Goal: Task Accomplishment & Management: Complete application form

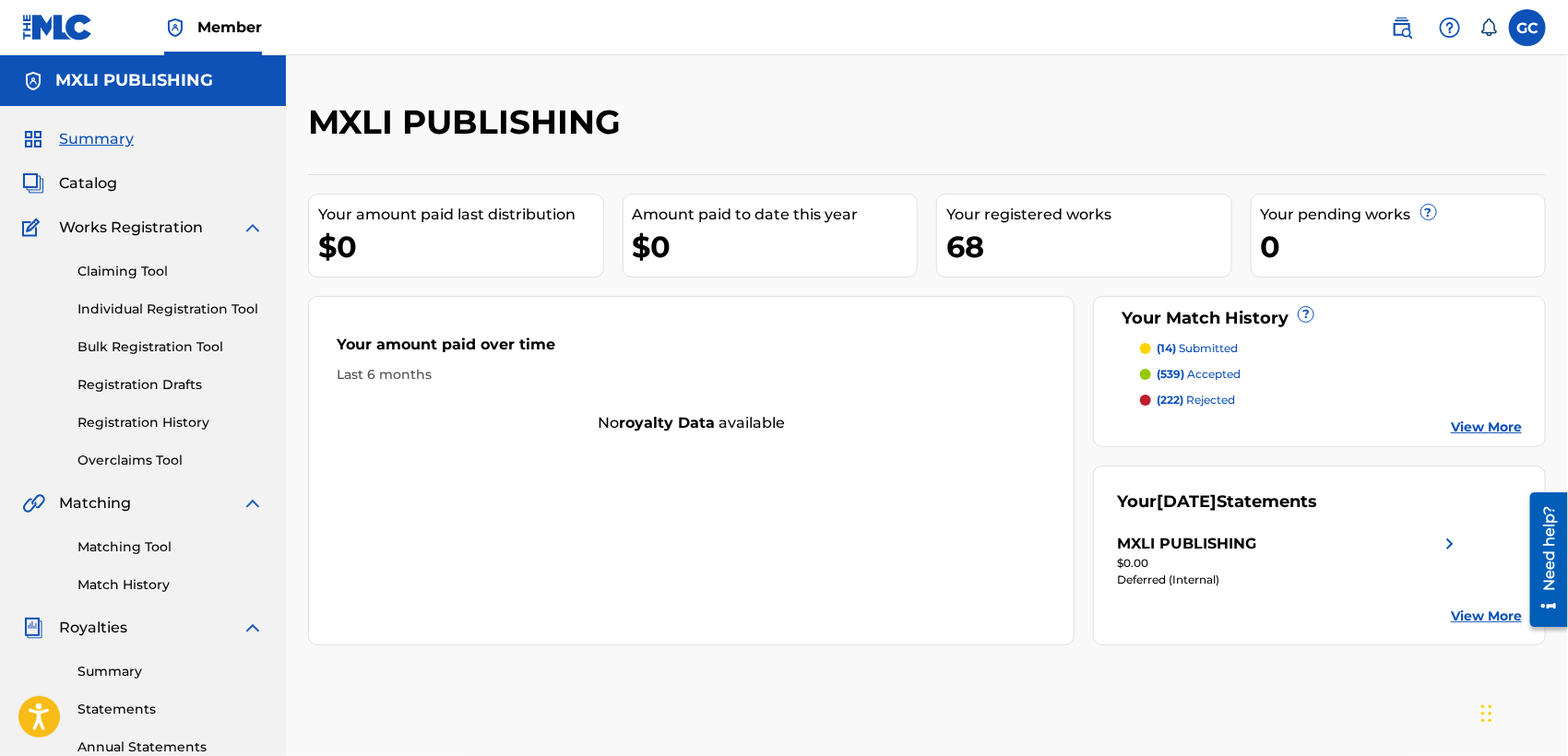
click at [149, 316] on link "Individual Registration Tool" at bounding box center [170, 309] width 186 height 19
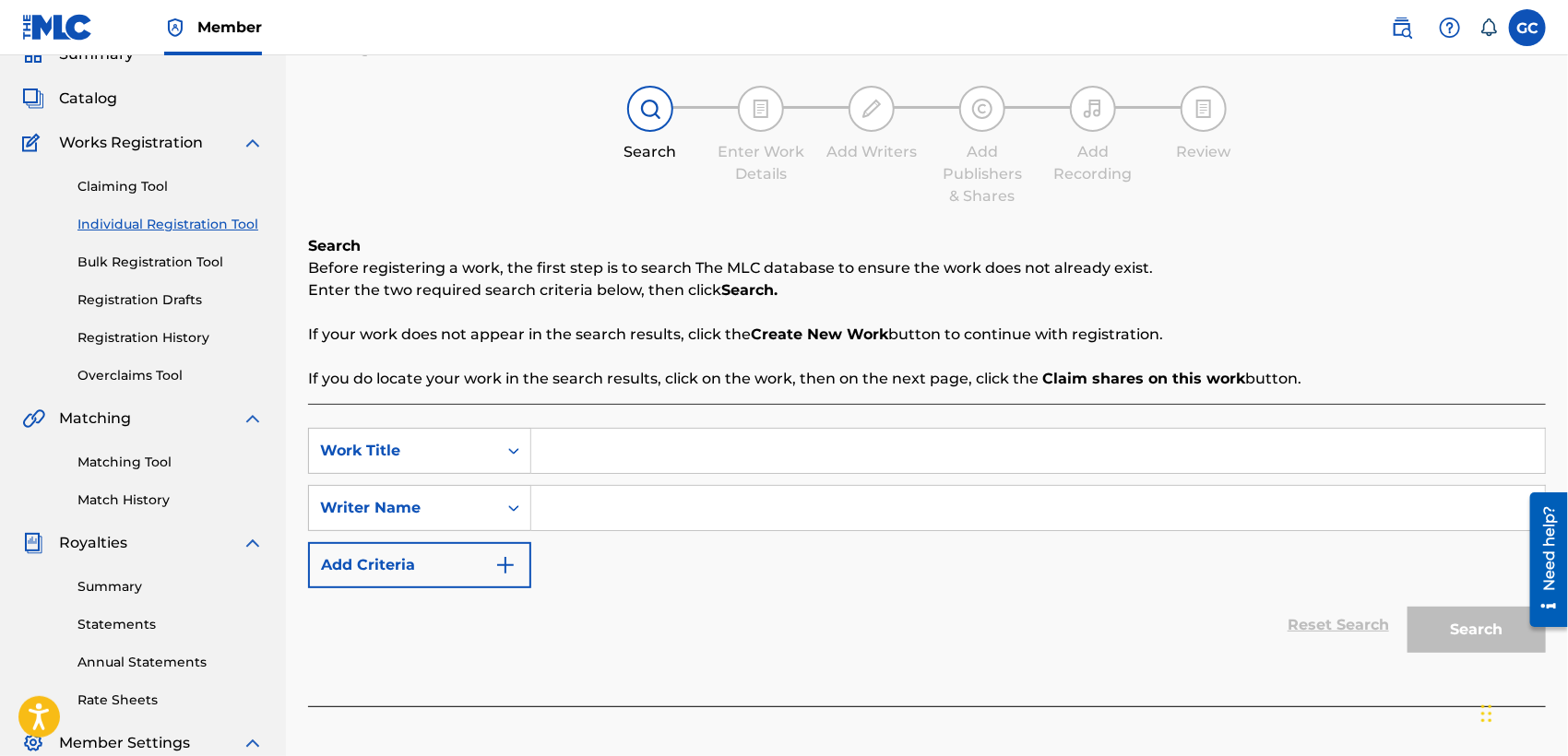
scroll to position [103, 0]
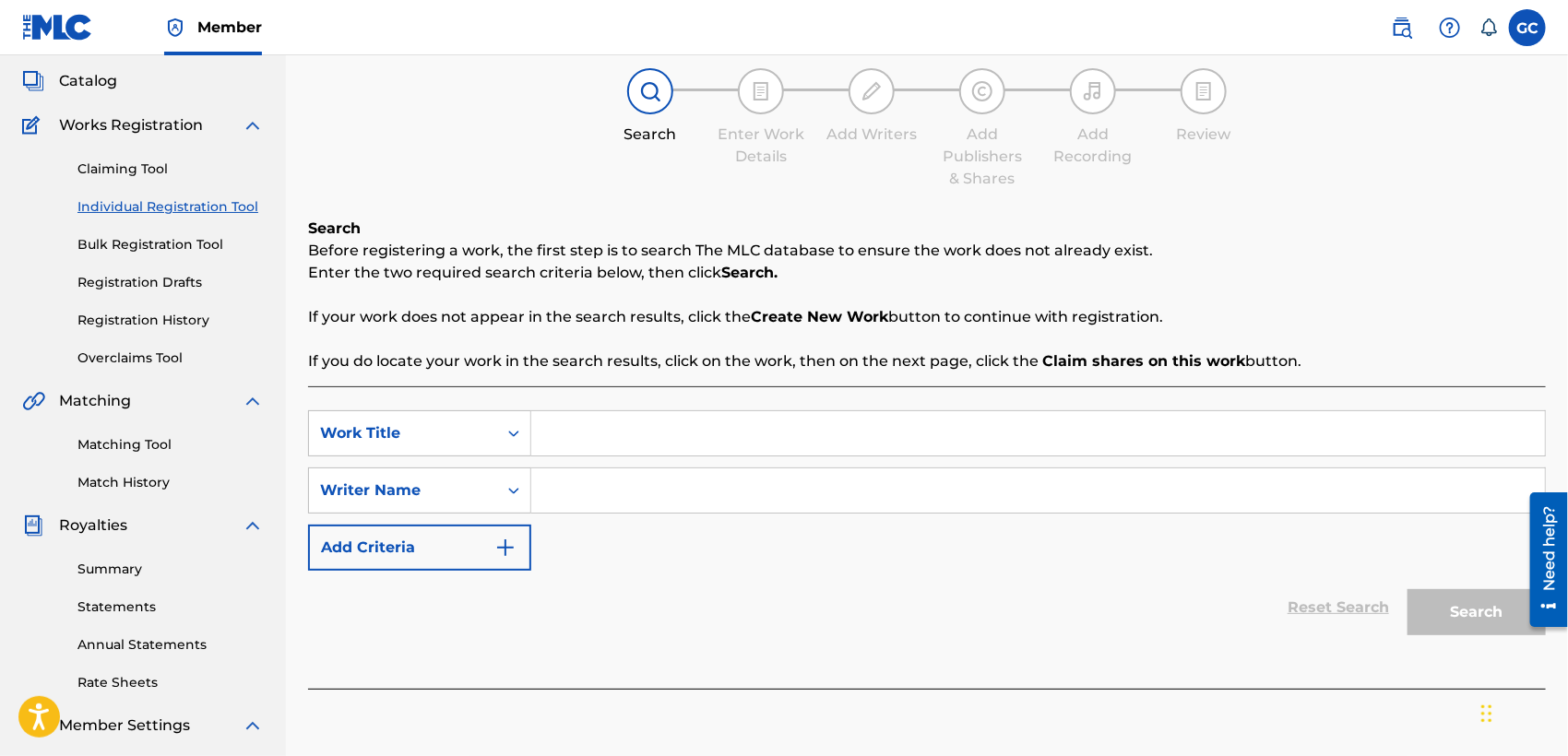
click at [648, 437] on input "Search Form" at bounding box center [1038, 434] width 1014 height 45
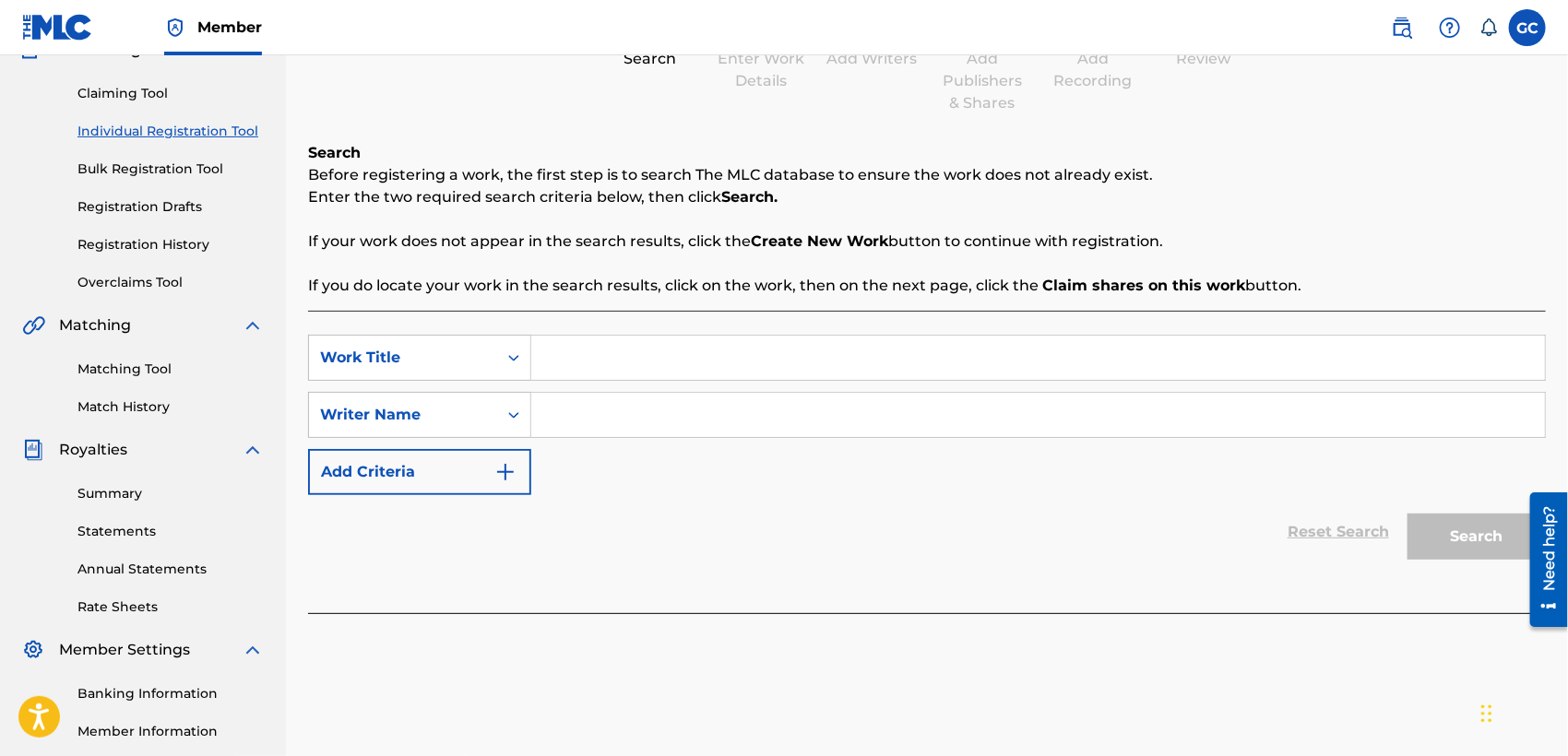
scroll to position [387, 0]
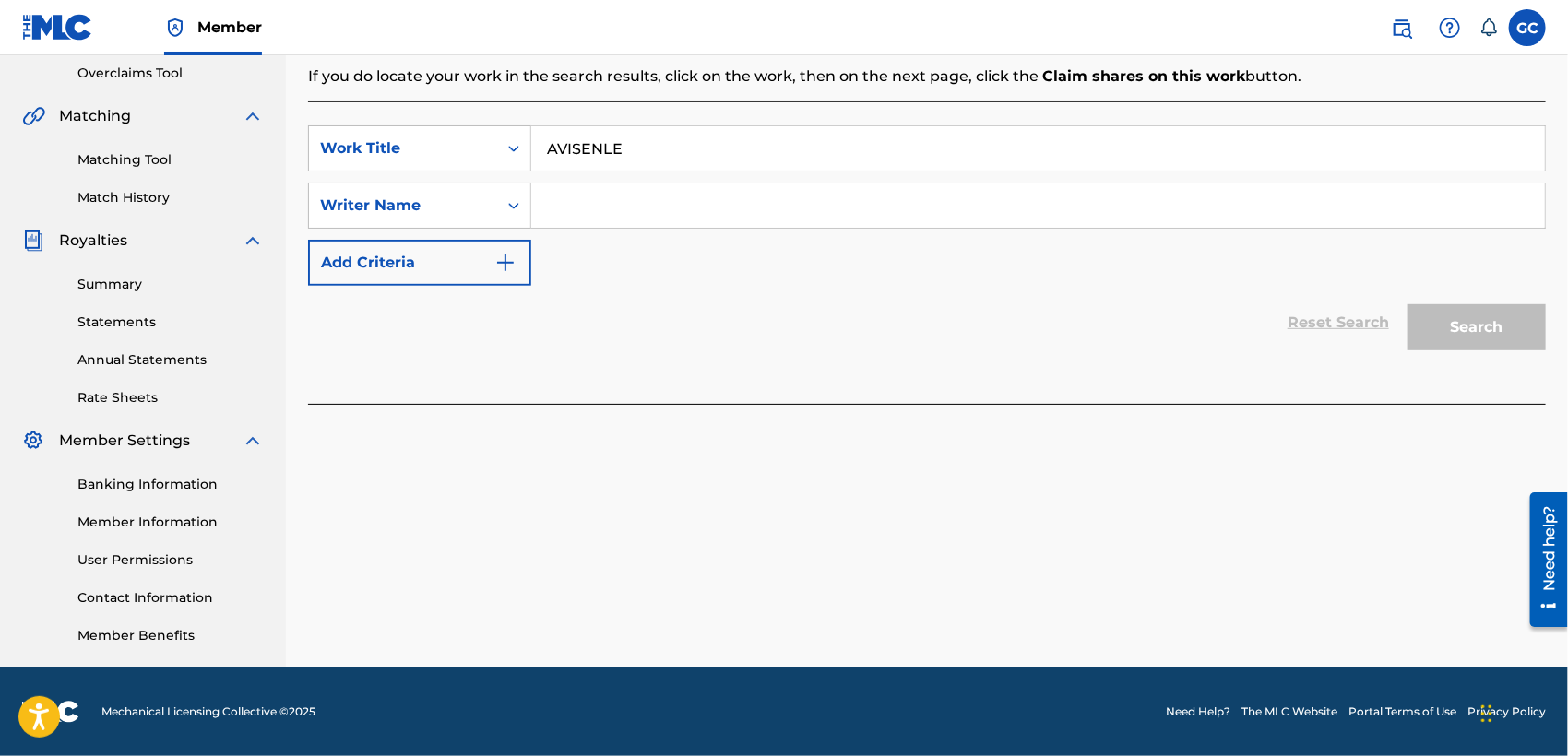
type input "AVISENLE"
click at [753, 193] on input "Search Form" at bounding box center [1038, 205] width 1014 height 45
type input "[PERSON_NAME]"
click at [1447, 340] on button "Search" at bounding box center [1476, 327] width 138 height 46
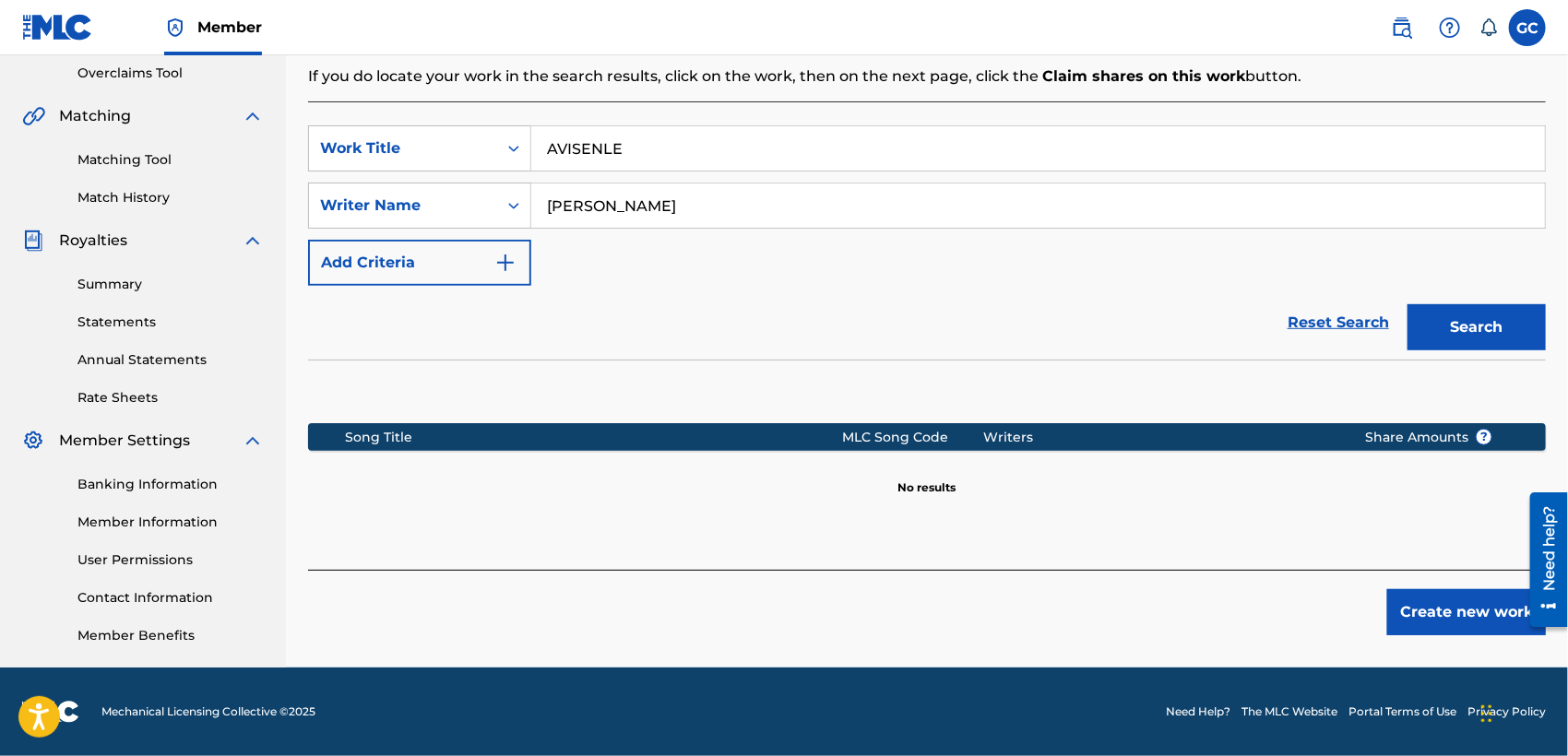
click at [1412, 617] on button "Create new work" at bounding box center [1466, 612] width 159 height 46
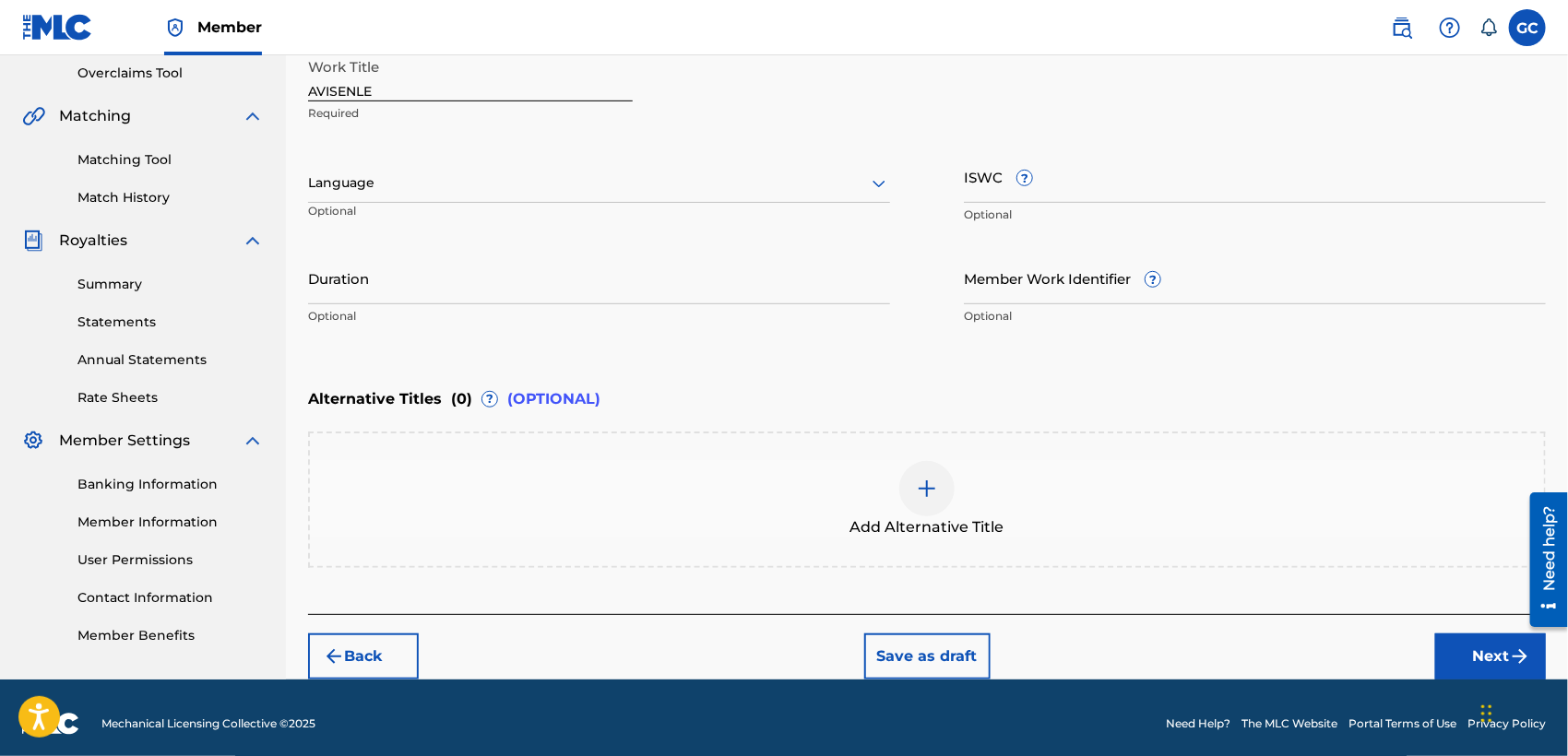
scroll to position [285, 0]
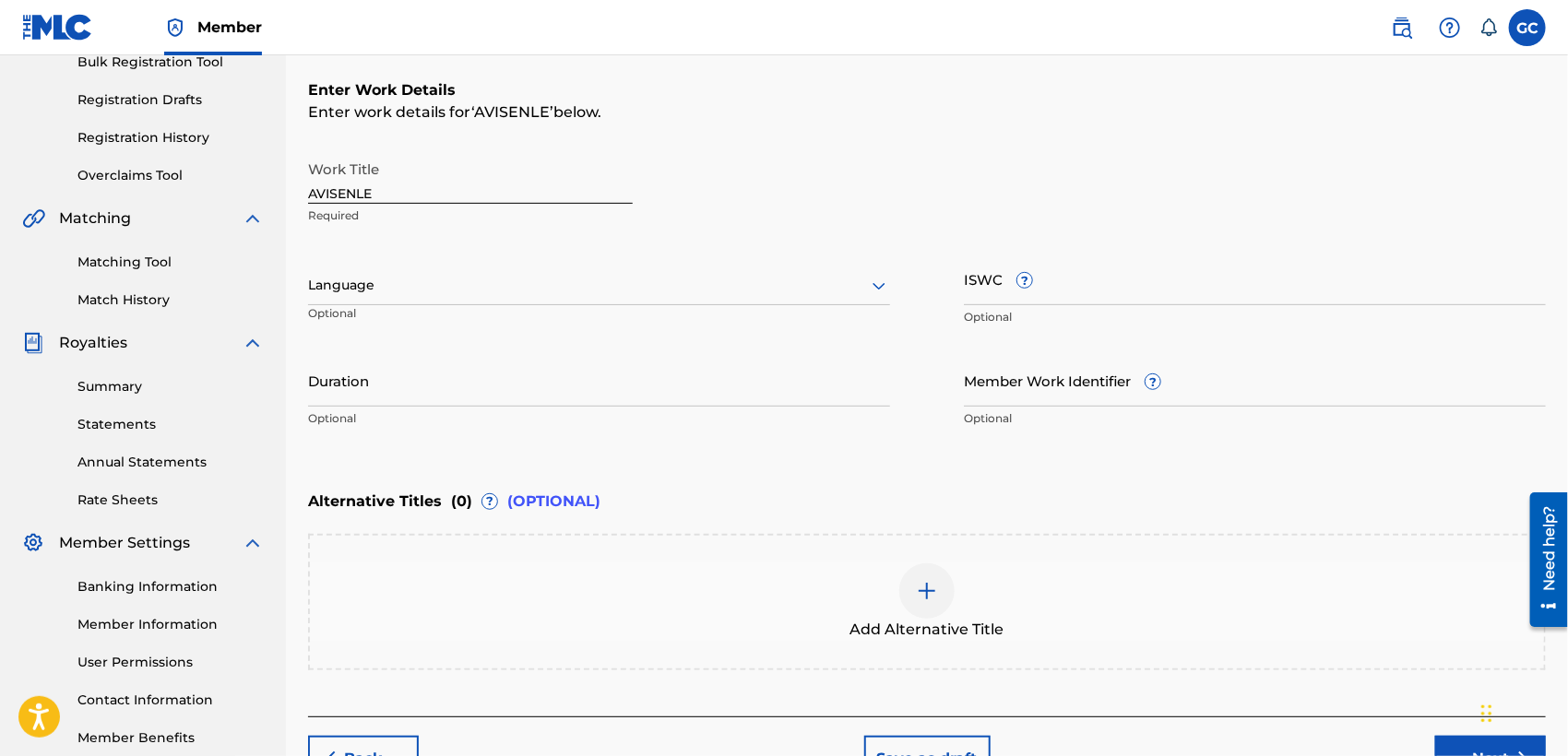
click at [497, 290] on div at bounding box center [599, 285] width 582 height 23
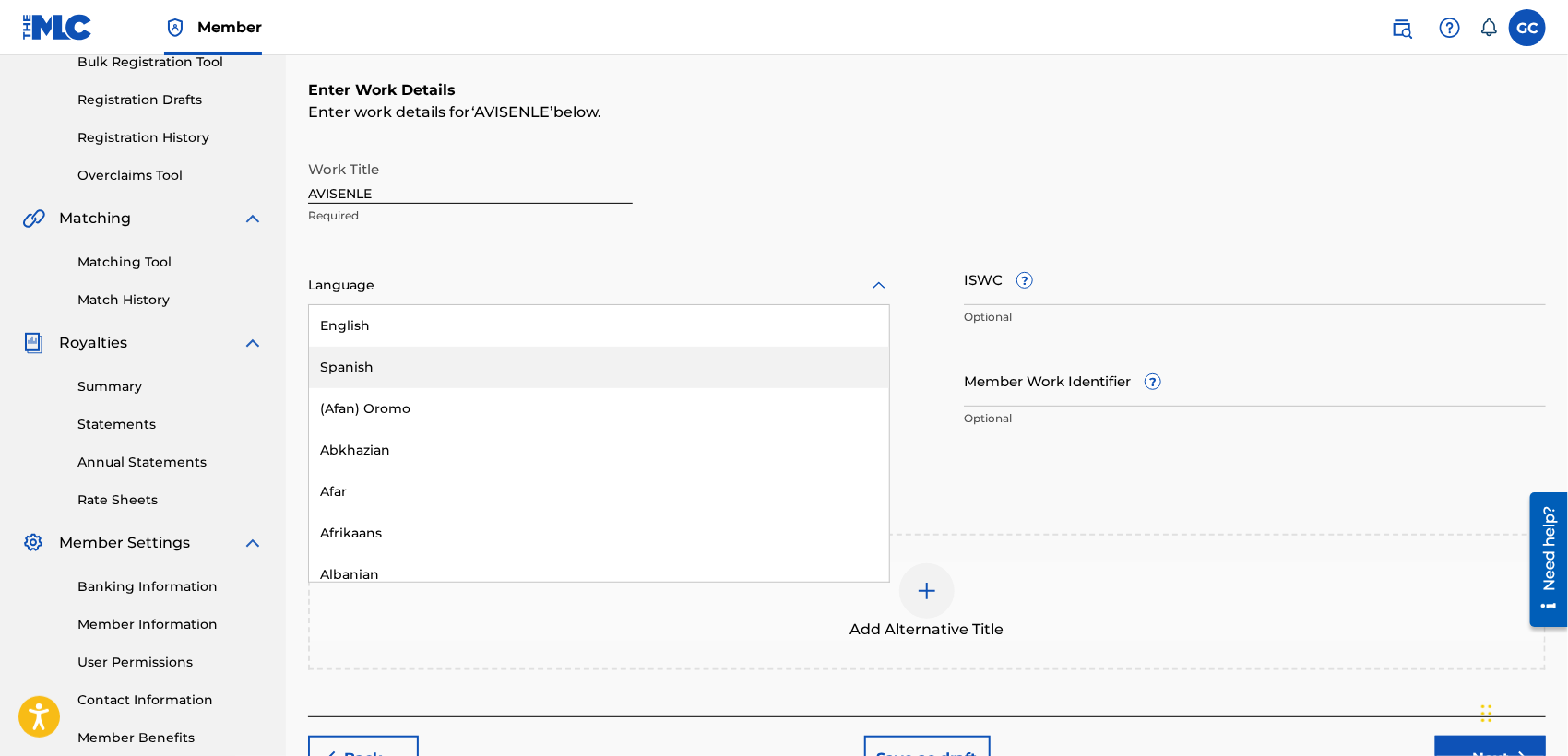
click at [459, 357] on div "Spanish" at bounding box center [599, 368] width 580 height 42
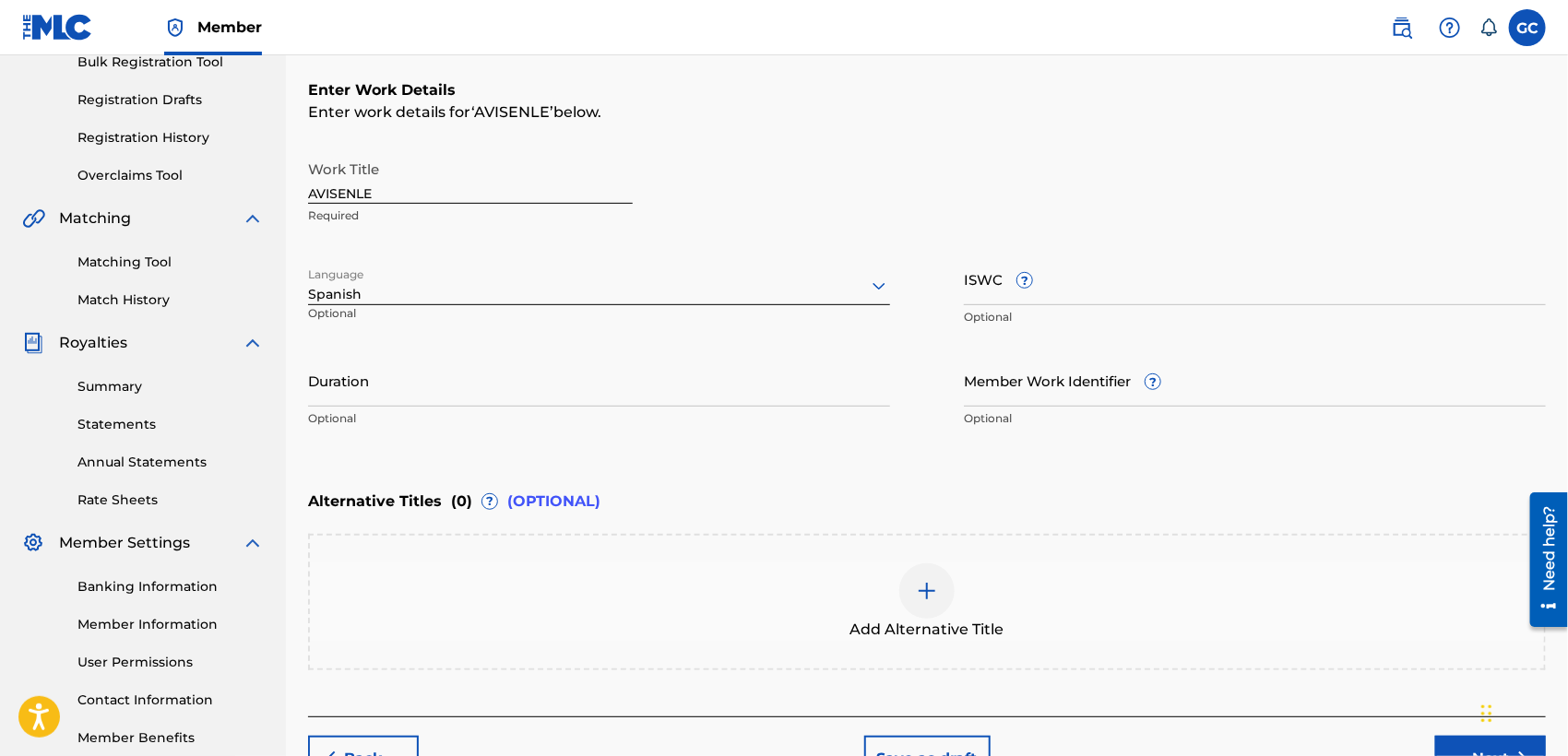
click at [728, 378] on input "Duration" at bounding box center [599, 379] width 582 height 52
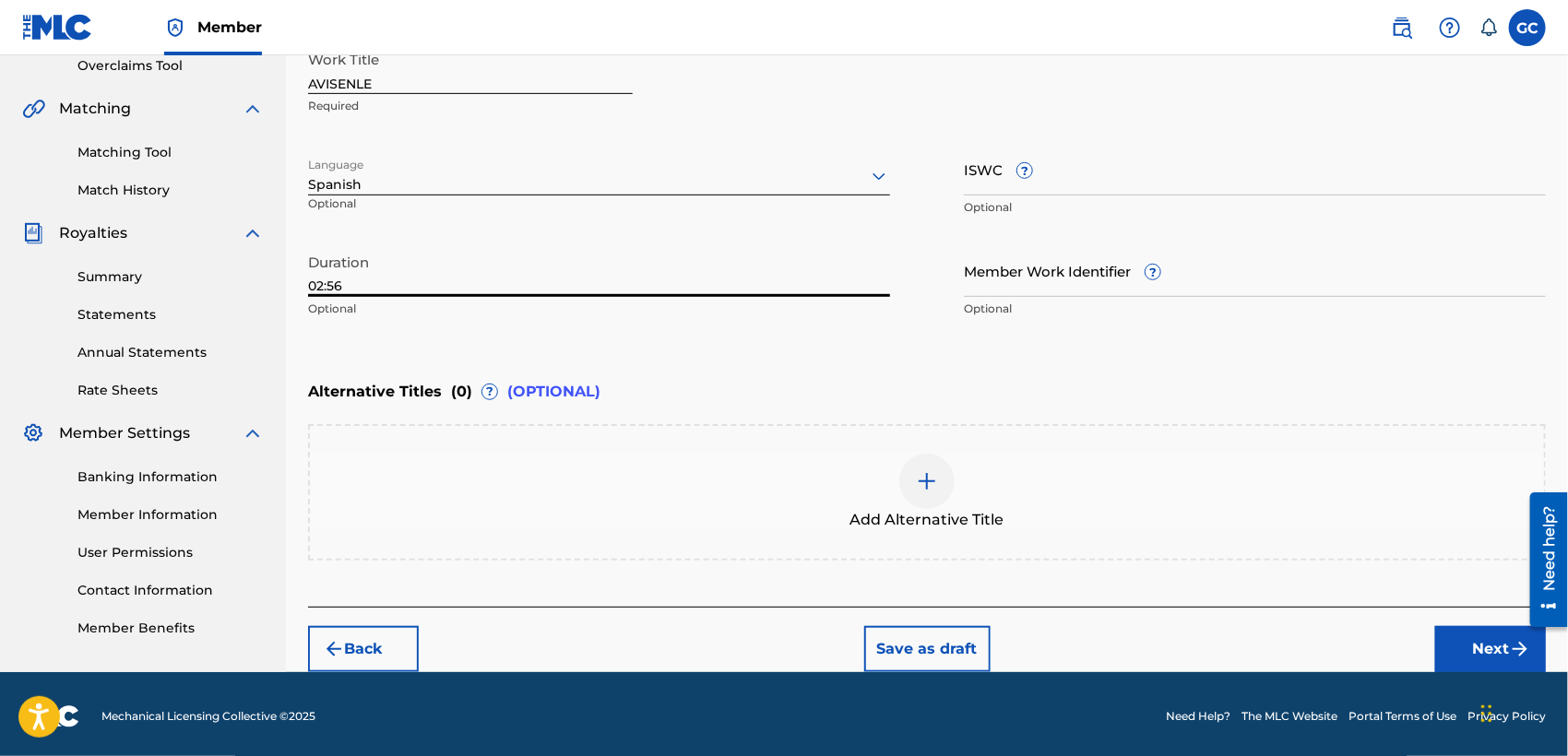
scroll to position [398, 0]
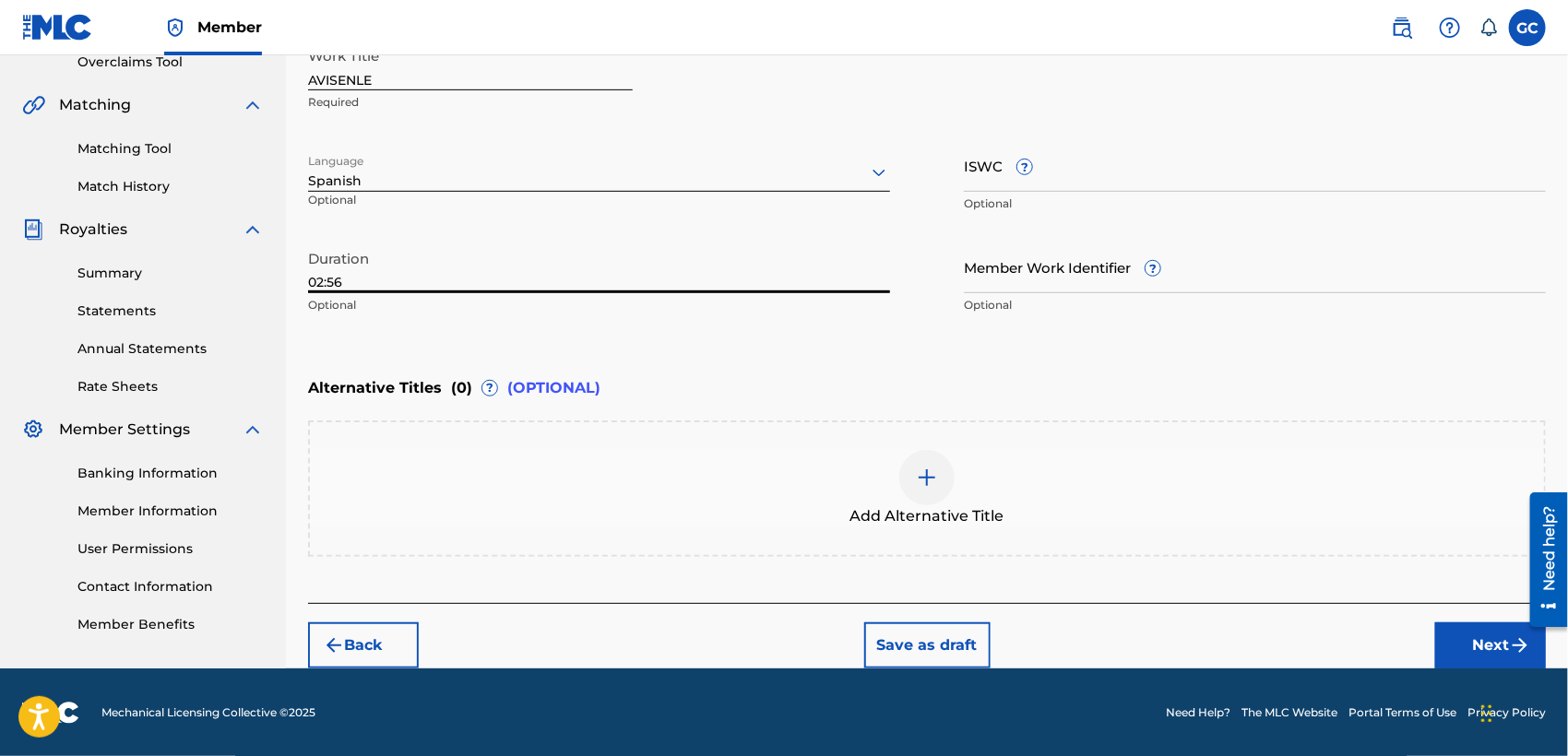
type input "02:56"
click at [1476, 649] on button "Next" at bounding box center [1490, 646] width 110 height 46
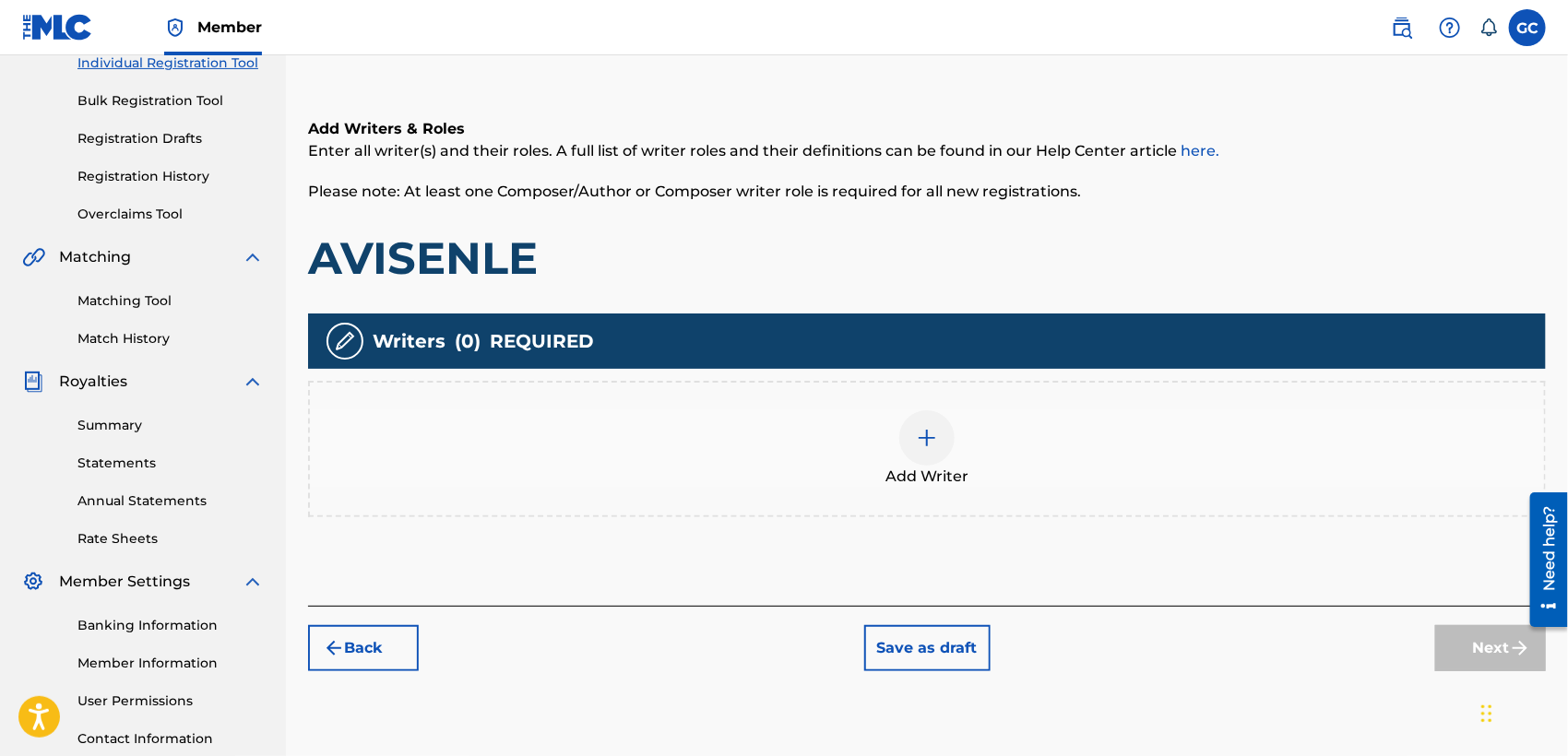
scroll to position [288, 0]
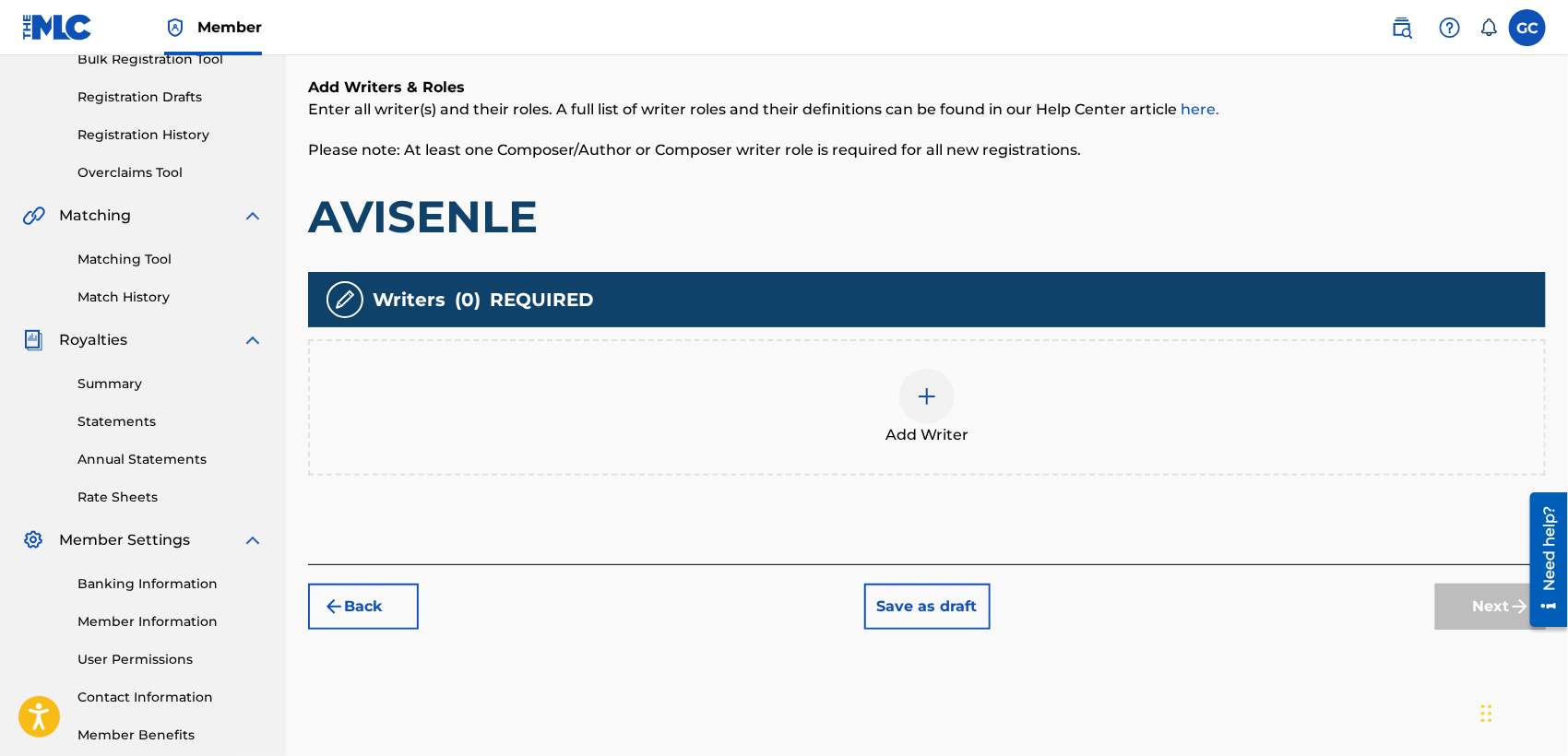
click at [936, 442] on span "Add Writer" at bounding box center [926, 435] width 83 height 22
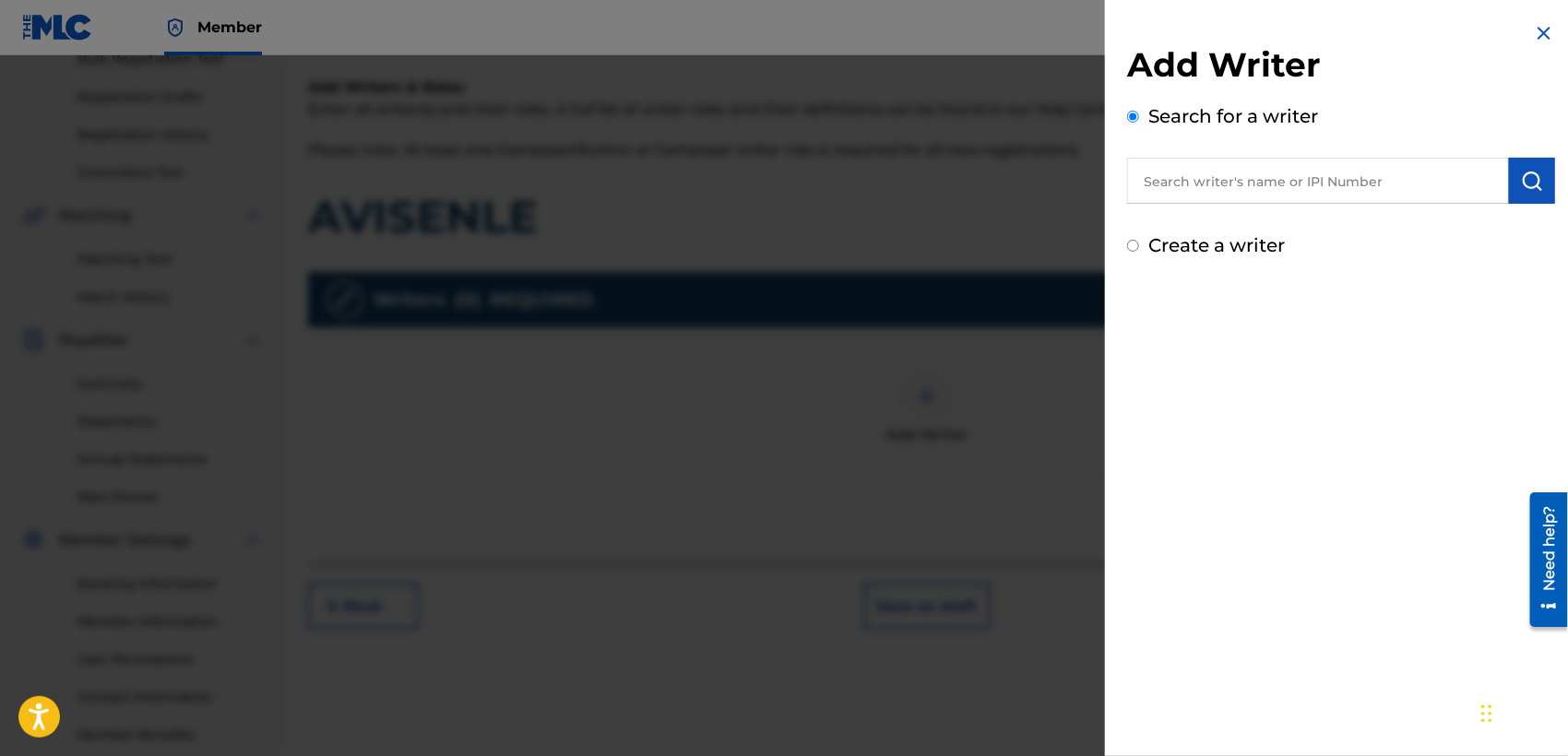
click at [1202, 182] on input "text" at bounding box center [1317, 181] width 381 height 46
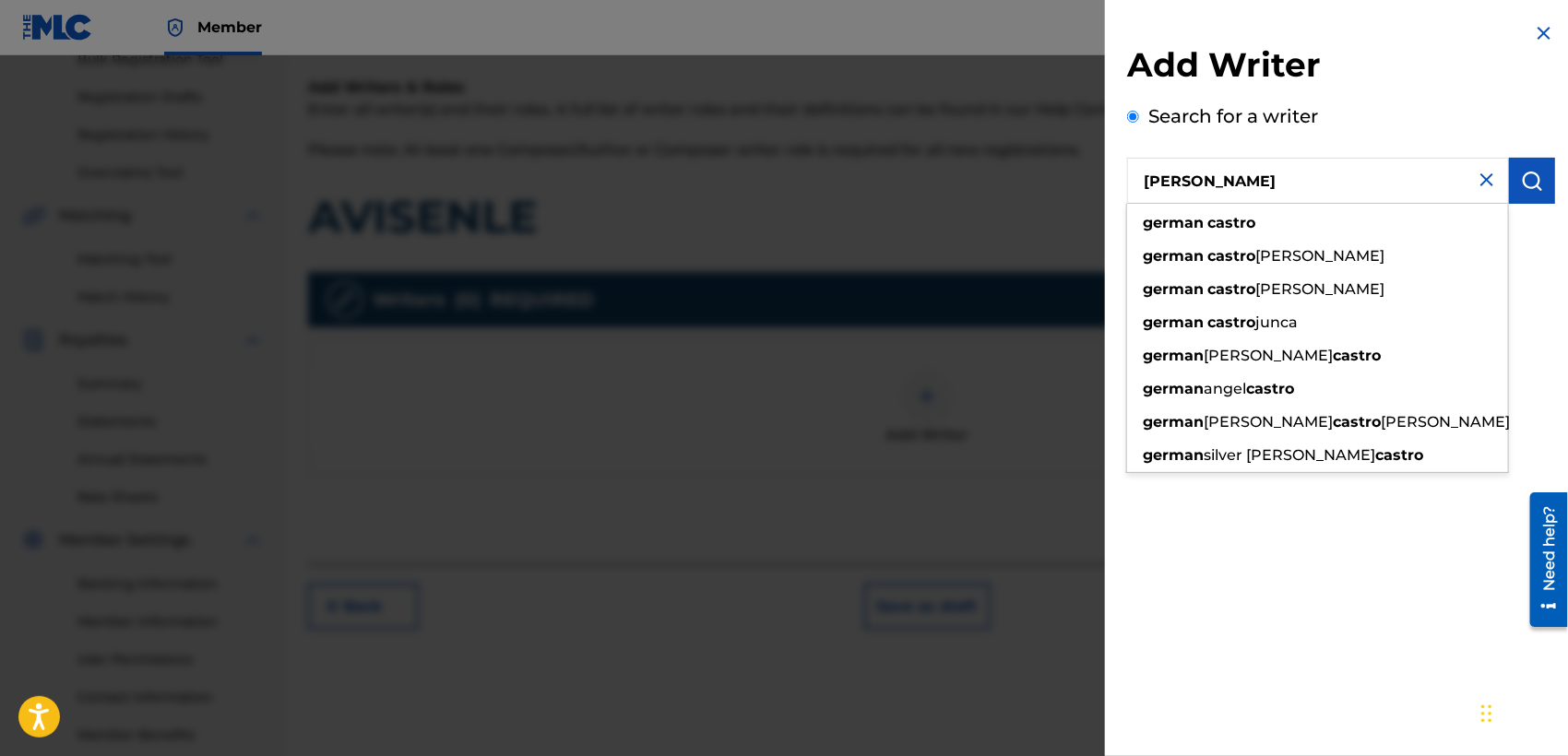
type input "[PERSON_NAME]"
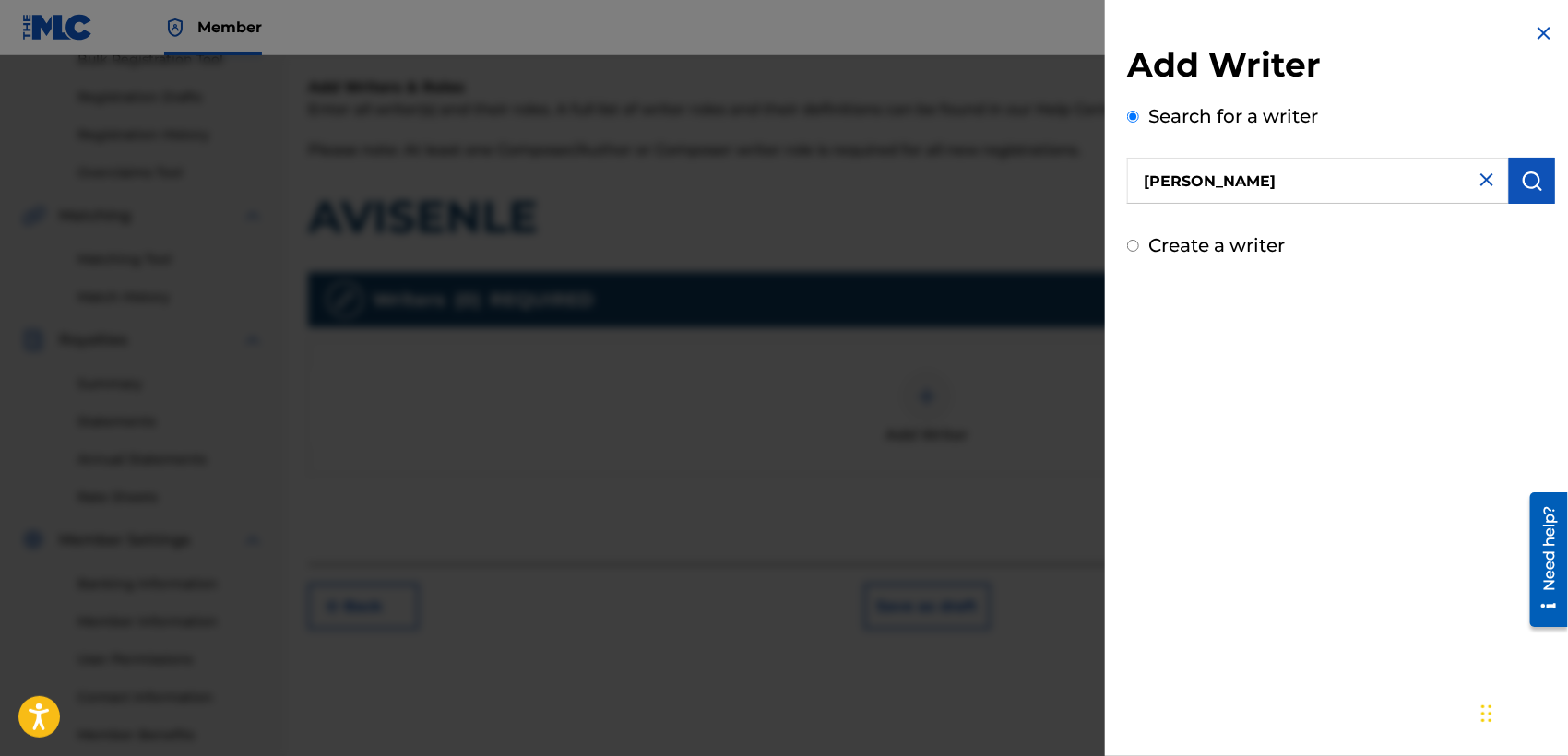
click at [1527, 182] on img "submit" at bounding box center [1531, 180] width 22 height 22
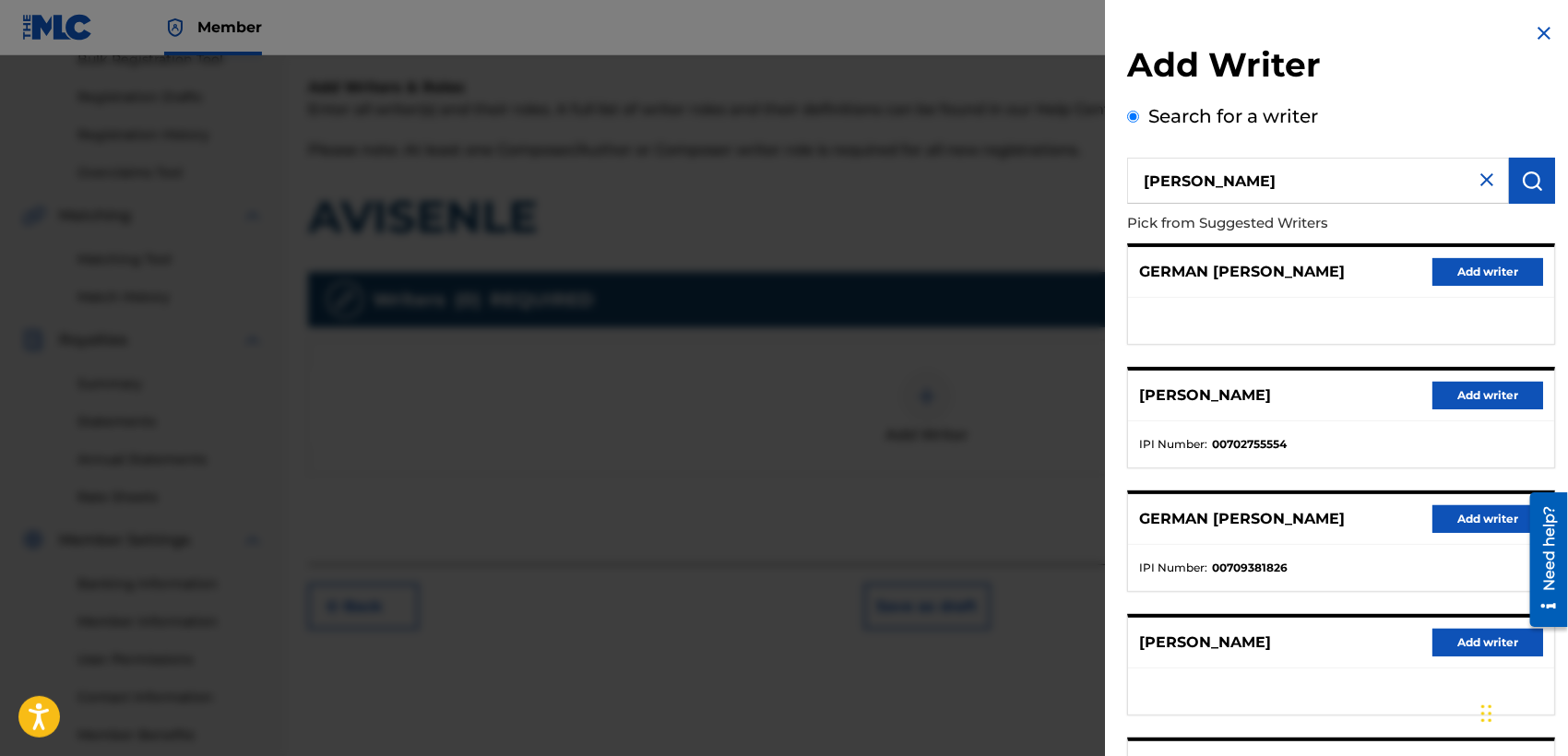
click at [1457, 397] on button "Add writer" at bounding box center [1487, 395] width 110 height 28
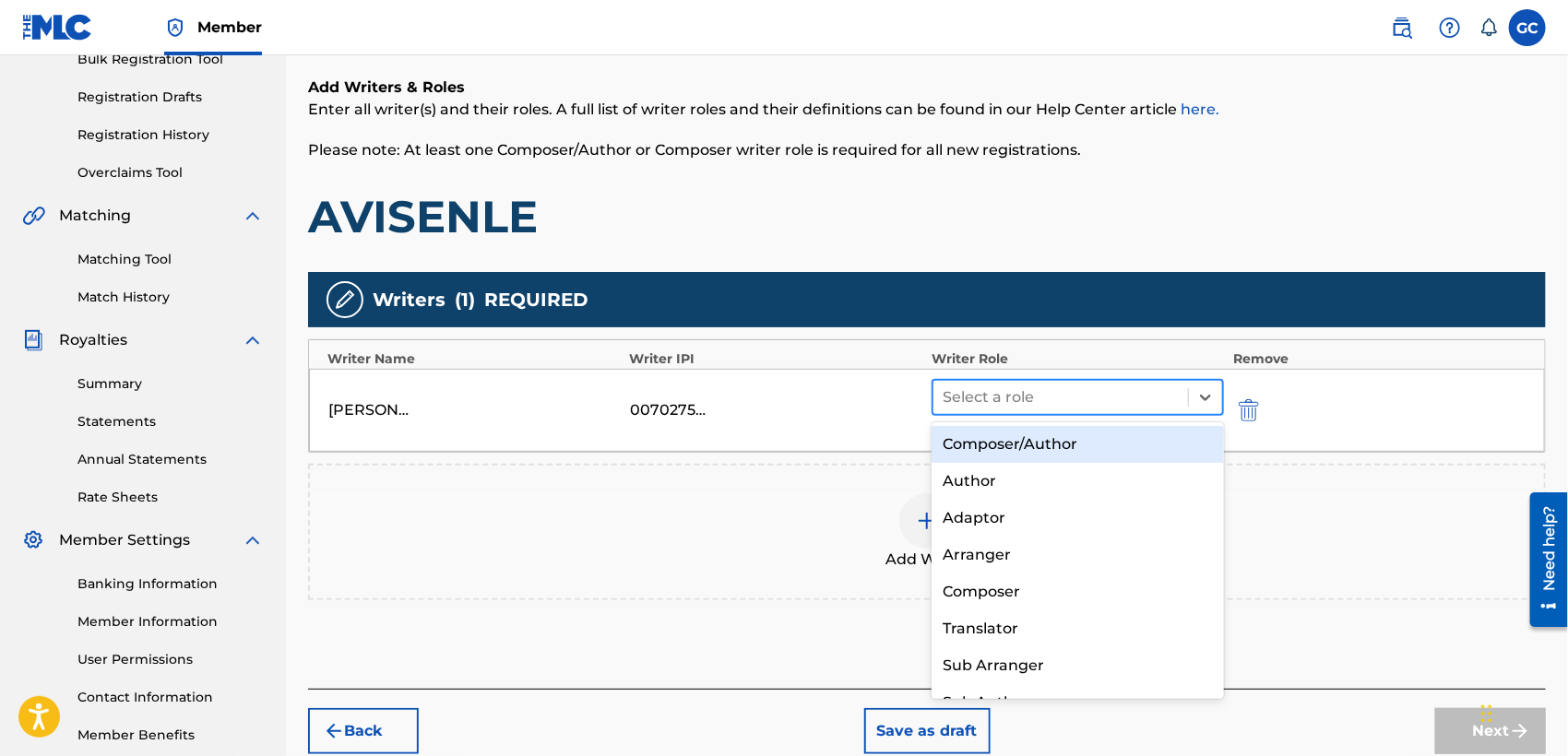
click at [994, 409] on div at bounding box center [1060, 397] width 236 height 26
click at [1015, 442] on div "Composer/Author" at bounding box center [1076, 444] width 292 height 37
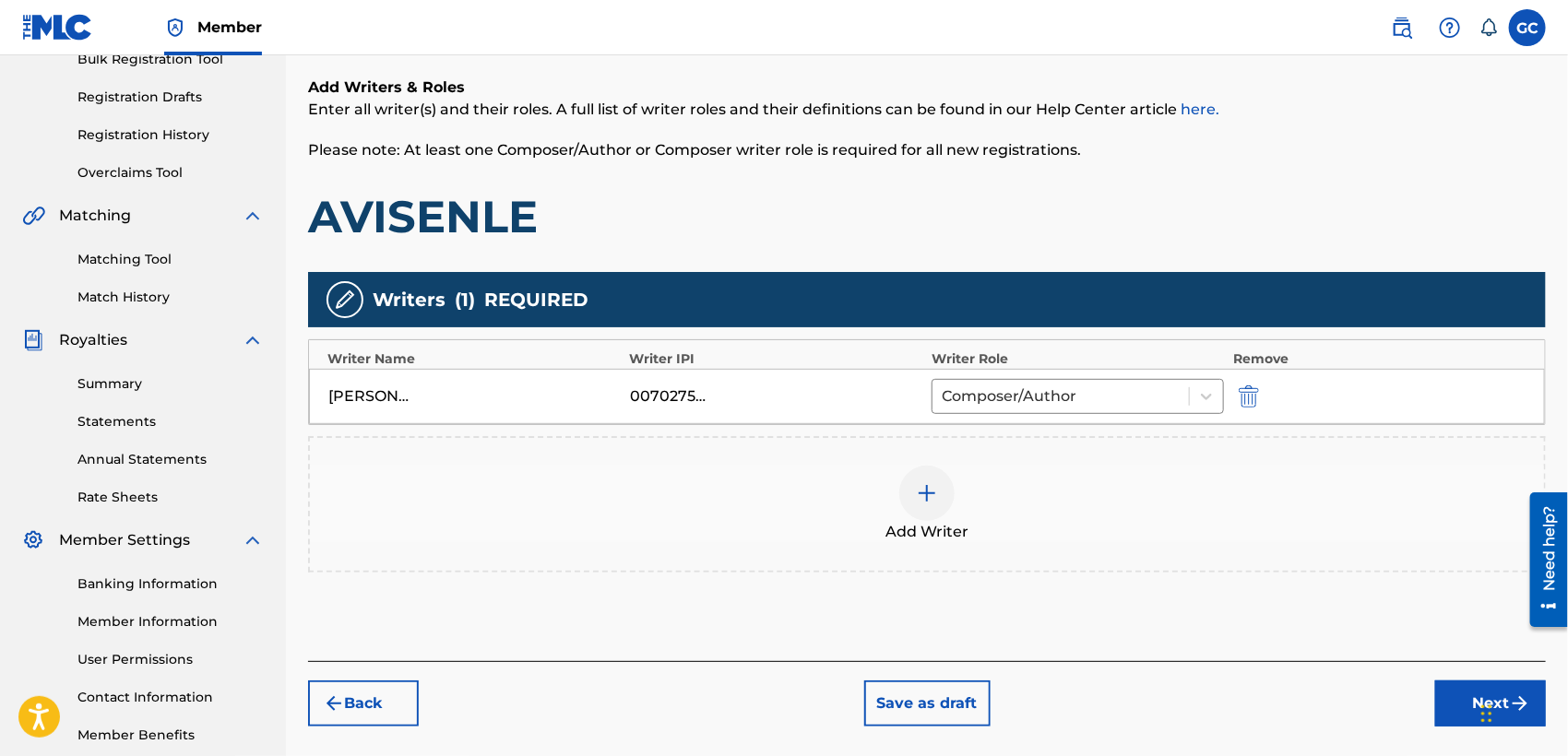
click at [939, 494] on div at bounding box center [927, 494] width 55 height 55
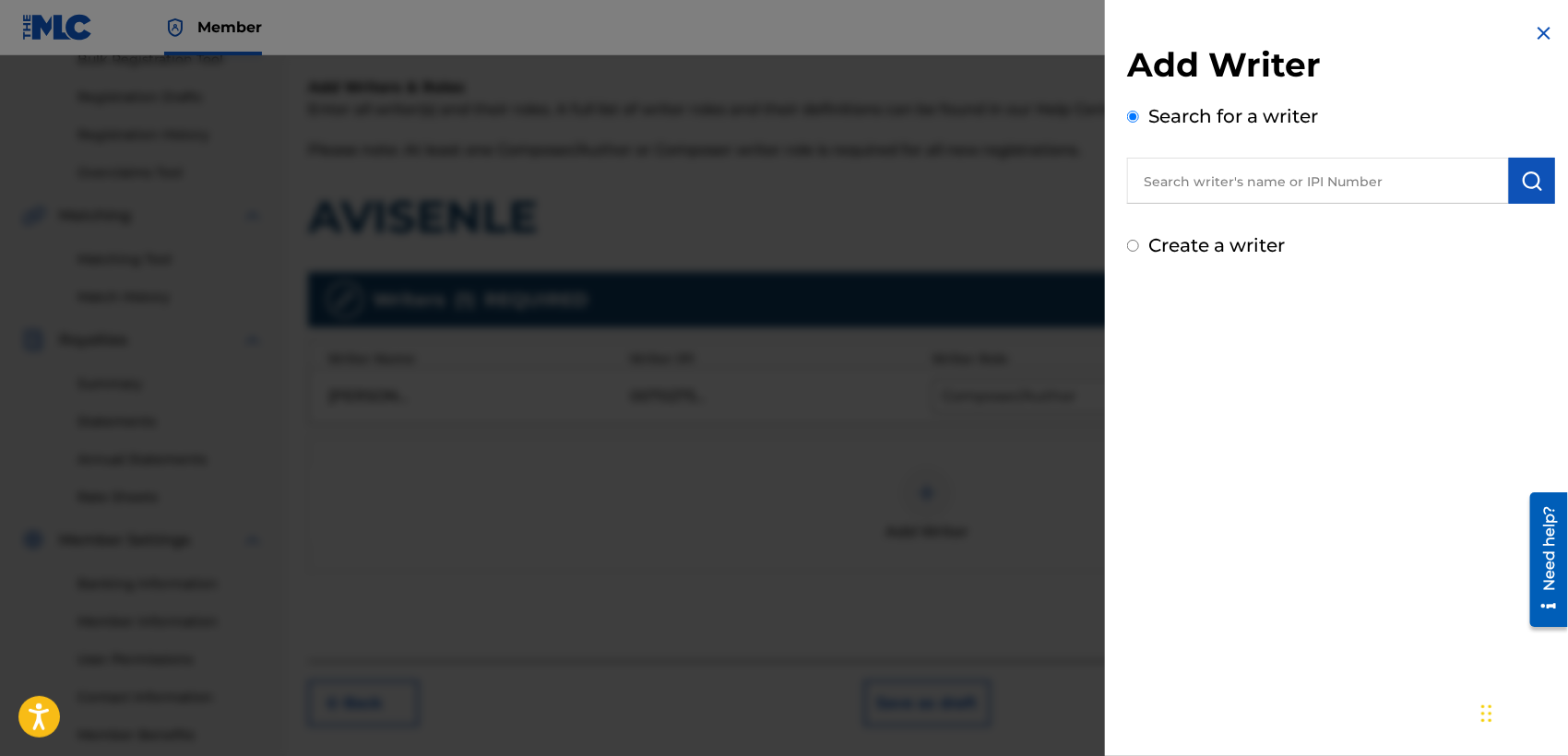
click at [1351, 193] on input "text" at bounding box center [1317, 181] width 381 height 46
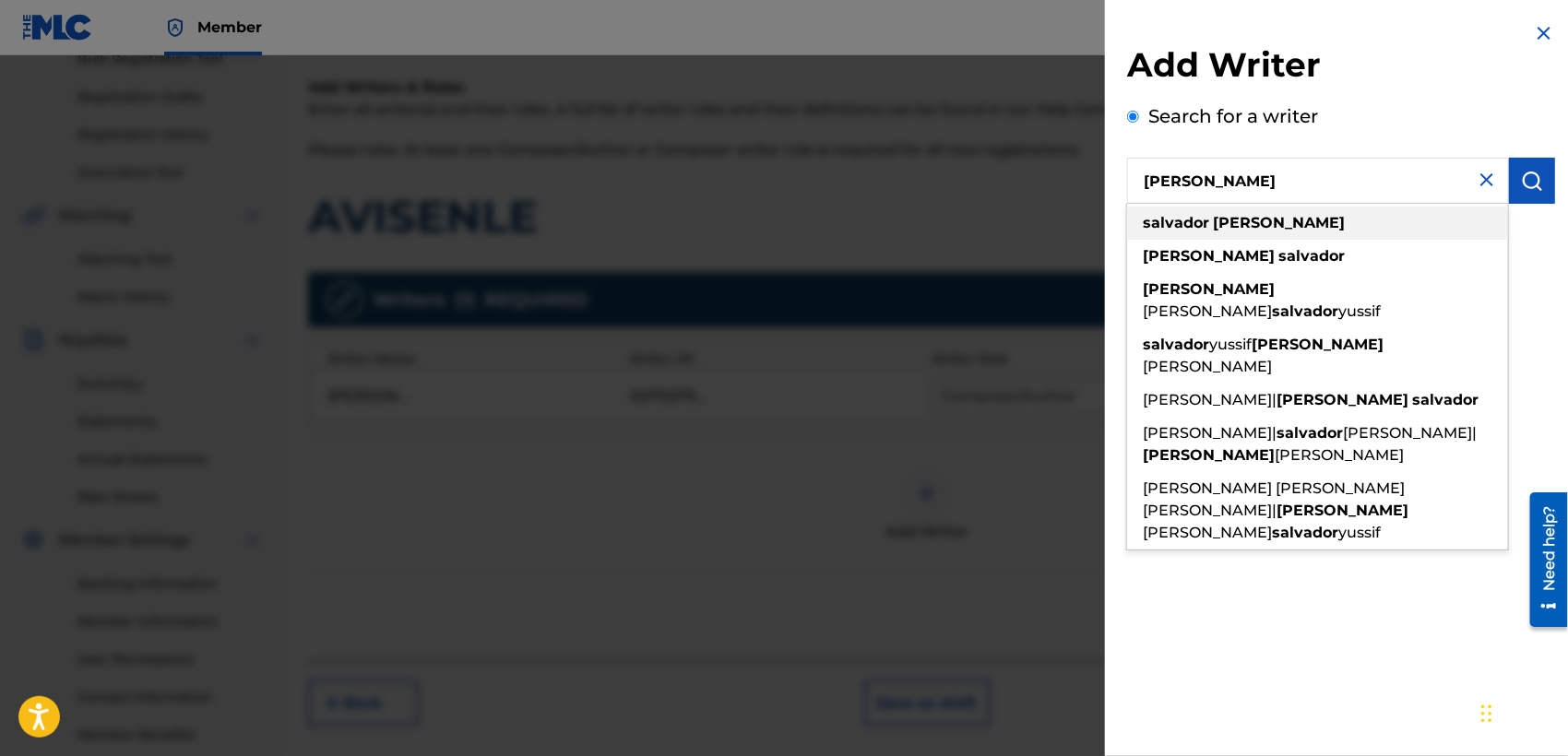
click at [1294, 227] on div "[PERSON_NAME]" at bounding box center [1317, 223] width 381 height 33
type input "[PERSON_NAME]"
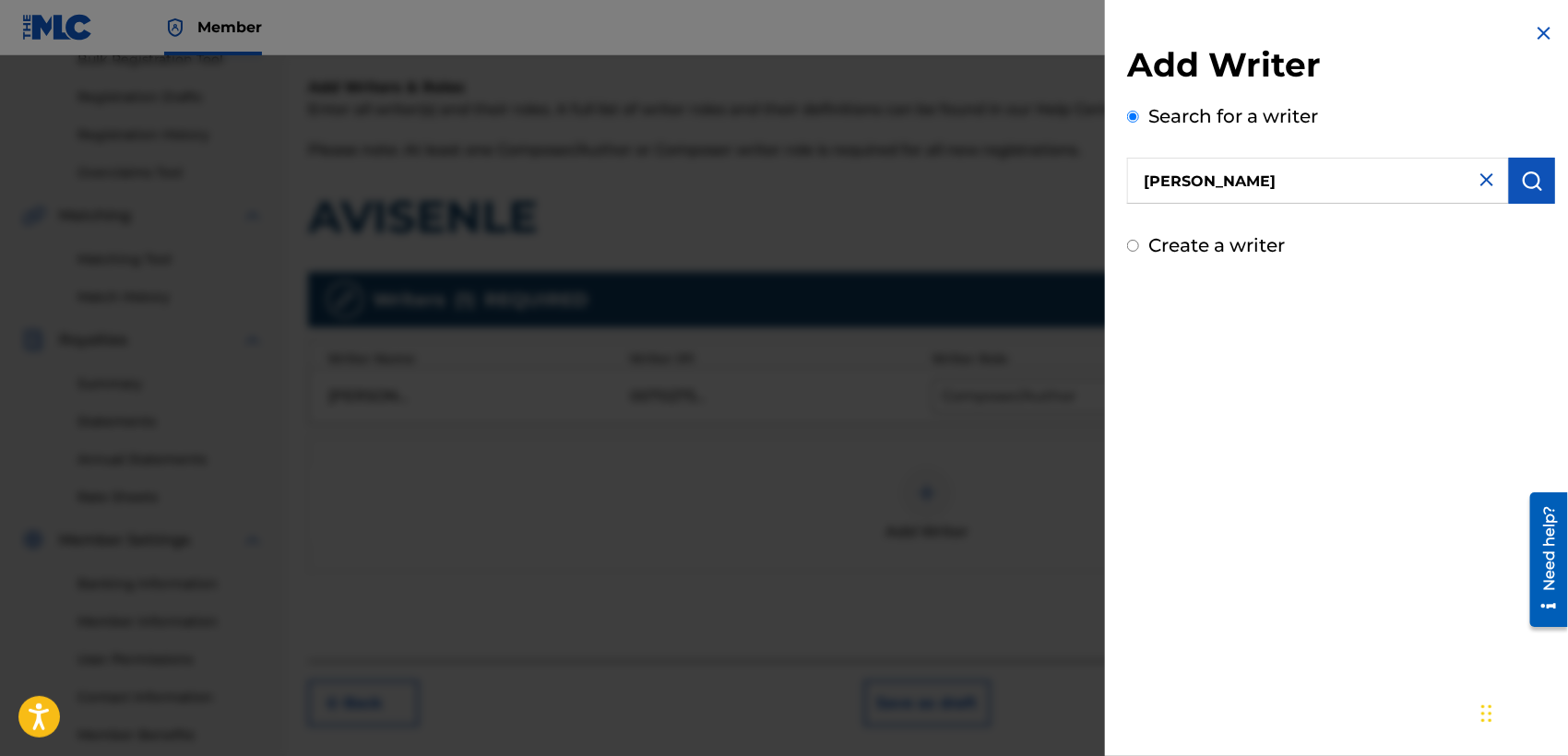
click at [1546, 192] on button "submit" at bounding box center [1532, 181] width 46 height 46
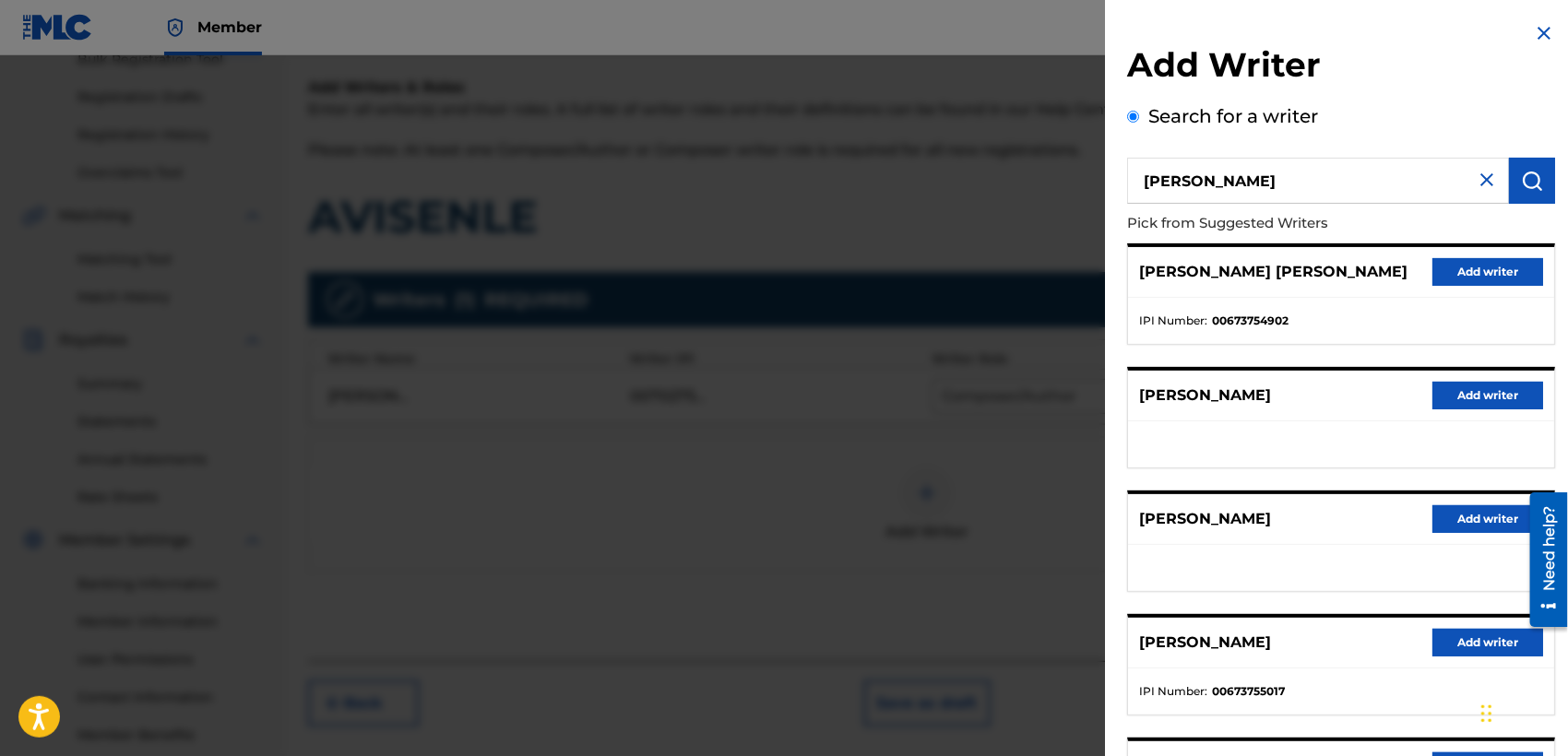
click at [1446, 643] on button "Add writer" at bounding box center [1487, 642] width 110 height 28
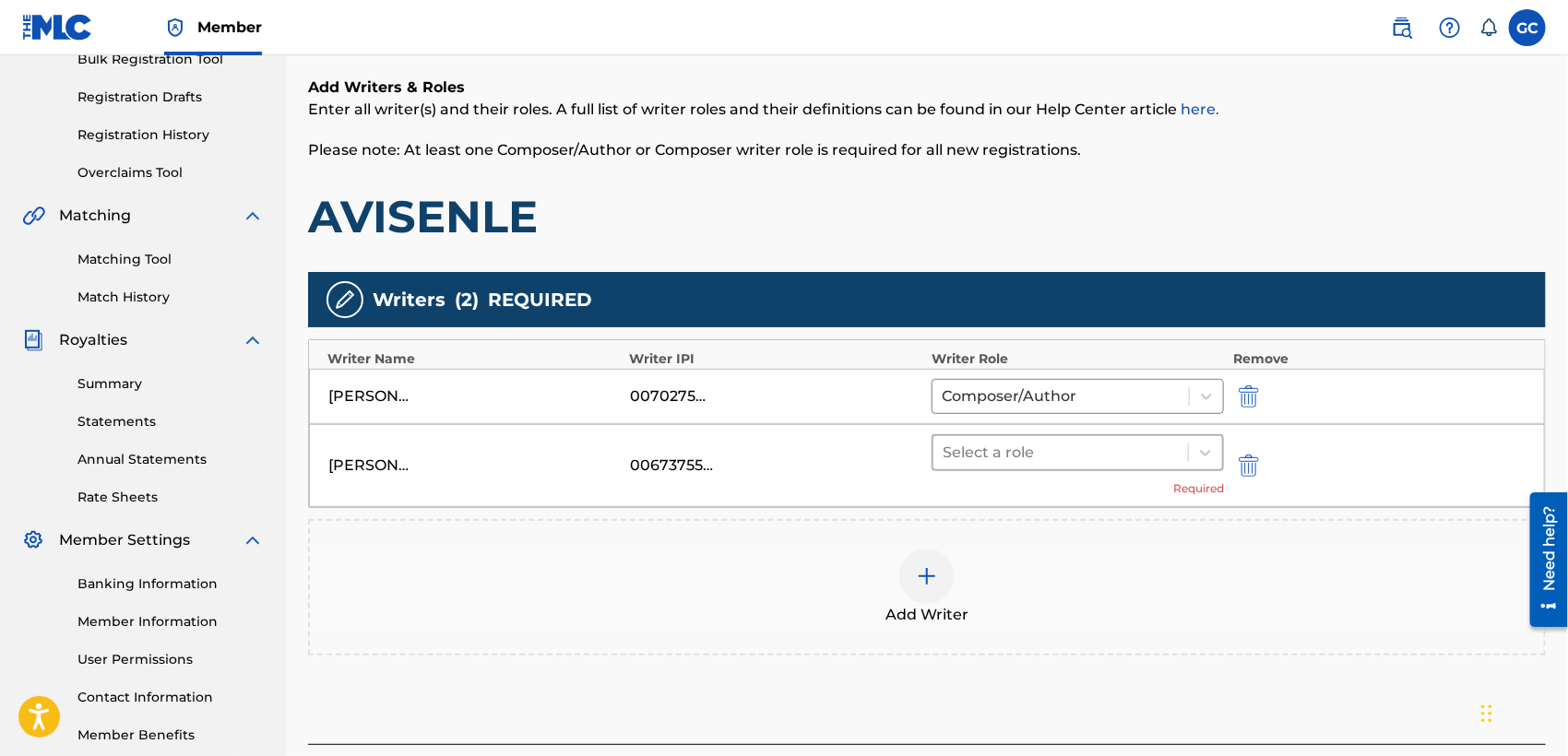
click at [1018, 449] on div at bounding box center [1060, 453] width 236 height 26
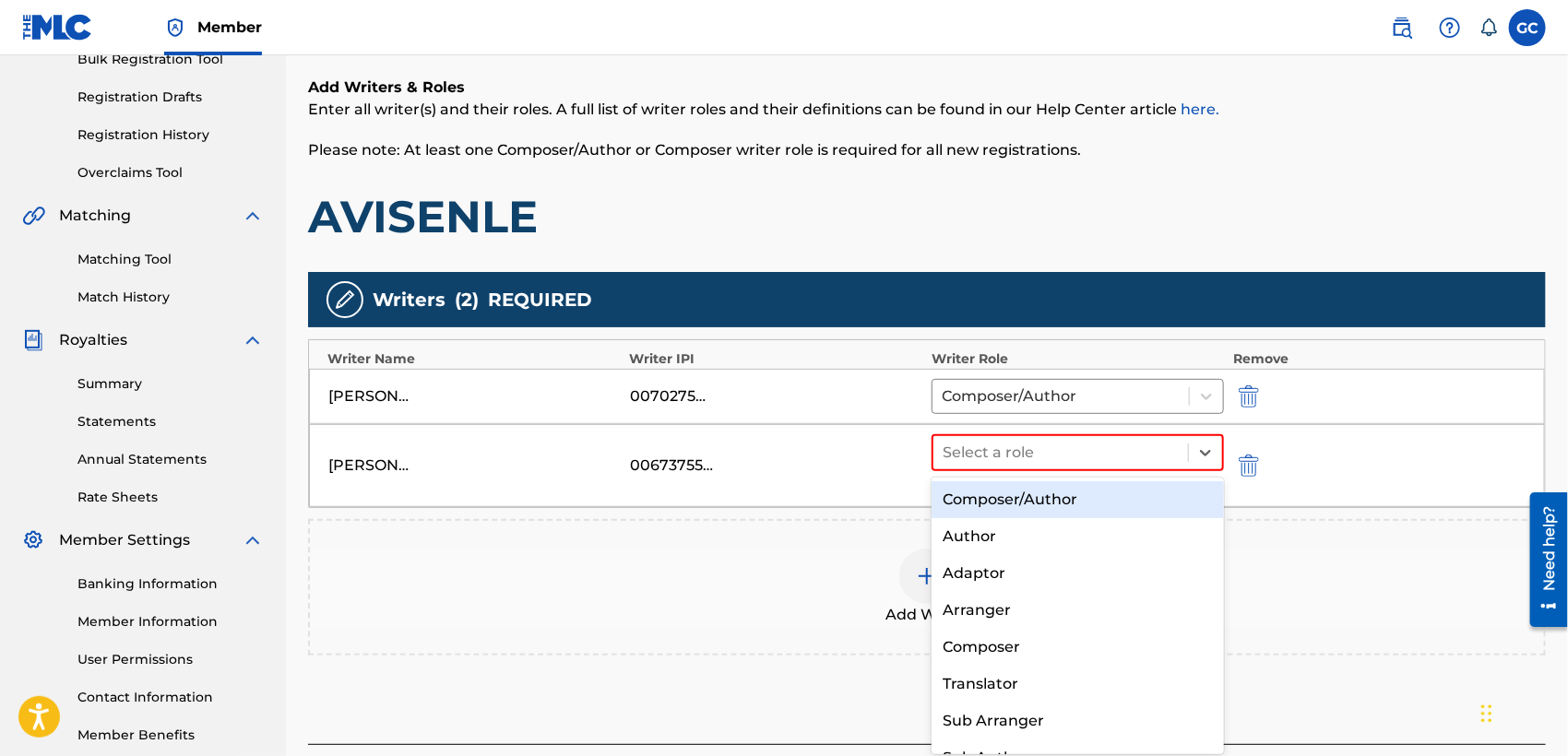
click at [1021, 495] on div "Composer/Author" at bounding box center [1076, 499] width 292 height 37
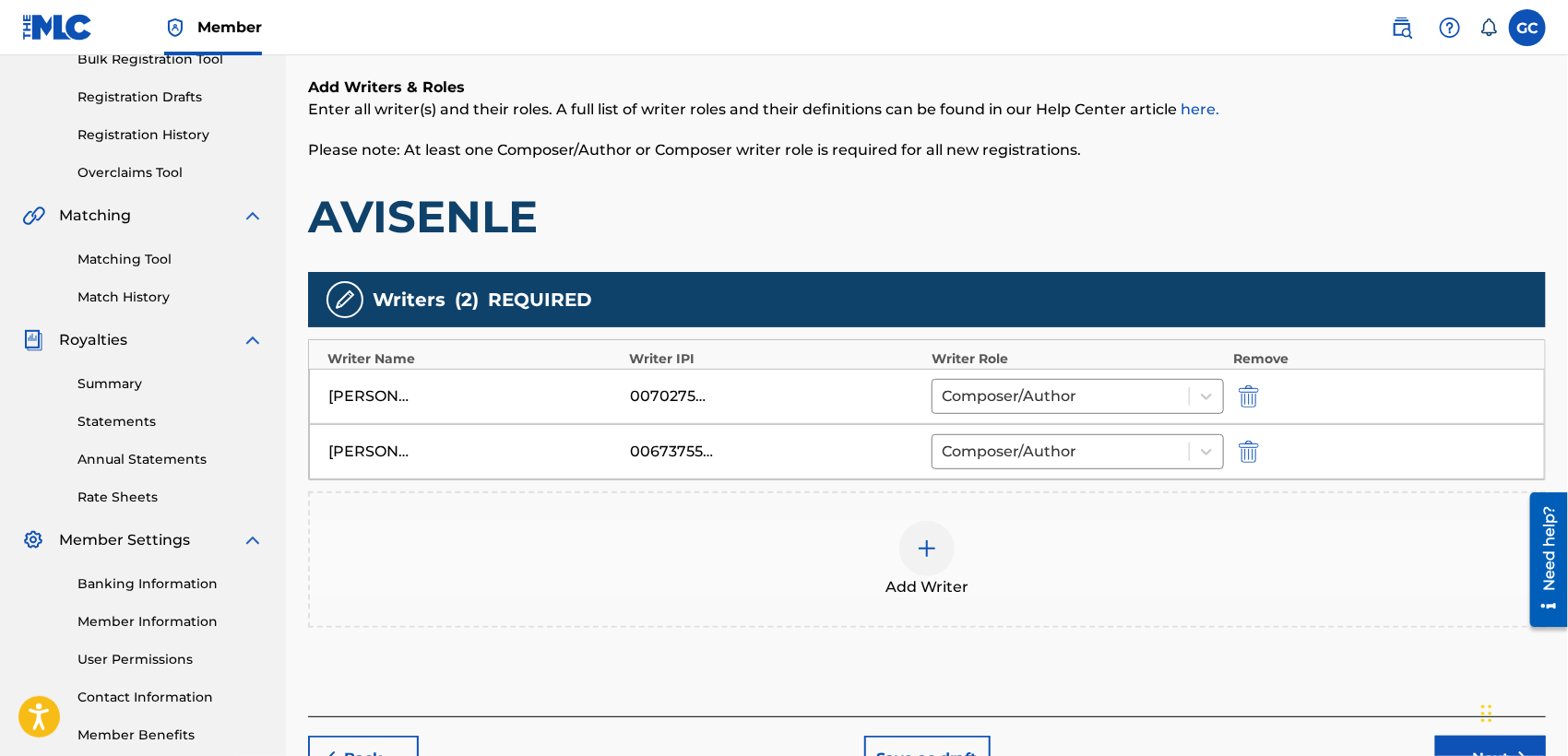
click at [925, 547] on img at bounding box center [926, 548] width 22 height 22
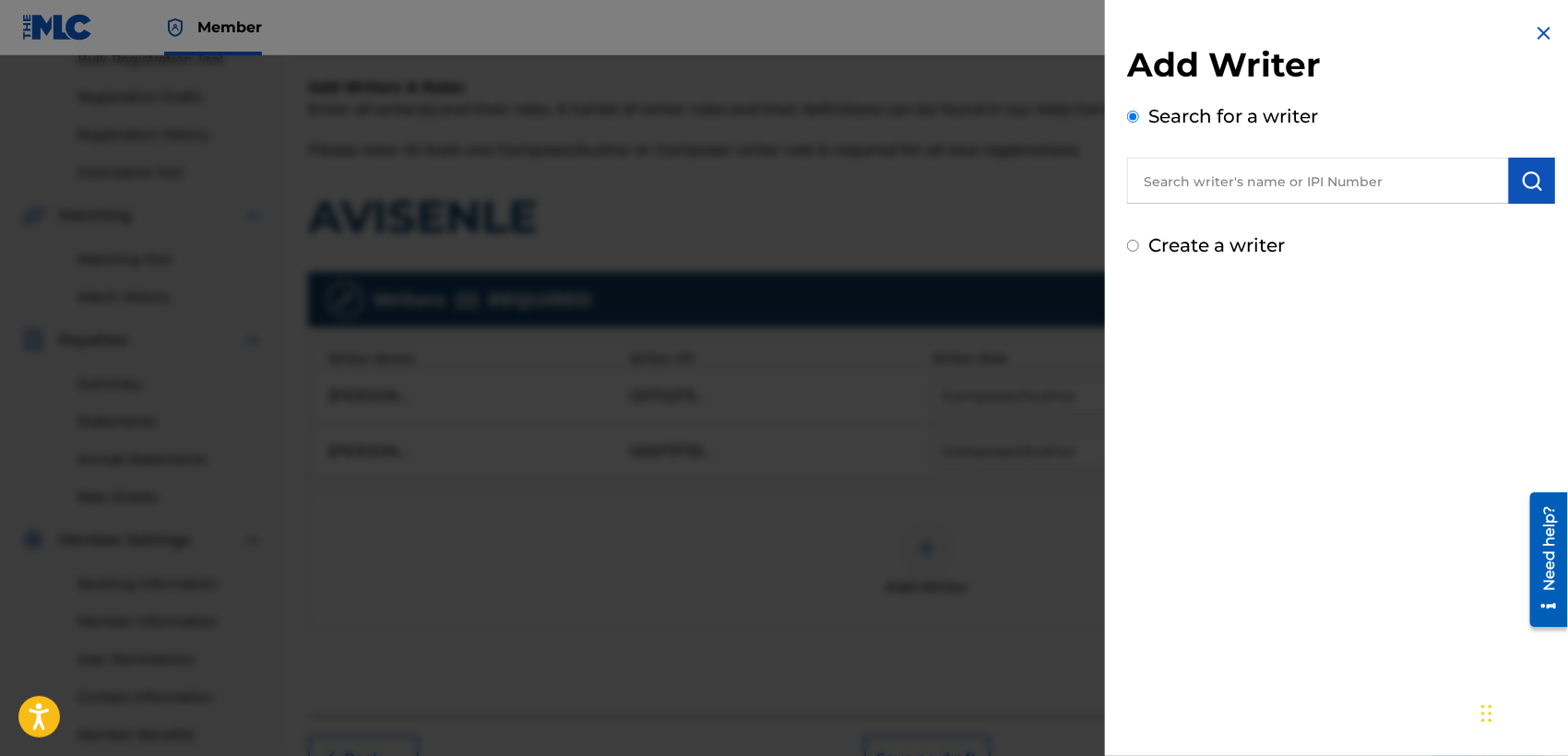
click at [1210, 172] on input "text" at bounding box center [1317, 181] width 381 height 46
type input "[PERSON_NAME]"
click at [1535, 191] on img "submit" at bounding box center [1531, 180] width 22 height 22
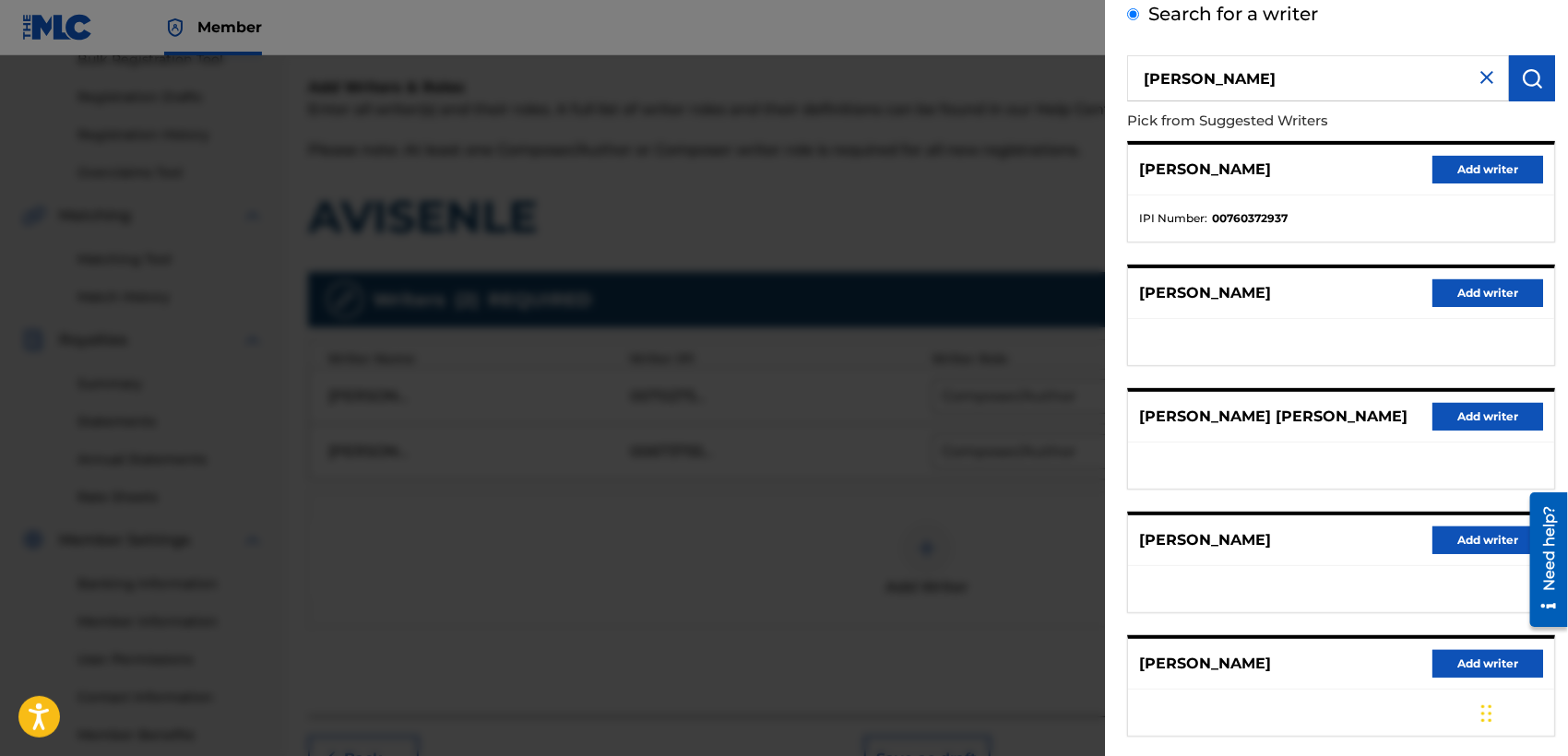
scroll to position [197, 0]
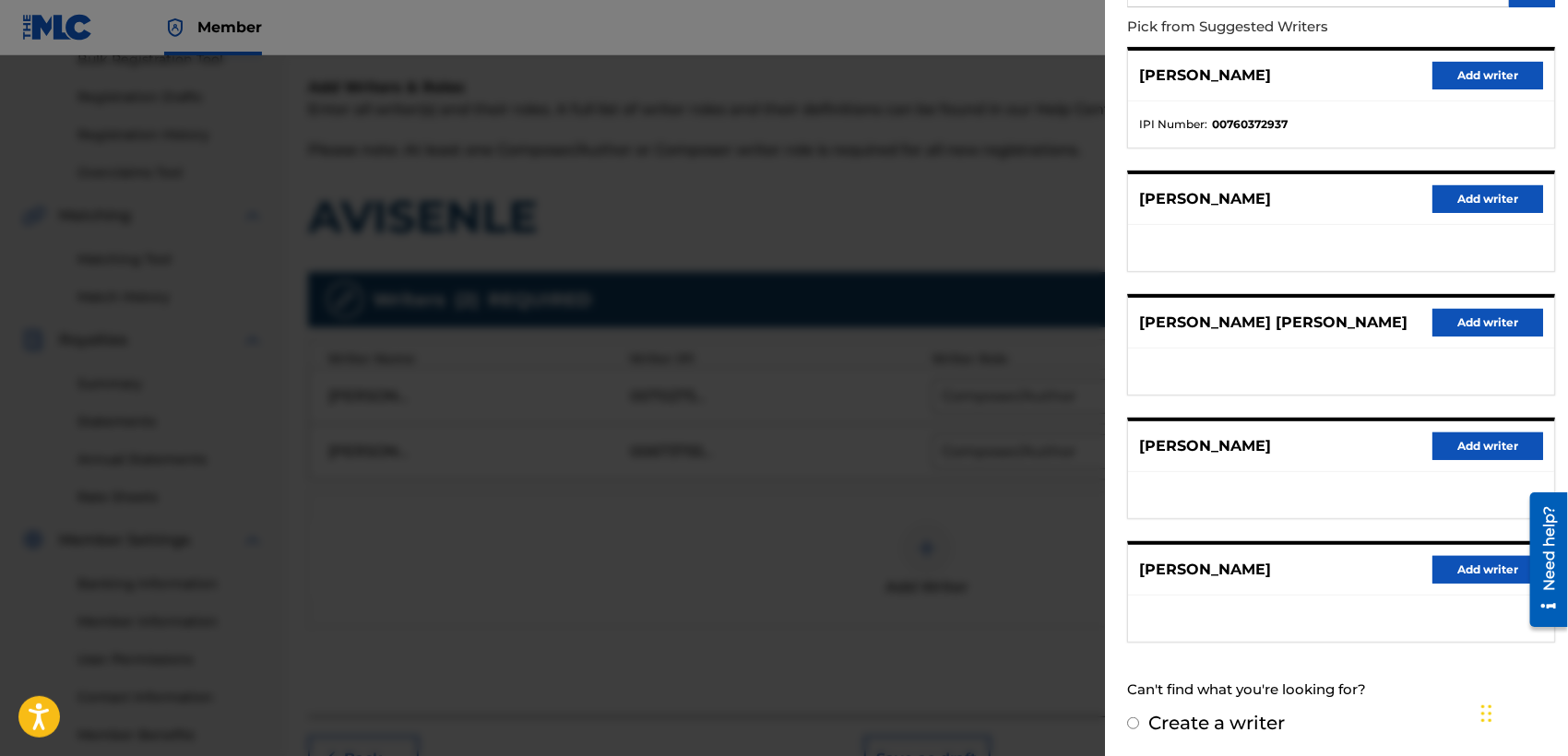
click at [1449, 567] on button "Add writer" at bounding box center [1487, 570] width 110 height 28
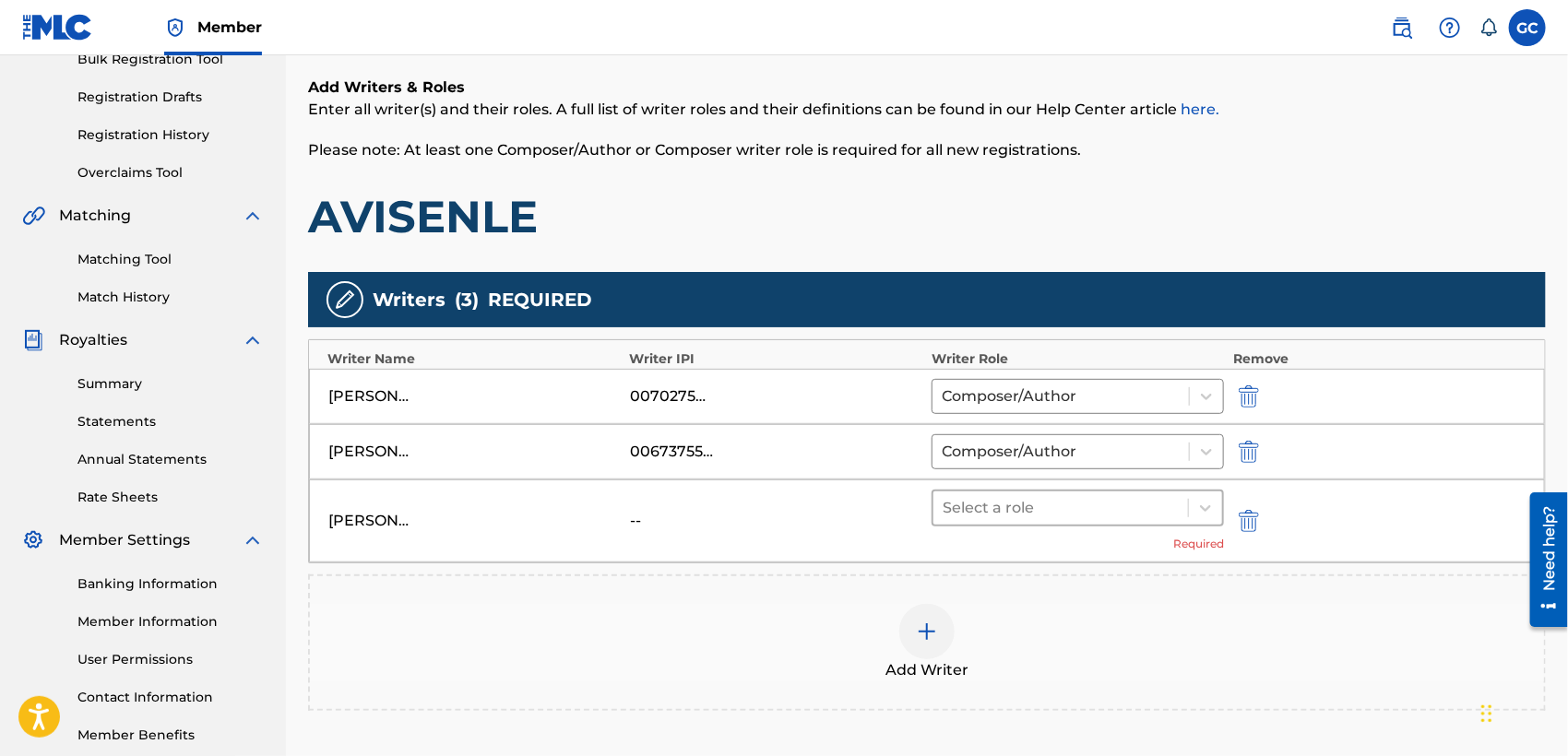
click at [974, 514] on div at bounding box center [1060, 508] width 236 height 26
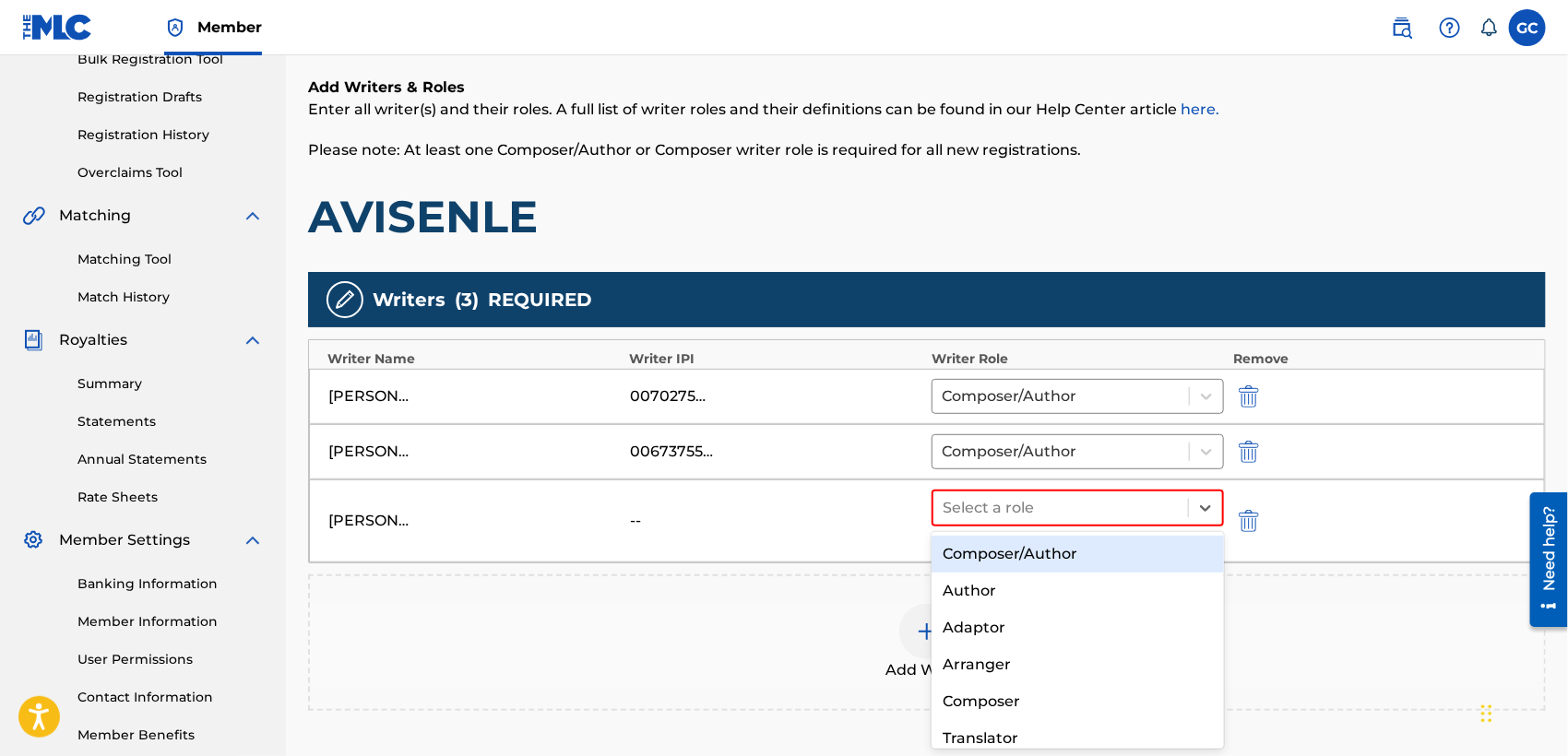
click at [981, 554] on div "Composer/Author" at bounding box center [1076, 553] width 292 height 37
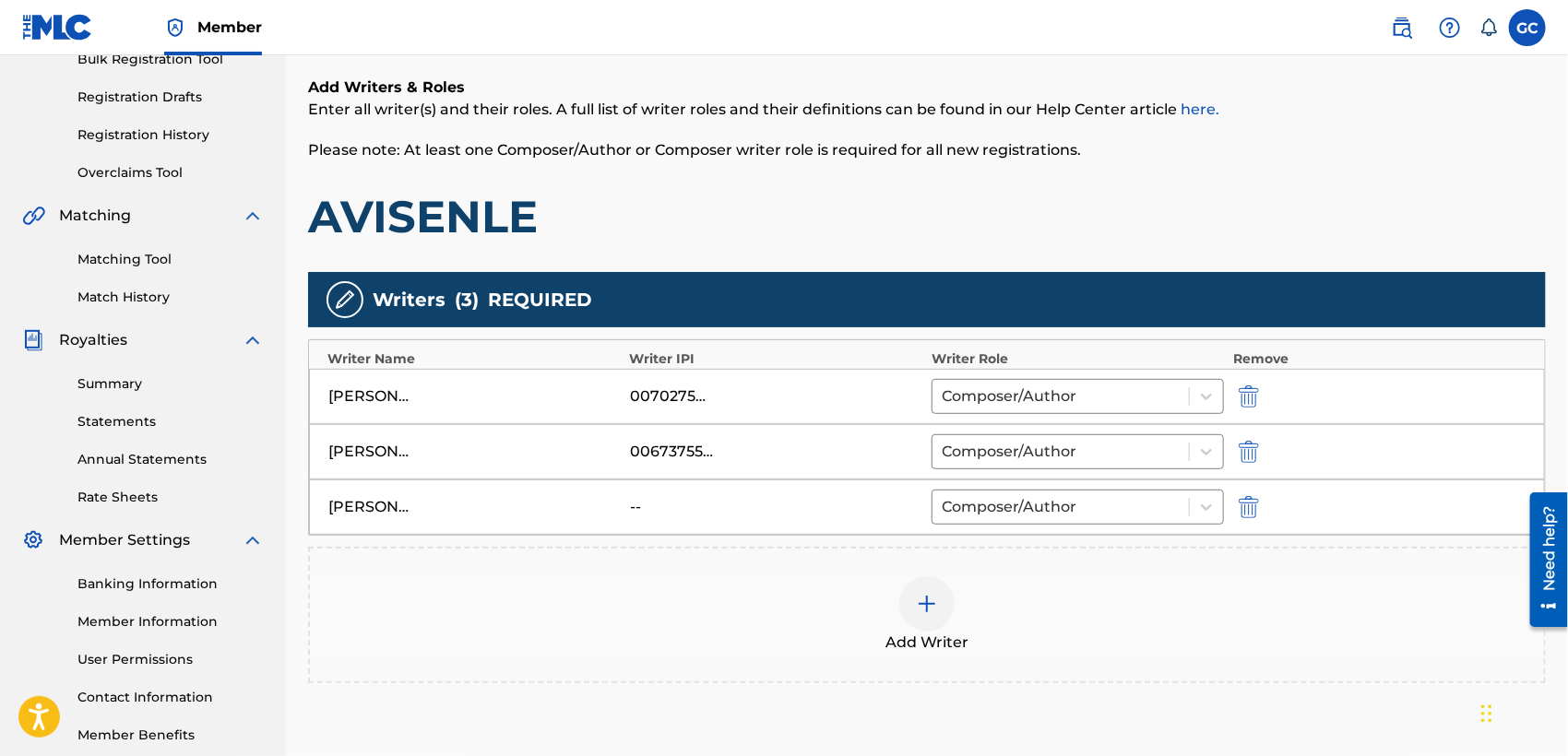
click at [927, 607] on img at bounding box center [926, 604] width 22 height 22
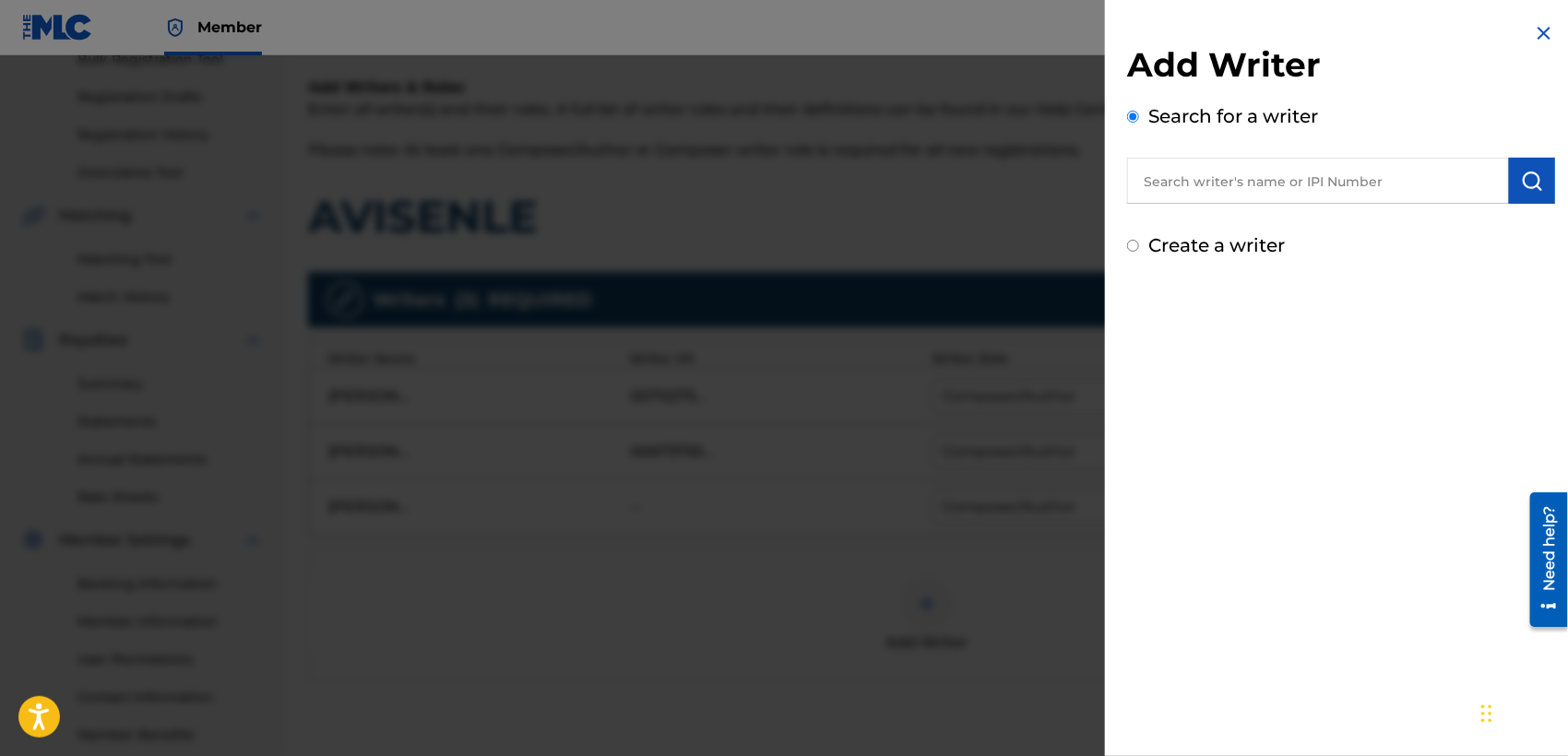
click at [1255, 181] on input "text" at bounding box center [1317, 181] width 381 height 46
type input "[PERSON_NAME]"
click at [1515, 198] on button "submit" at bounding box center [1532, 181] width 46 height 46
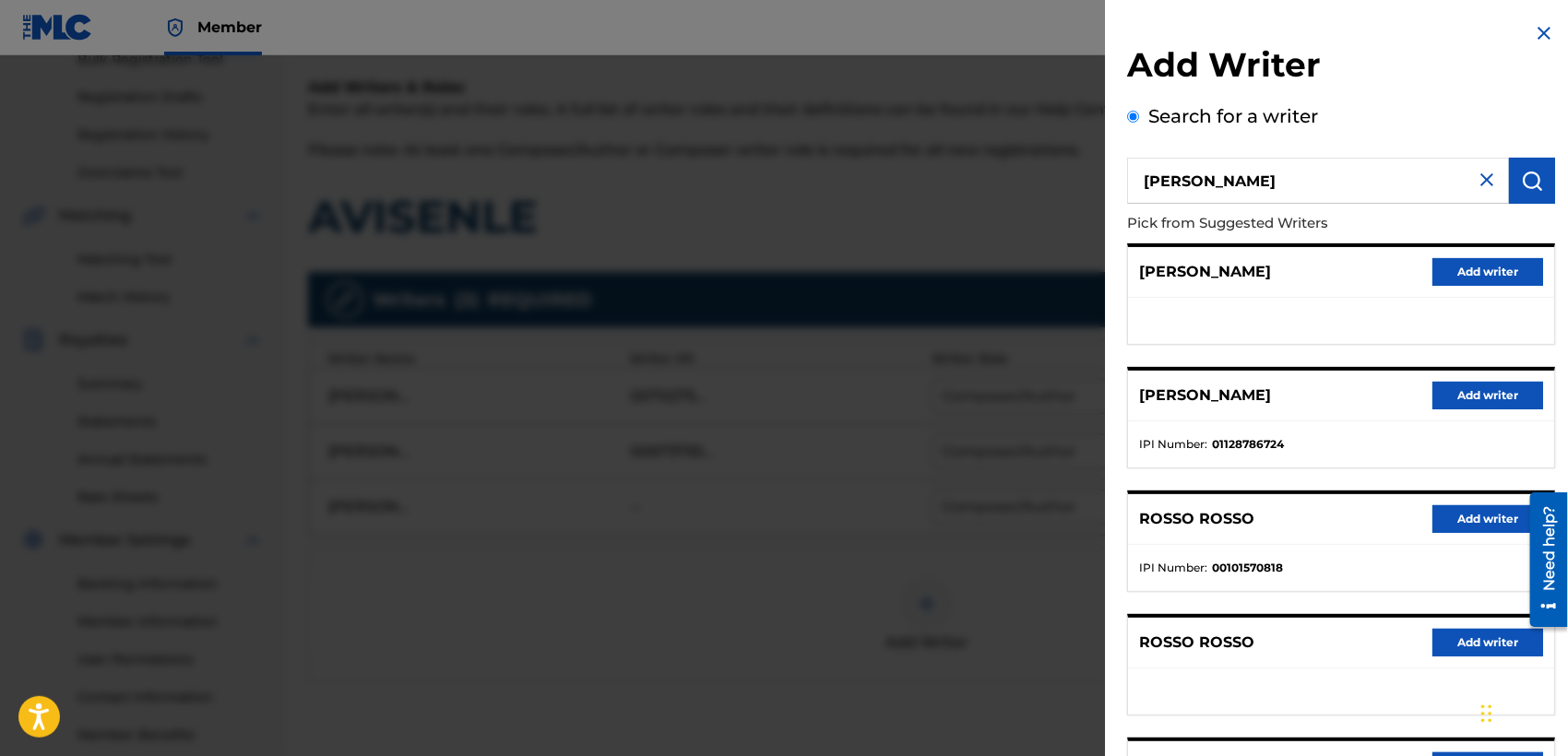
click at [1468, 394] on button "Add writer" at bounding box center [1487, 395] width 110 height 28
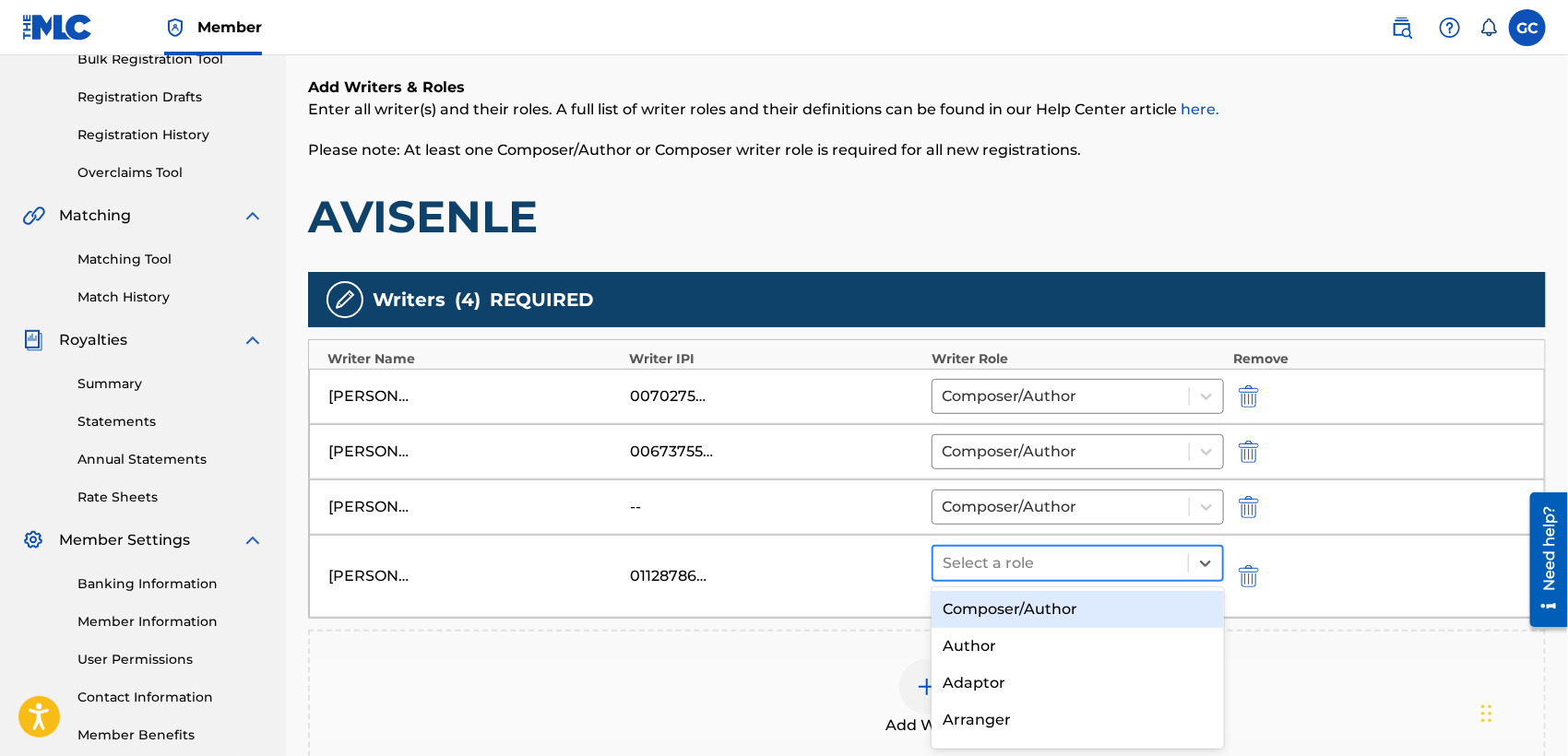
click at [1123, 570] on div at bounding box center [1060, 563] width 236 height 26
click at [1086, 614] on div "Composer/Author" at bounding box center [1076, 610] width 292 height 37
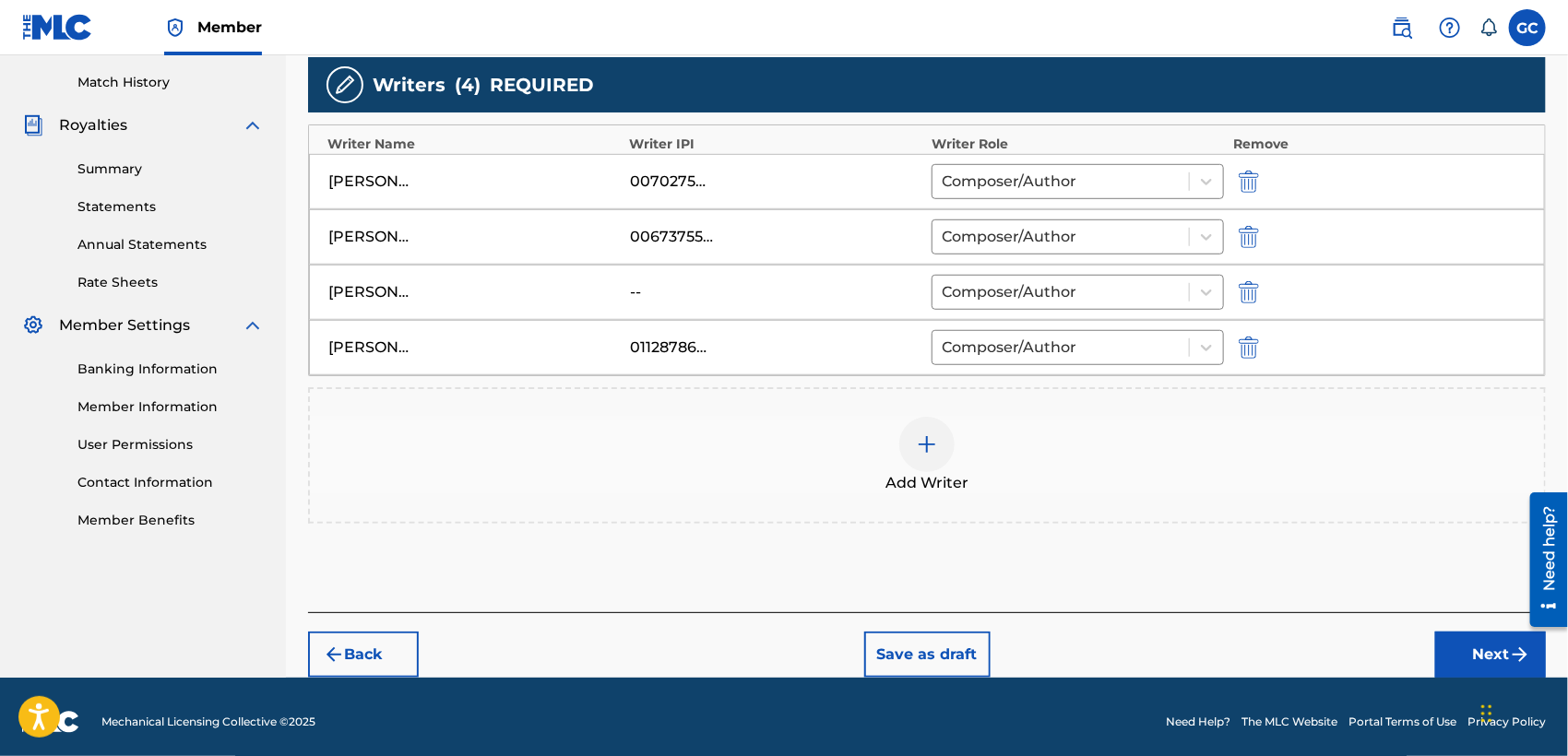
scroll to position [511, 0]
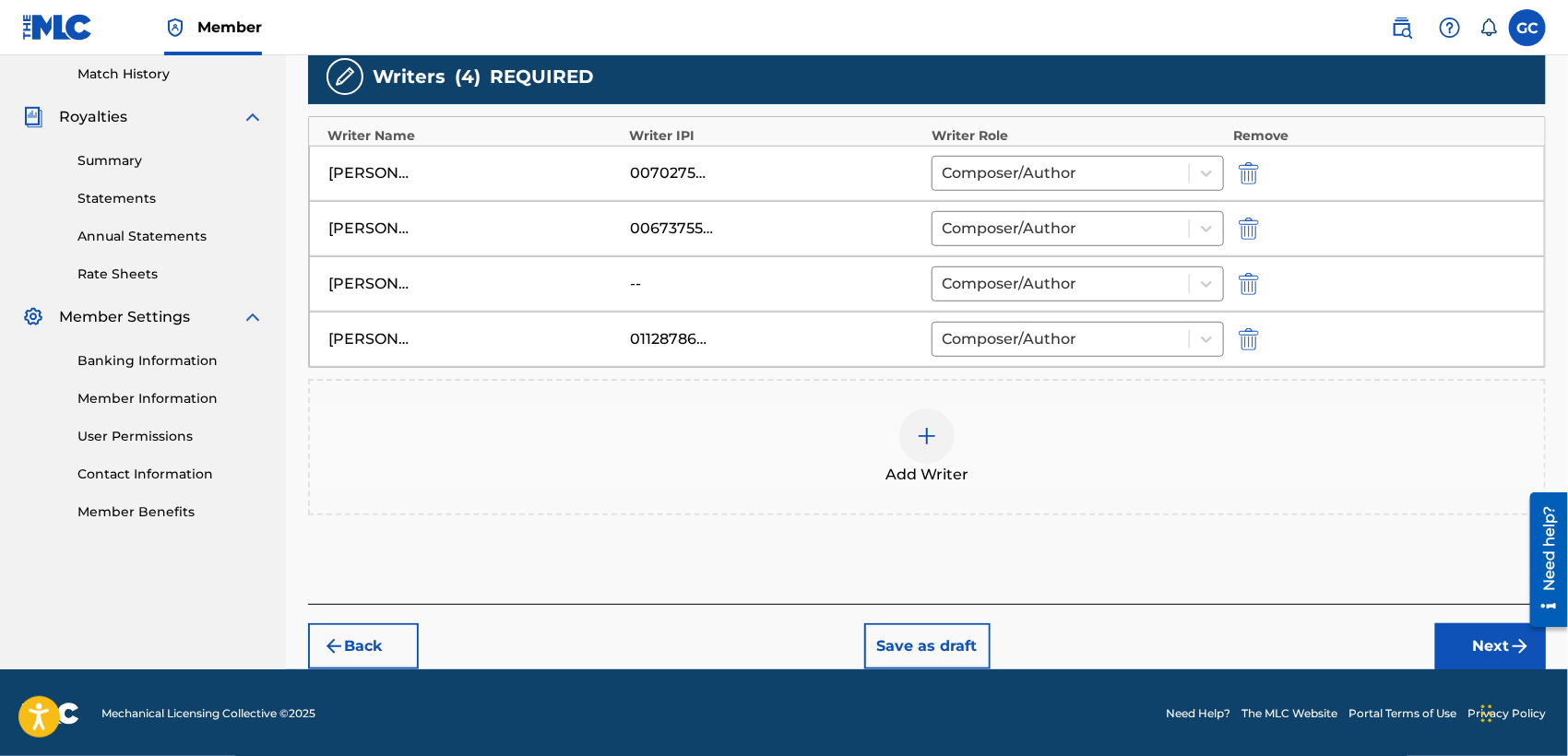
click at [1453, 639] on button "Next" at bounding box center [1490, 647] width 110 height 46
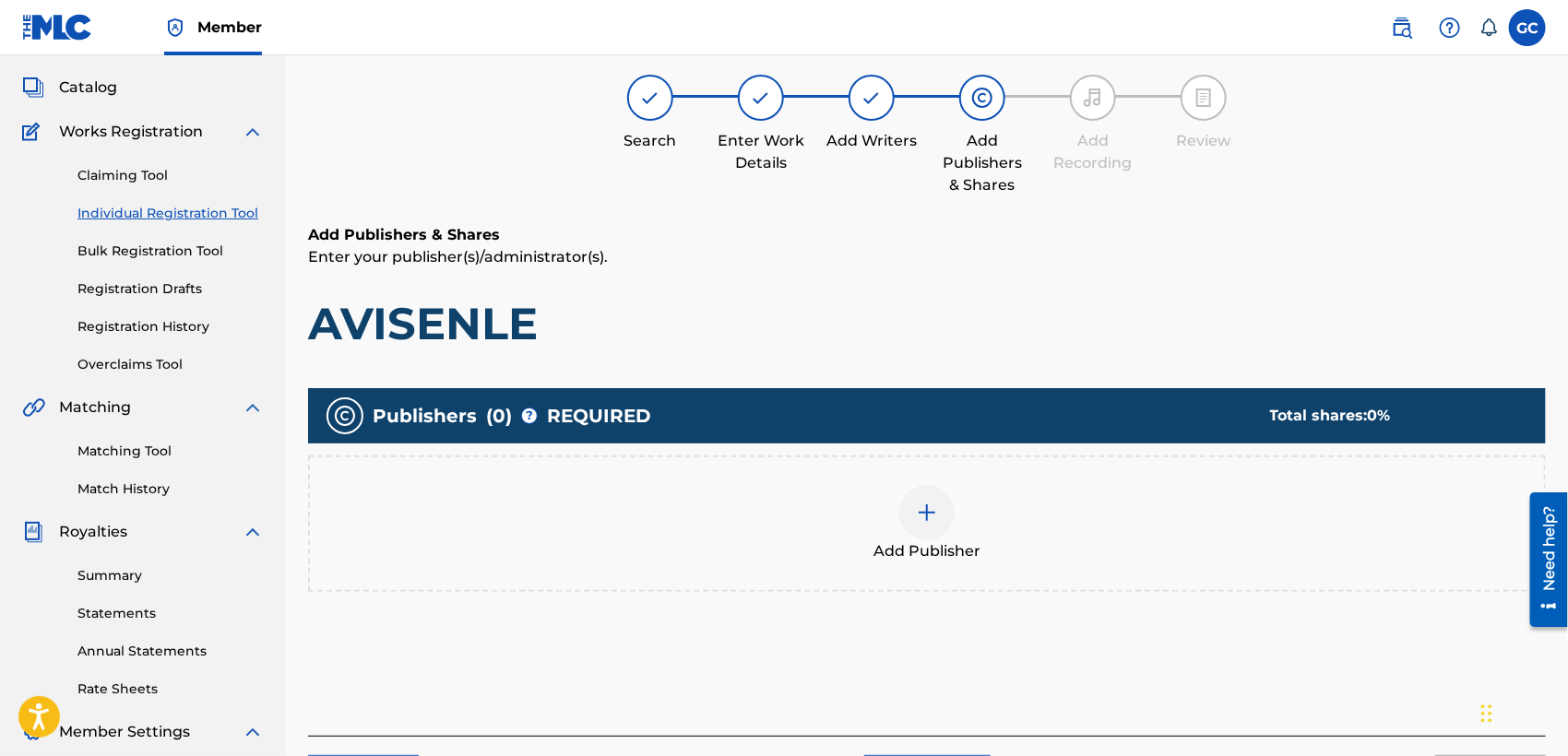
scroll to position [82, 0]
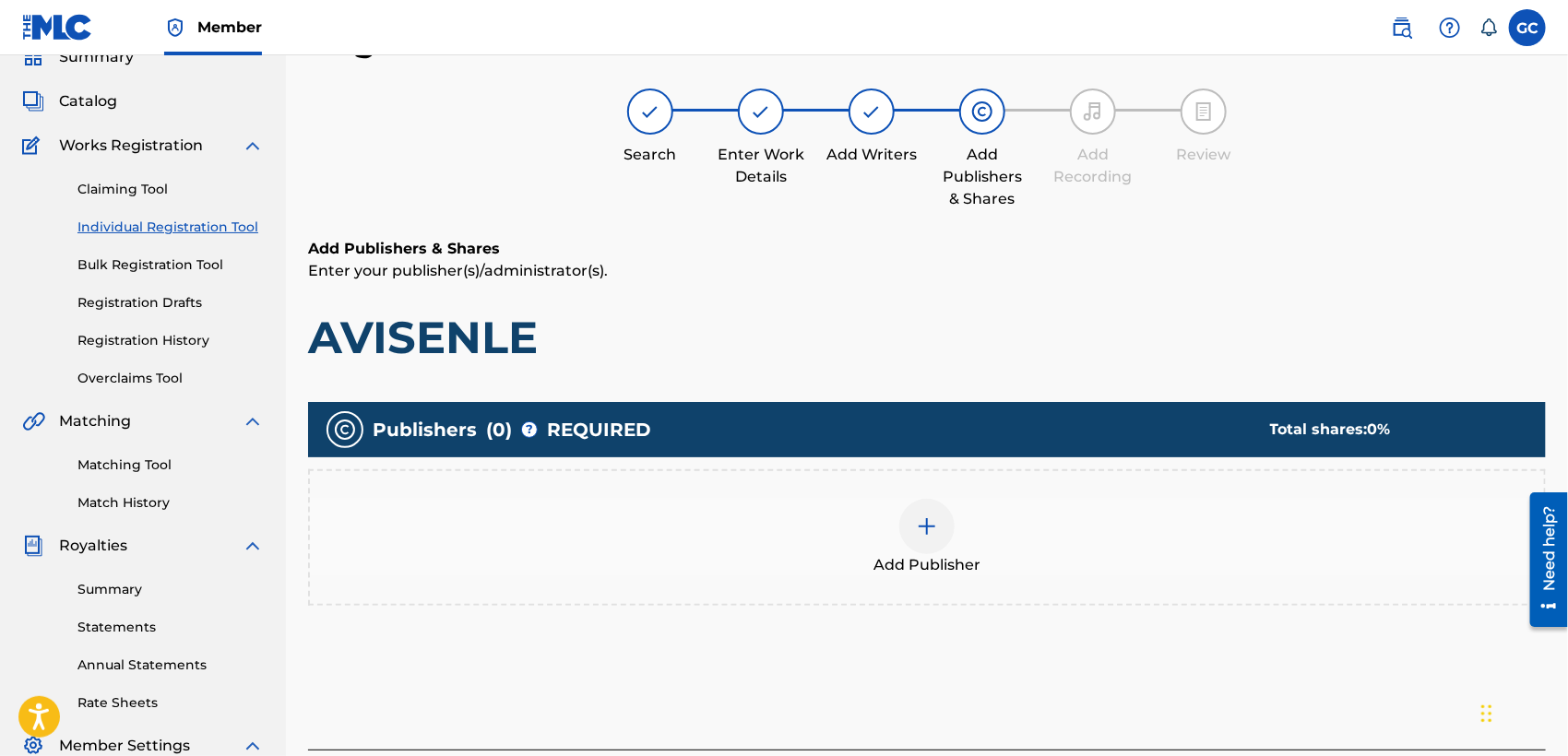
click at [928, 520] on img at bounding box center [926, 526] width 22 height 22
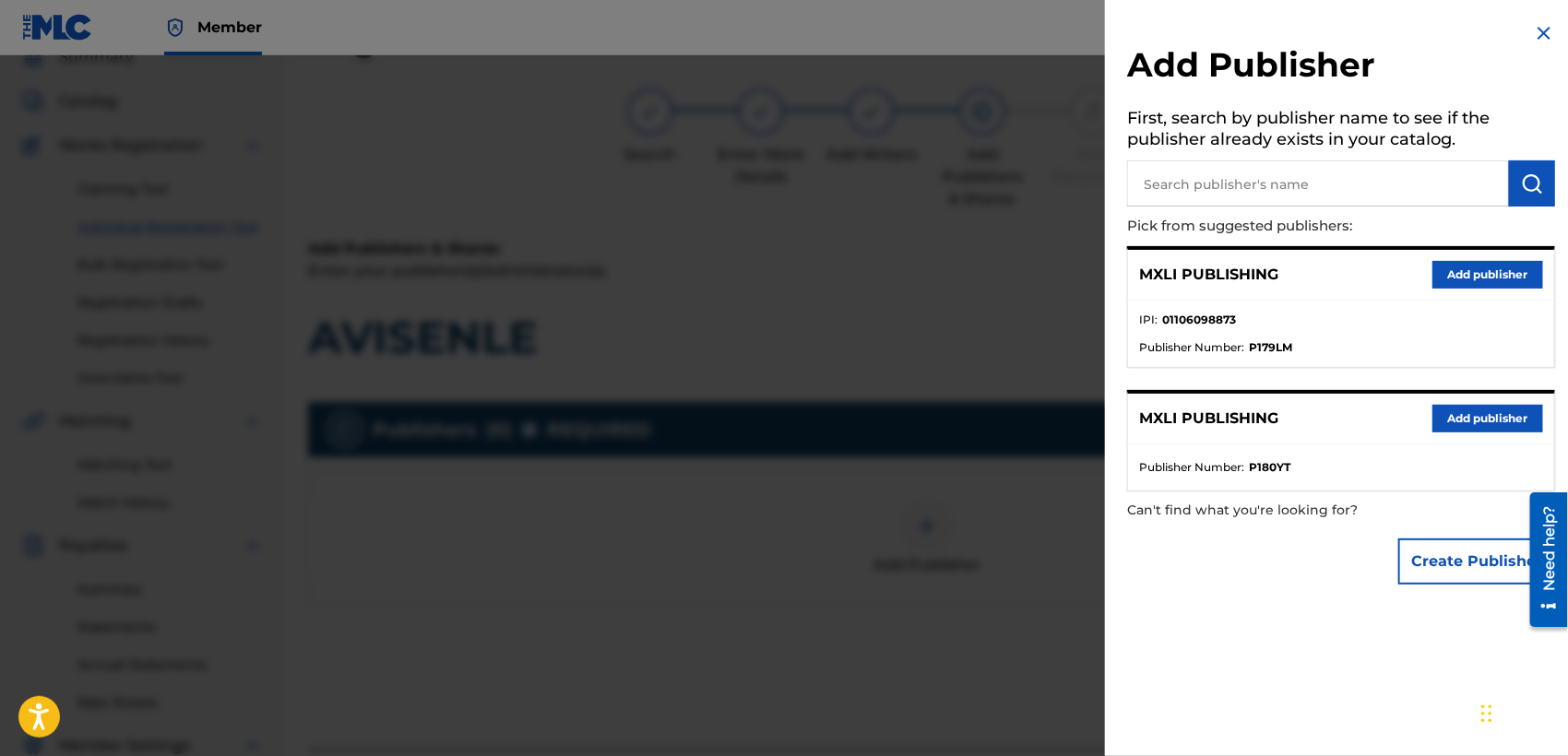
click at [1470, 410] on button "Add publisher" at bounding box center [1487, 418] width 110 height 28
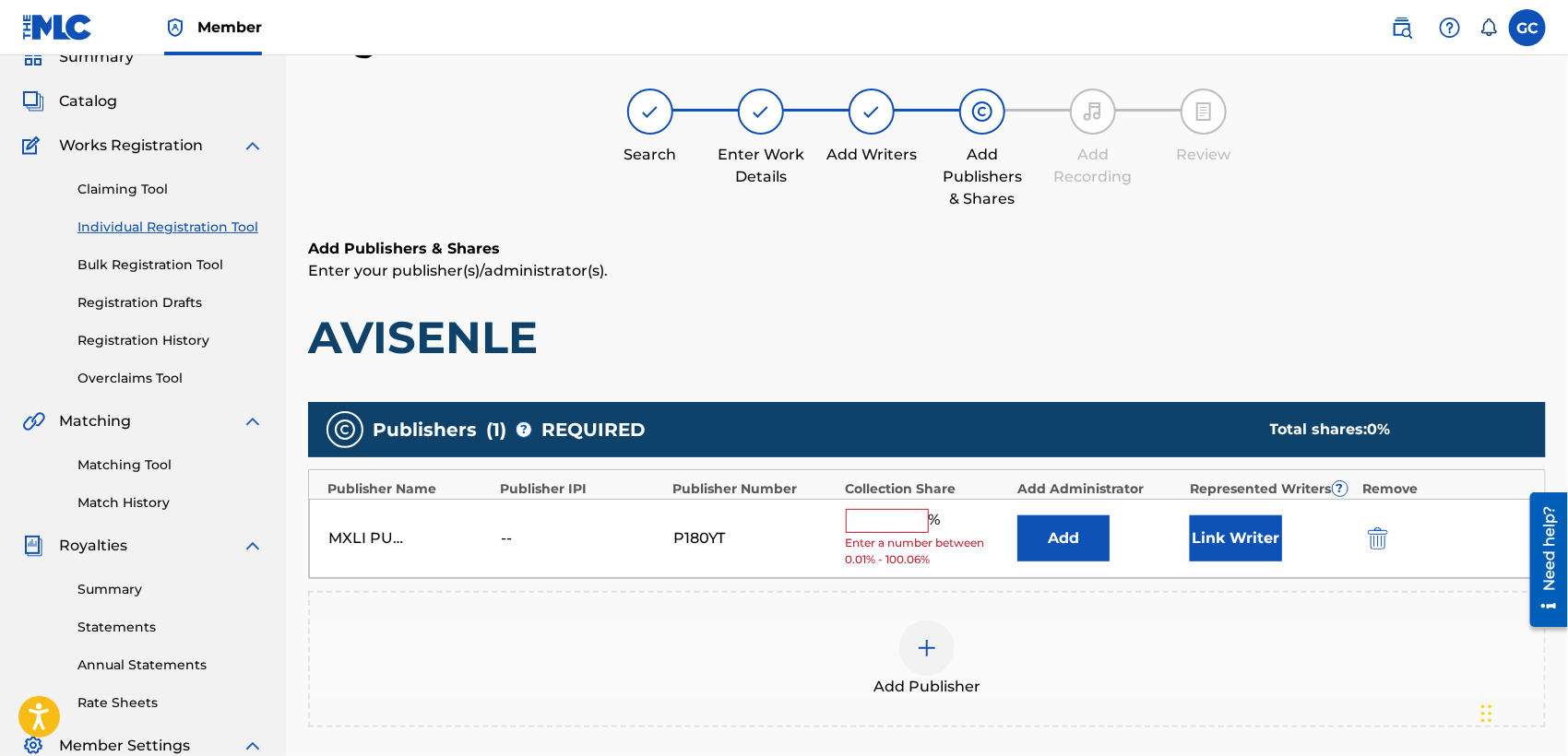
click at [888, 526] on input "text" at bounding box center [886, 520] width 83 height 24
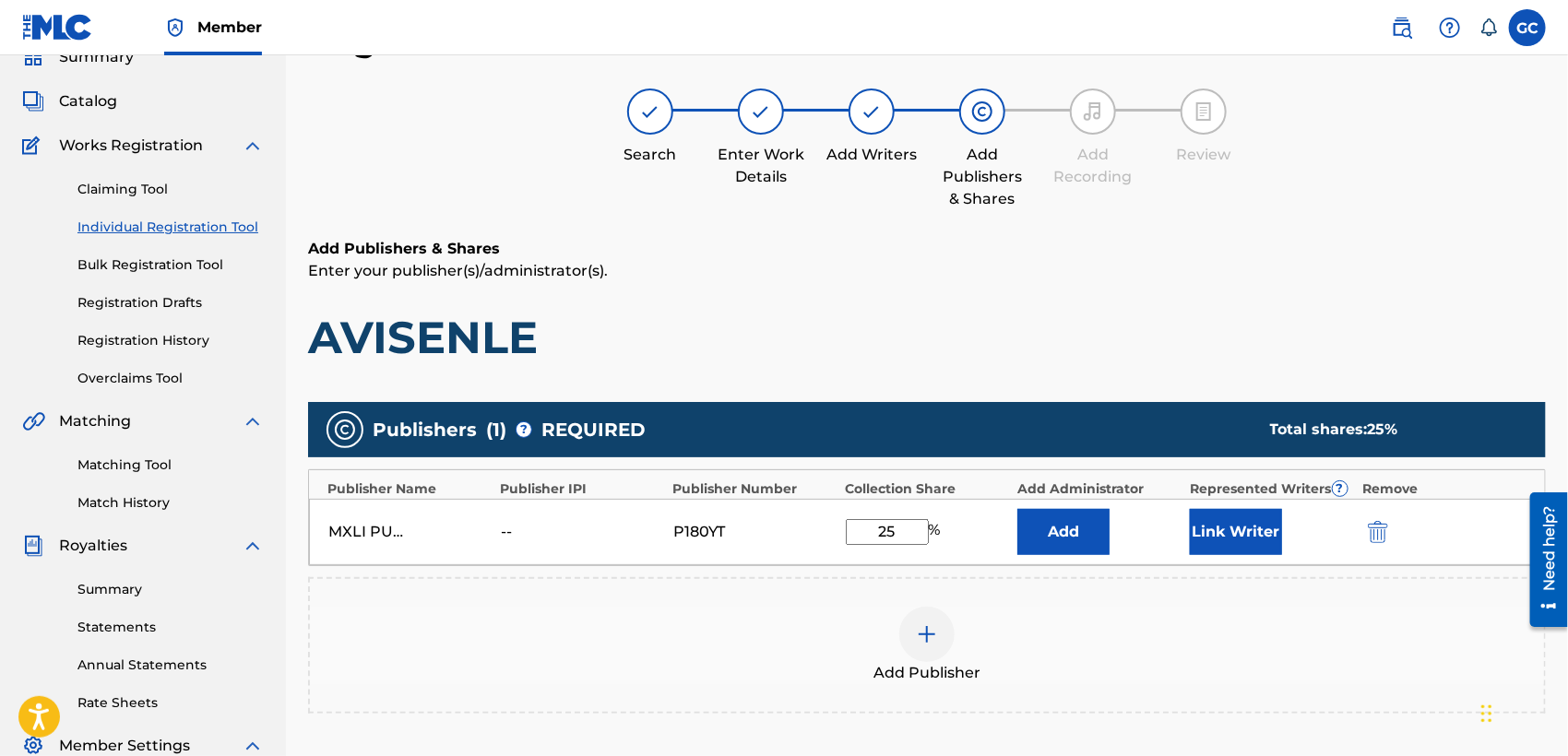
type input "25"
click at [1238, 535] on button "Link Writer" at bounding box center [1235, 532] width 92 height 46
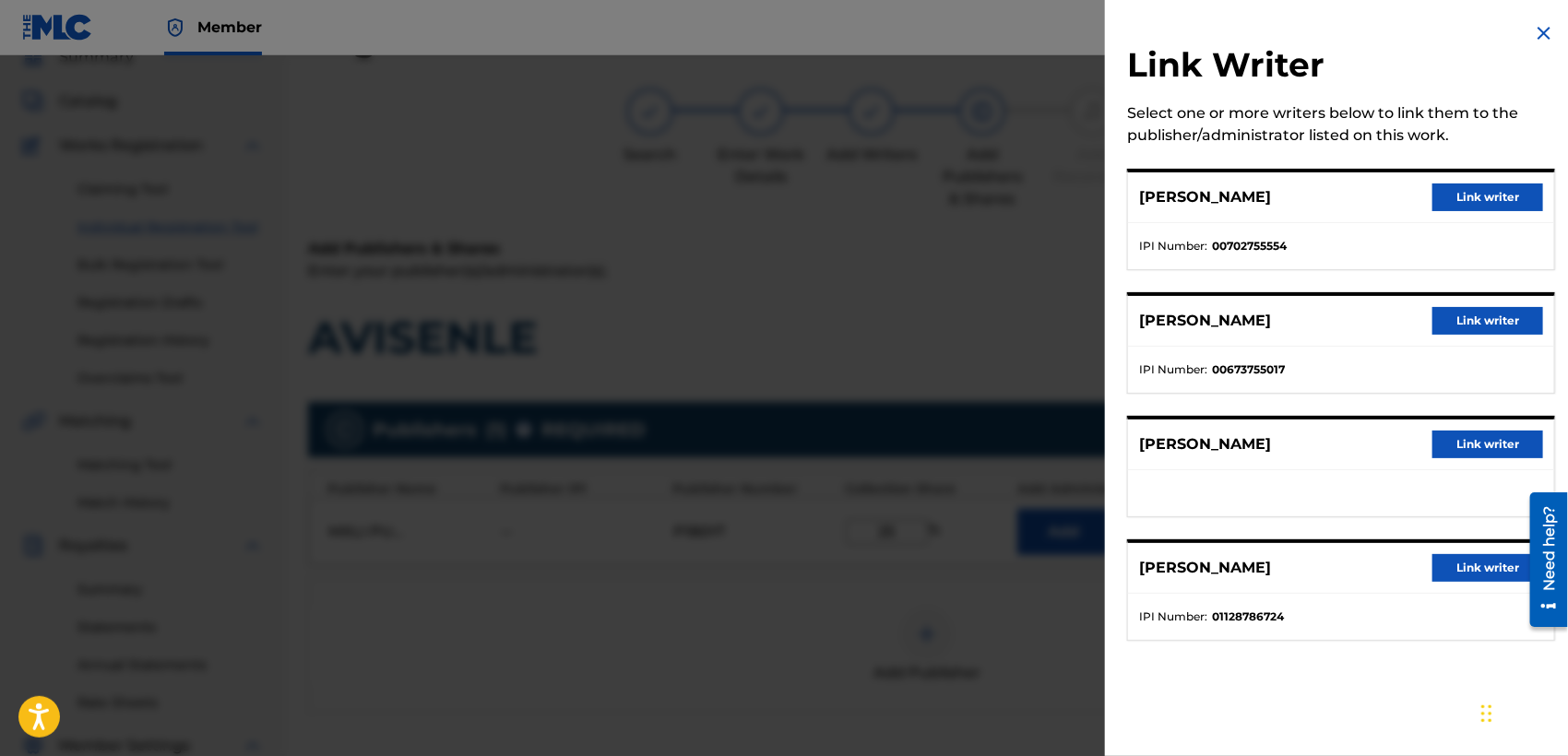
click at [1485, 201] on button "Link writer" at bounding box center [1487, 197] width 110 height 28
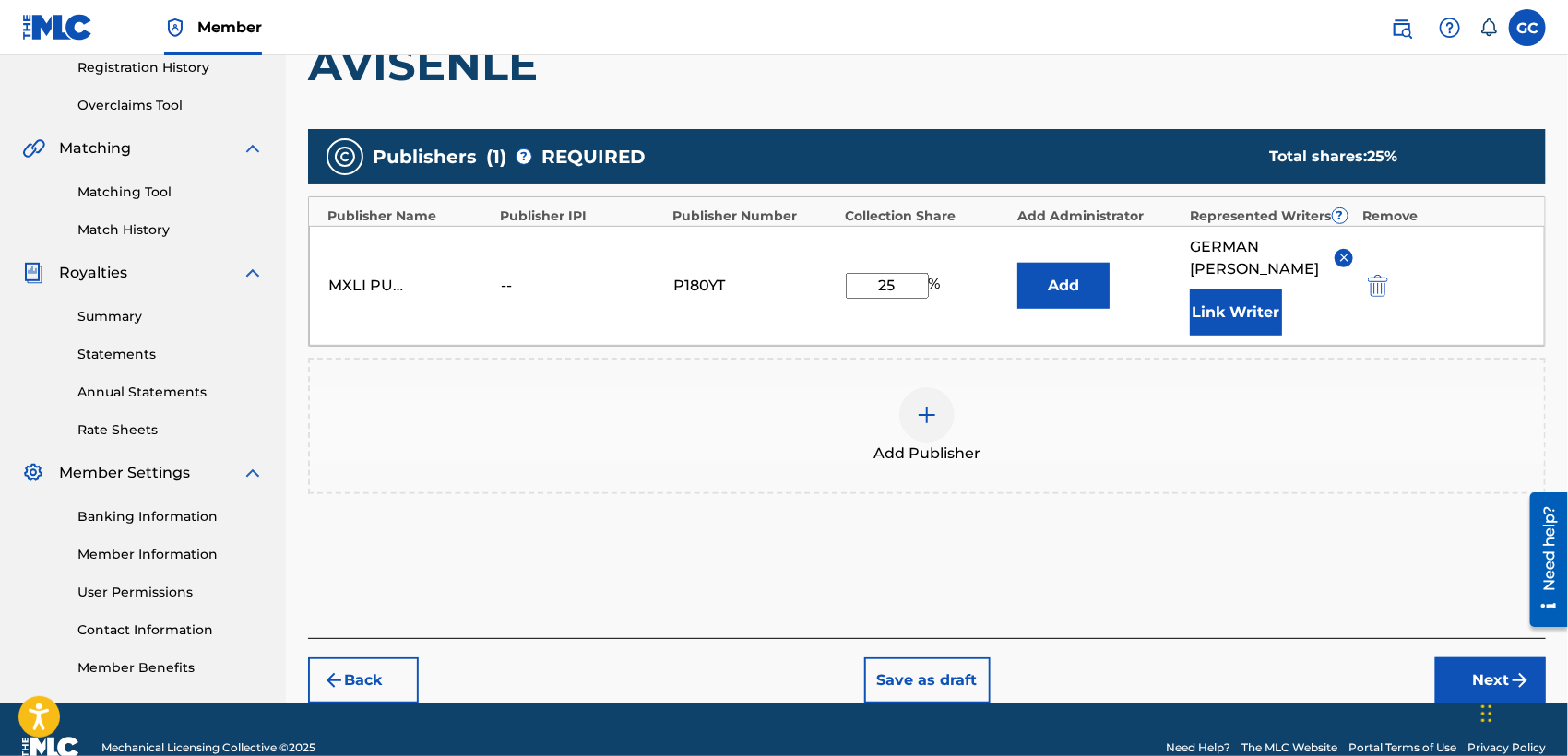
scroll to position [390, 0]
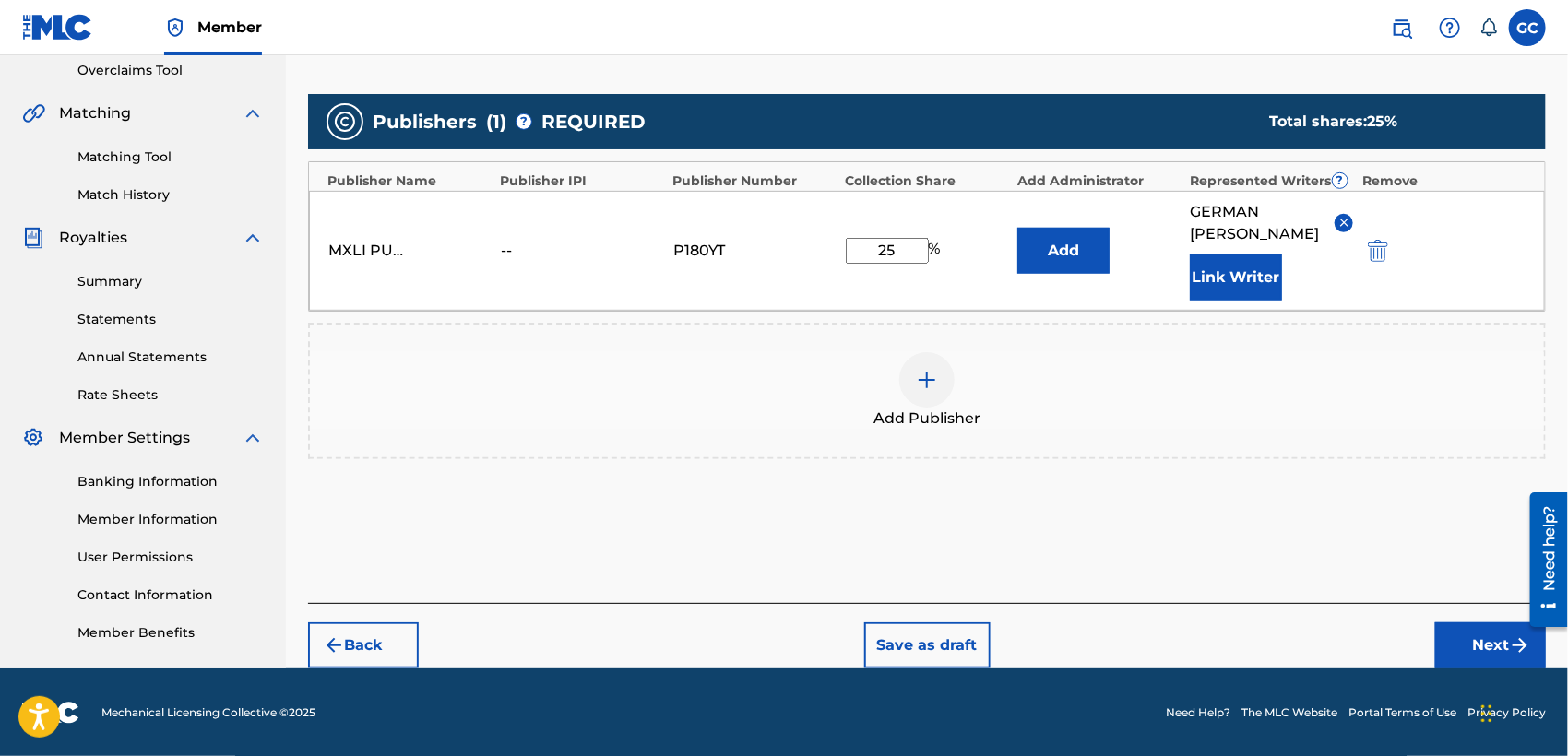
click at [1476, 649] on button "Next" at bounding box center [1490, 646] width 110 height 46
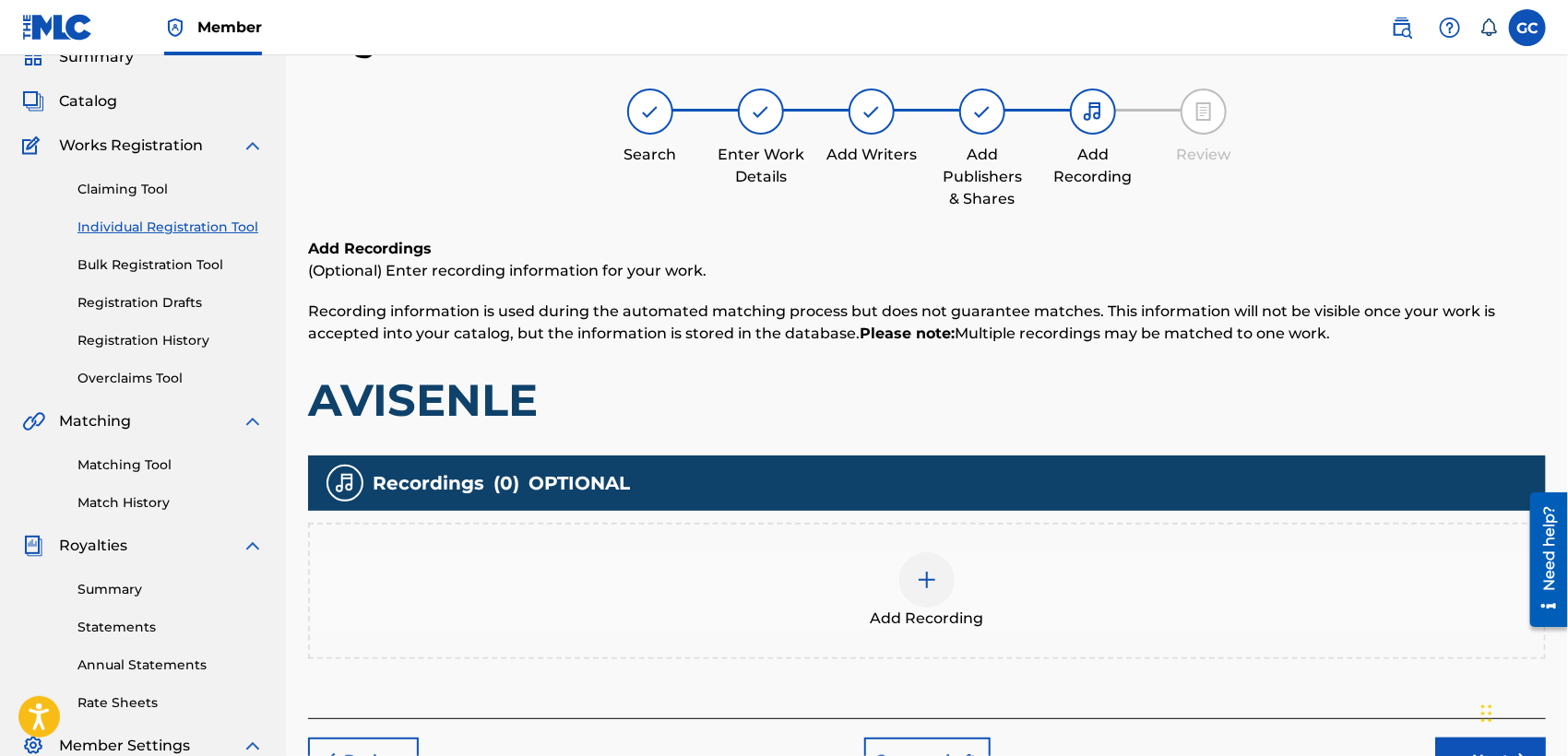
scroll to position [184, 0]
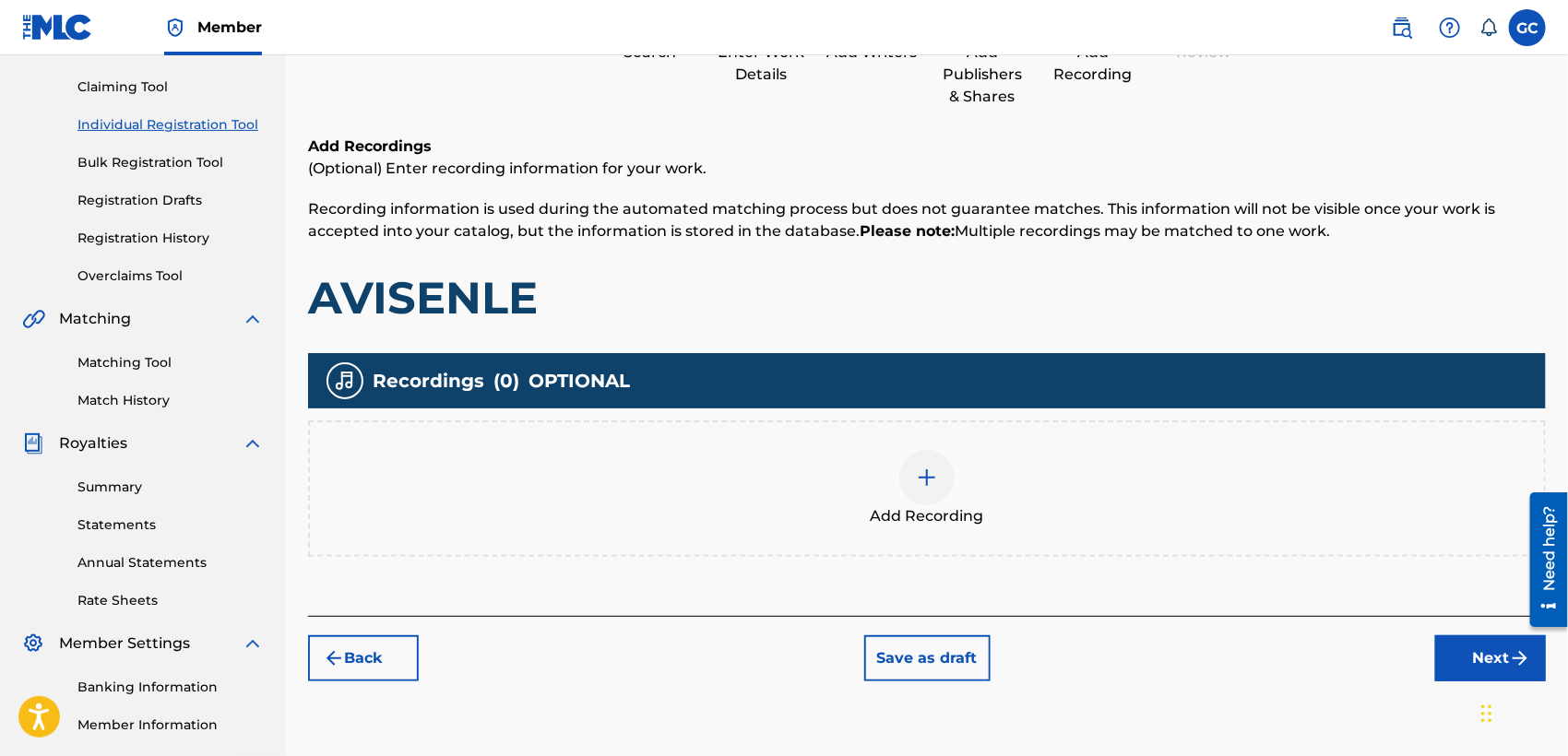
click at [1168, 533] on div "Add Recording" at bounding box center [926, 489] width 1237 height 137
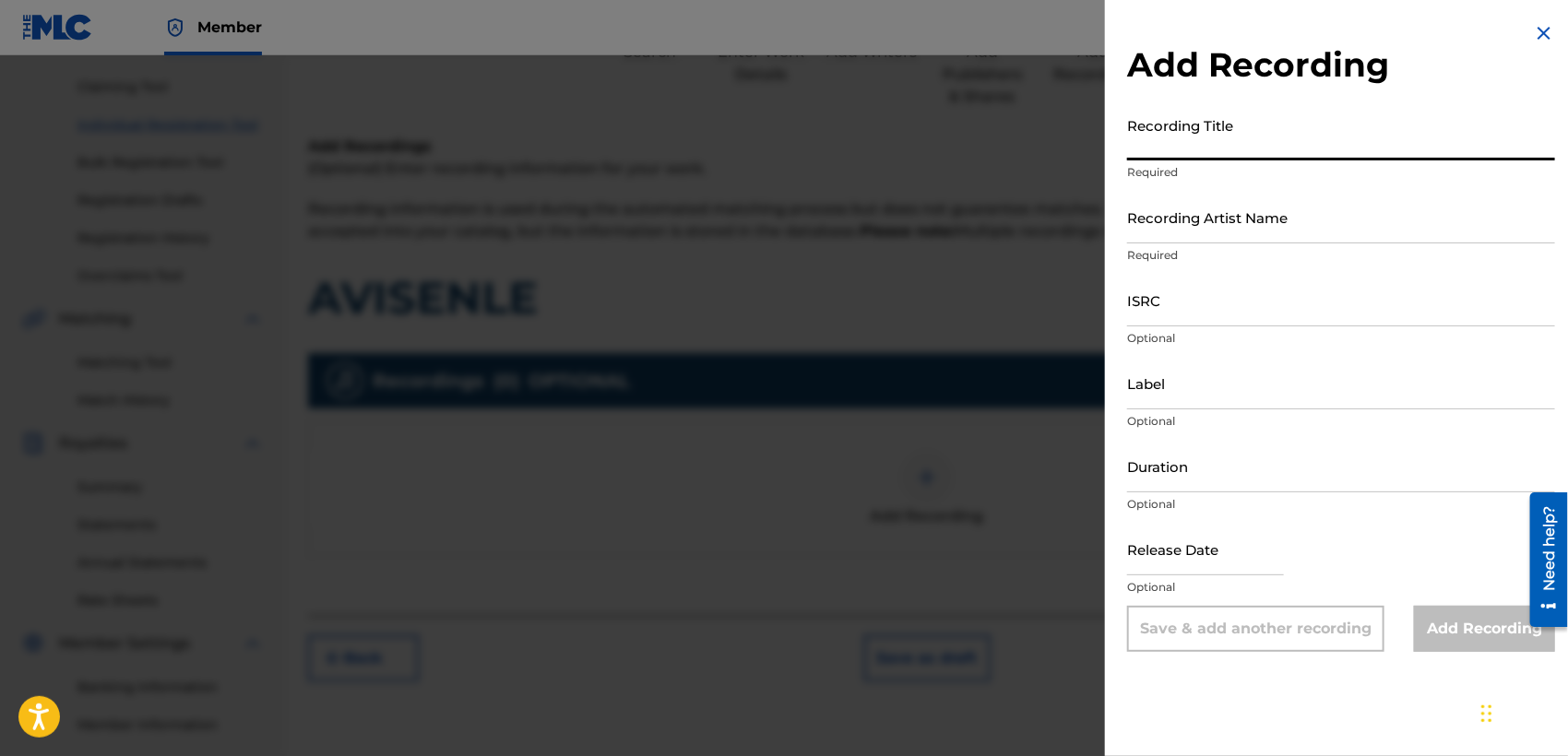
click at [1212, 145] on input "Recording Title" at bounding box center [1341, 133] width 428 height 52
type input "a"
type input "AVISENLE"
click at [1193, 233] on input "Recording Artist Name" at bounding box center [1341, 217] width 428 height 52
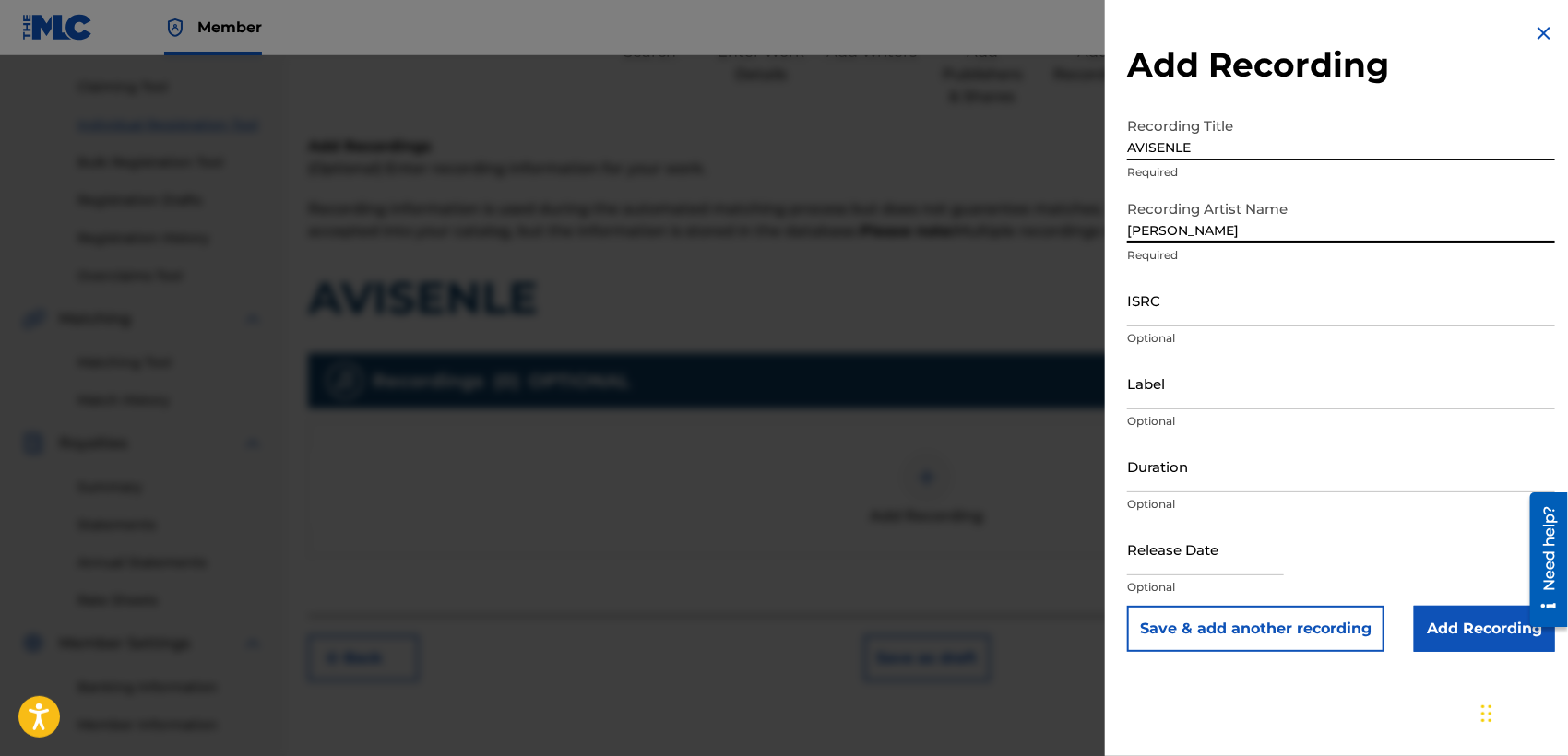
type input "[PERSON_NAME]"
click at [1229, 392] on input "Label" at bounding box center [1341, 382] width 428 height 52
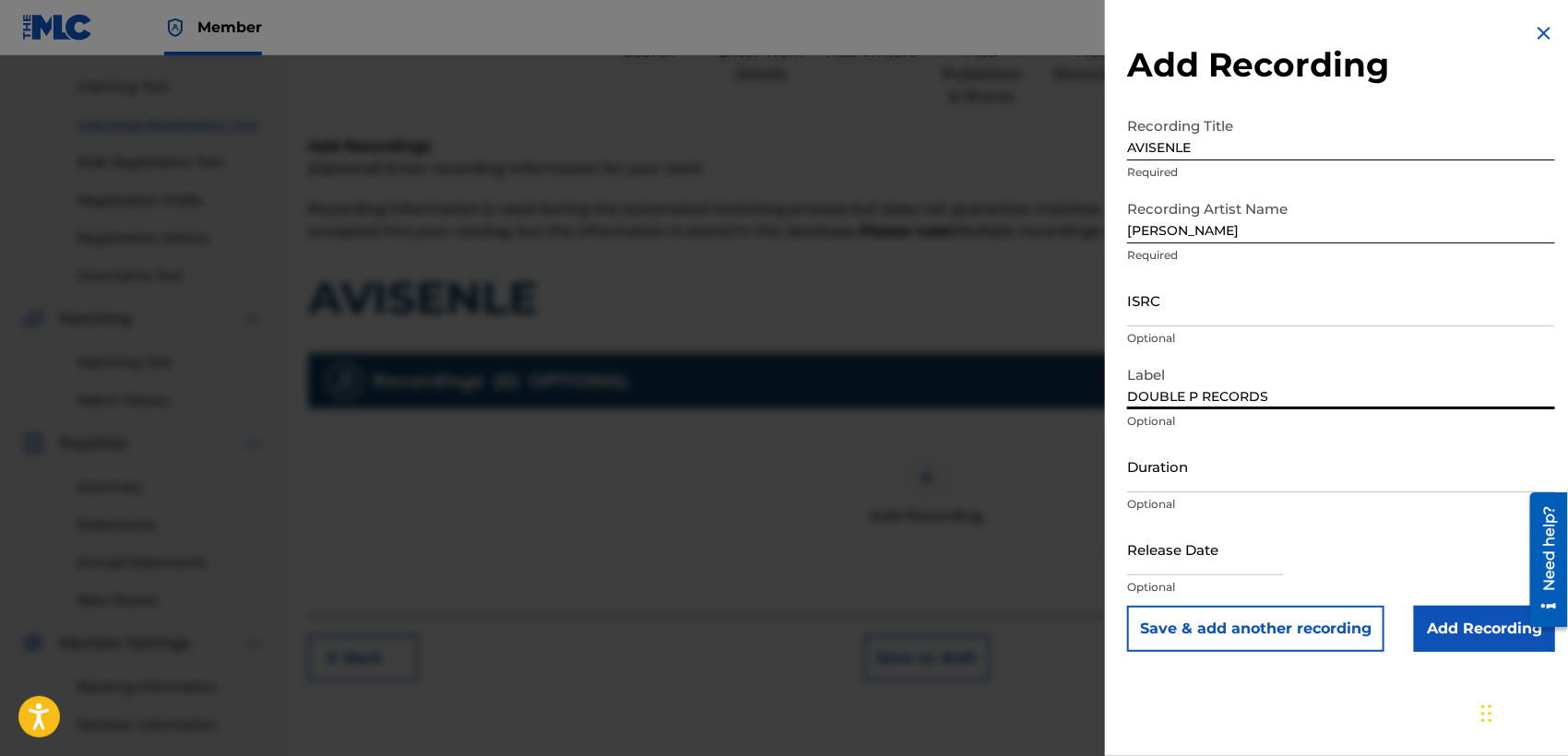
type input "DOUBLE P RECORDS"
click at [1218, 568] on input "text" at bounding box center [1205, 549] width 157 height 52
select select "7"
select select "2025"
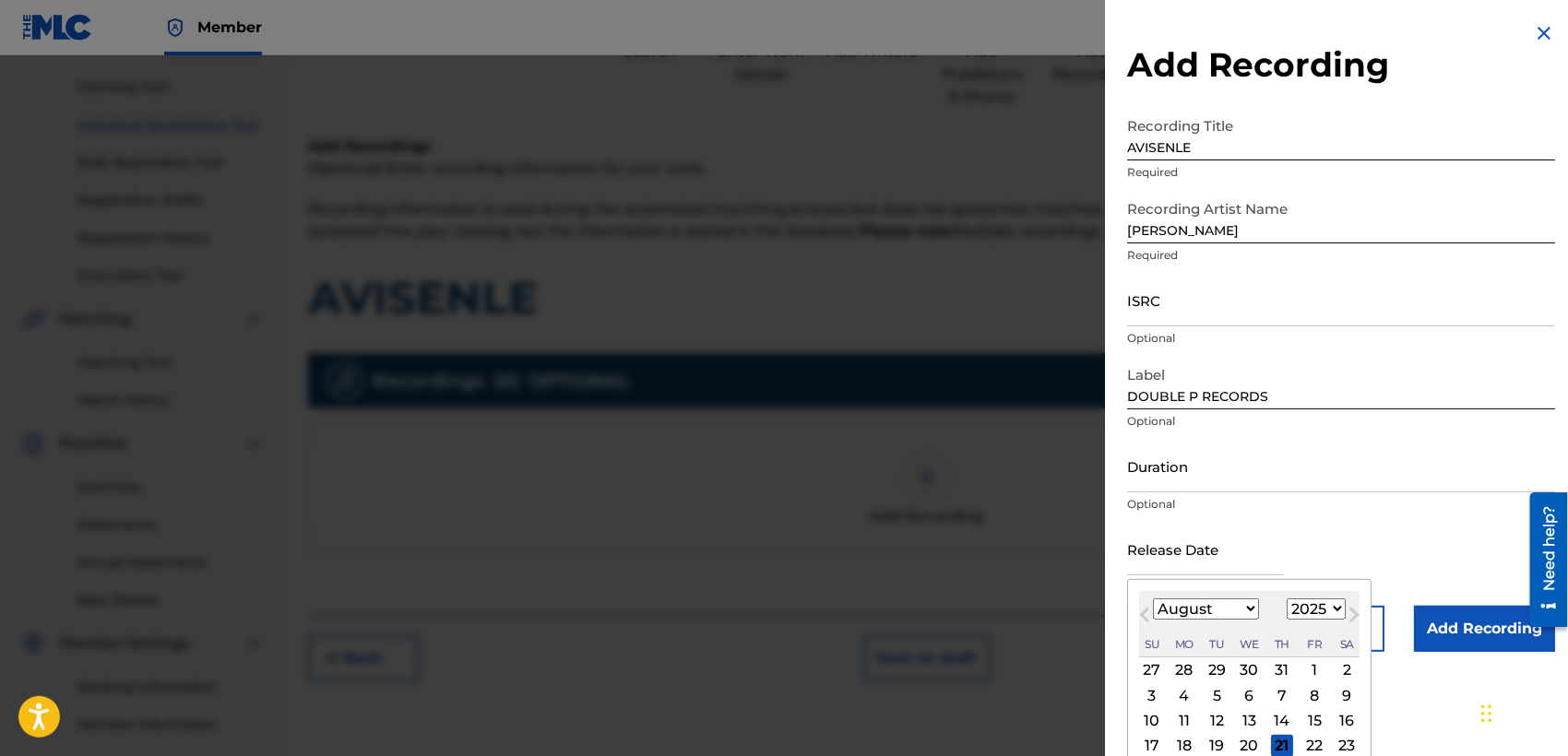
click at [1281, 742] on div "21" at bounding box center [1281, 746] width 22 height 22
type input "[DATE]"
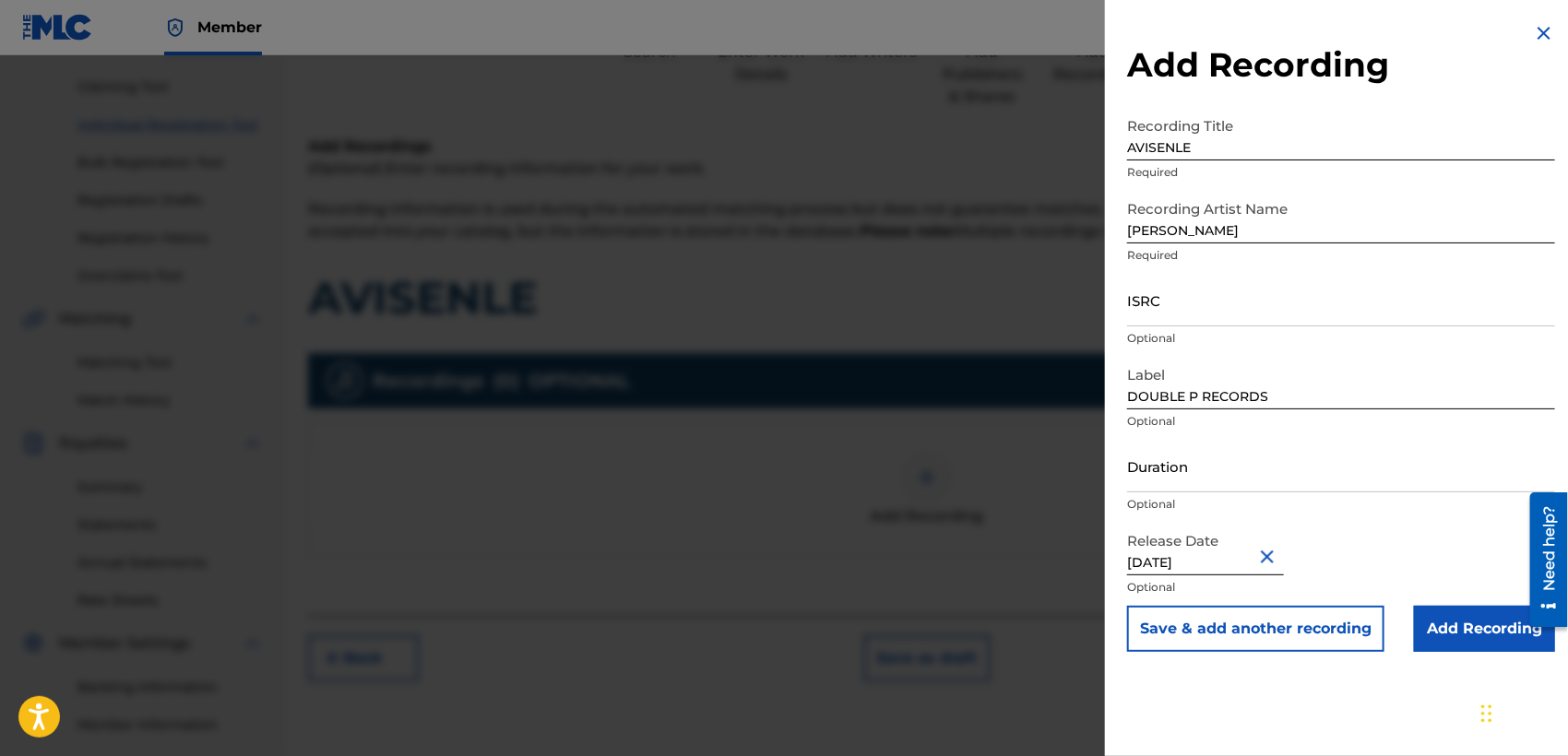
click at [1208, 304] on input "ISRC" at bounding box center [1341, 300] width 428 height 52
paste input "QMDA72540574"
type input "QMDA72540574"
click at [1182, 474] on input "Duration" at bounding box center [1341, 466] width 428 height 52
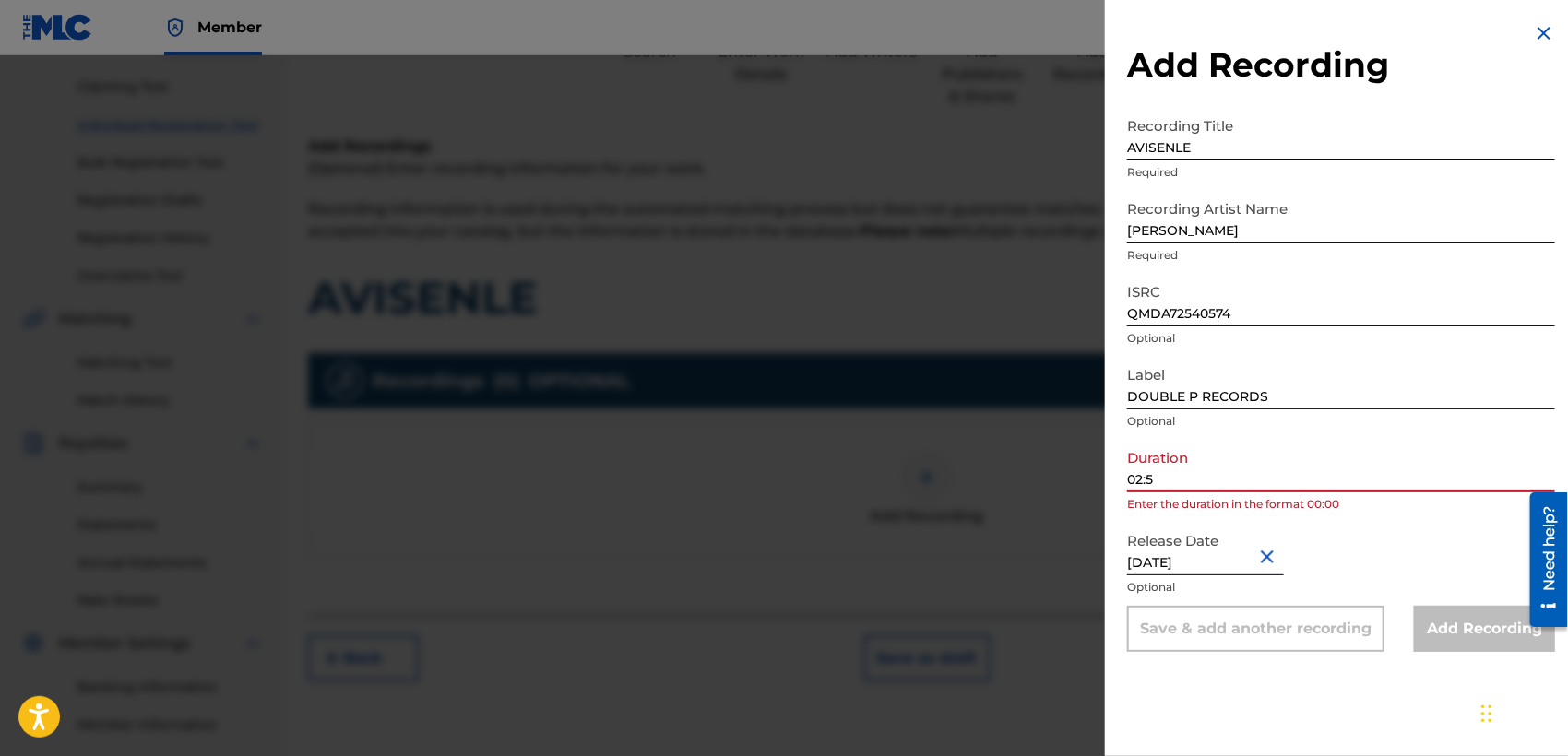
type input "02:56"
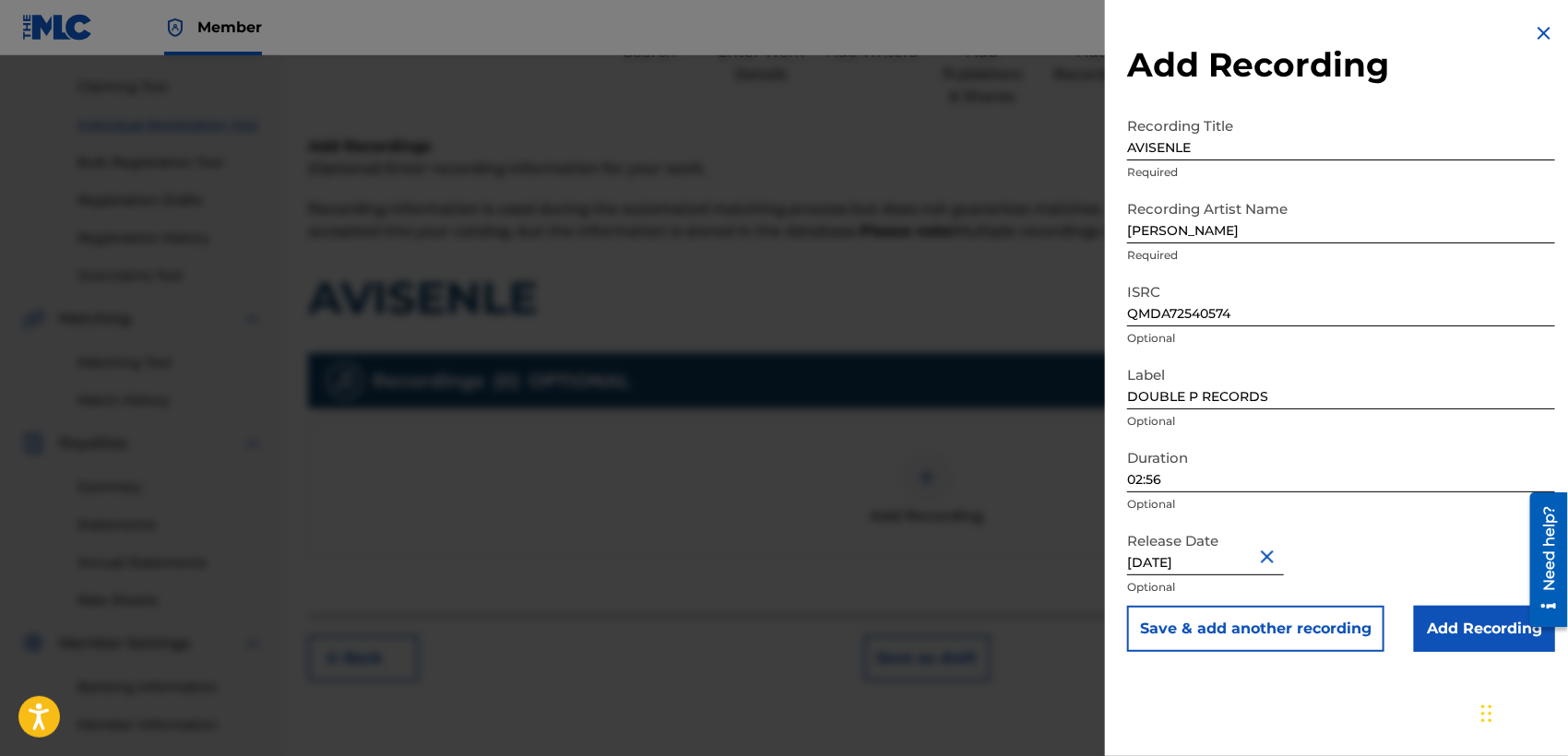
click at [1438, 623] on input "Add Recording" at bounding box center [1484, 629] width 141 height 46
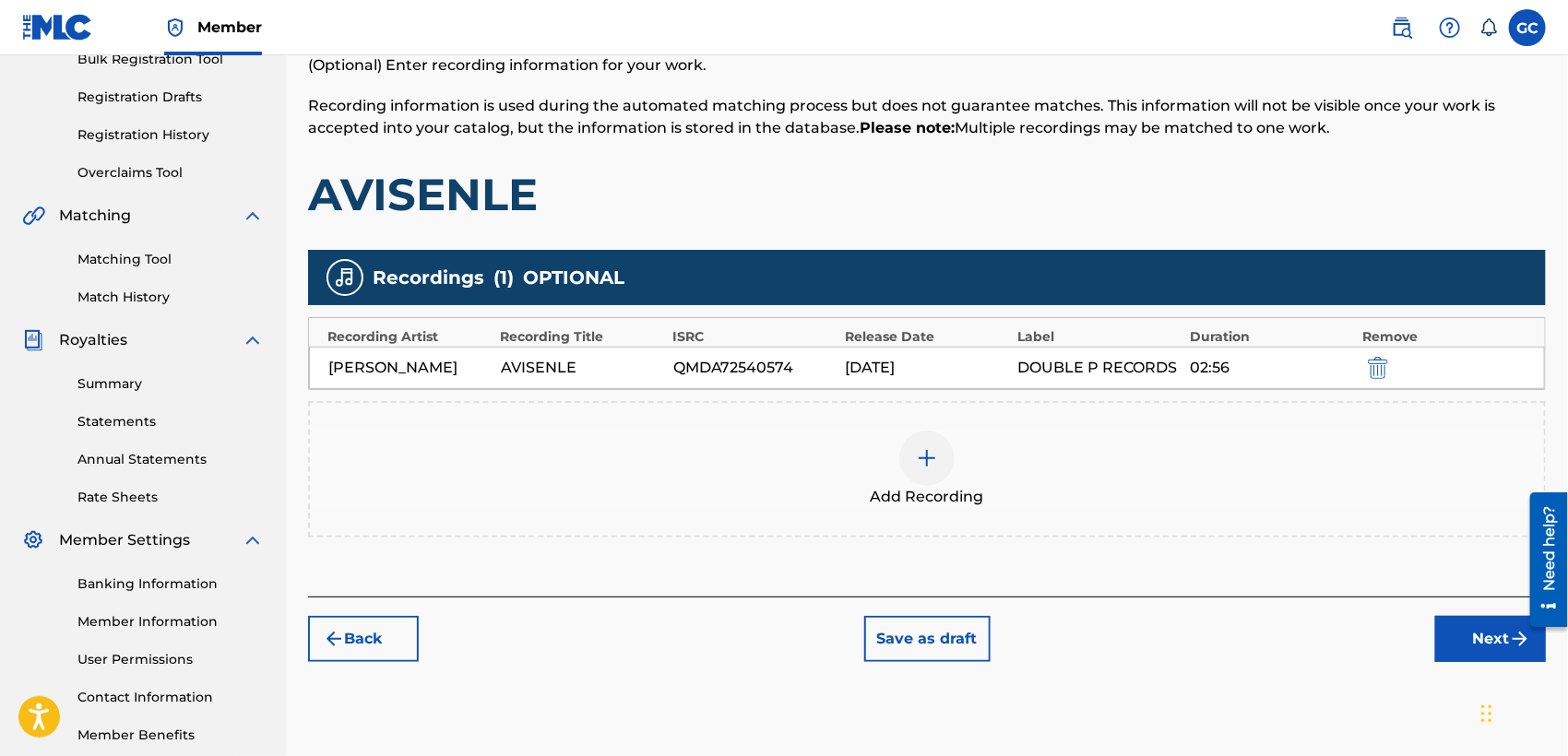
scroll to position [387, 0]
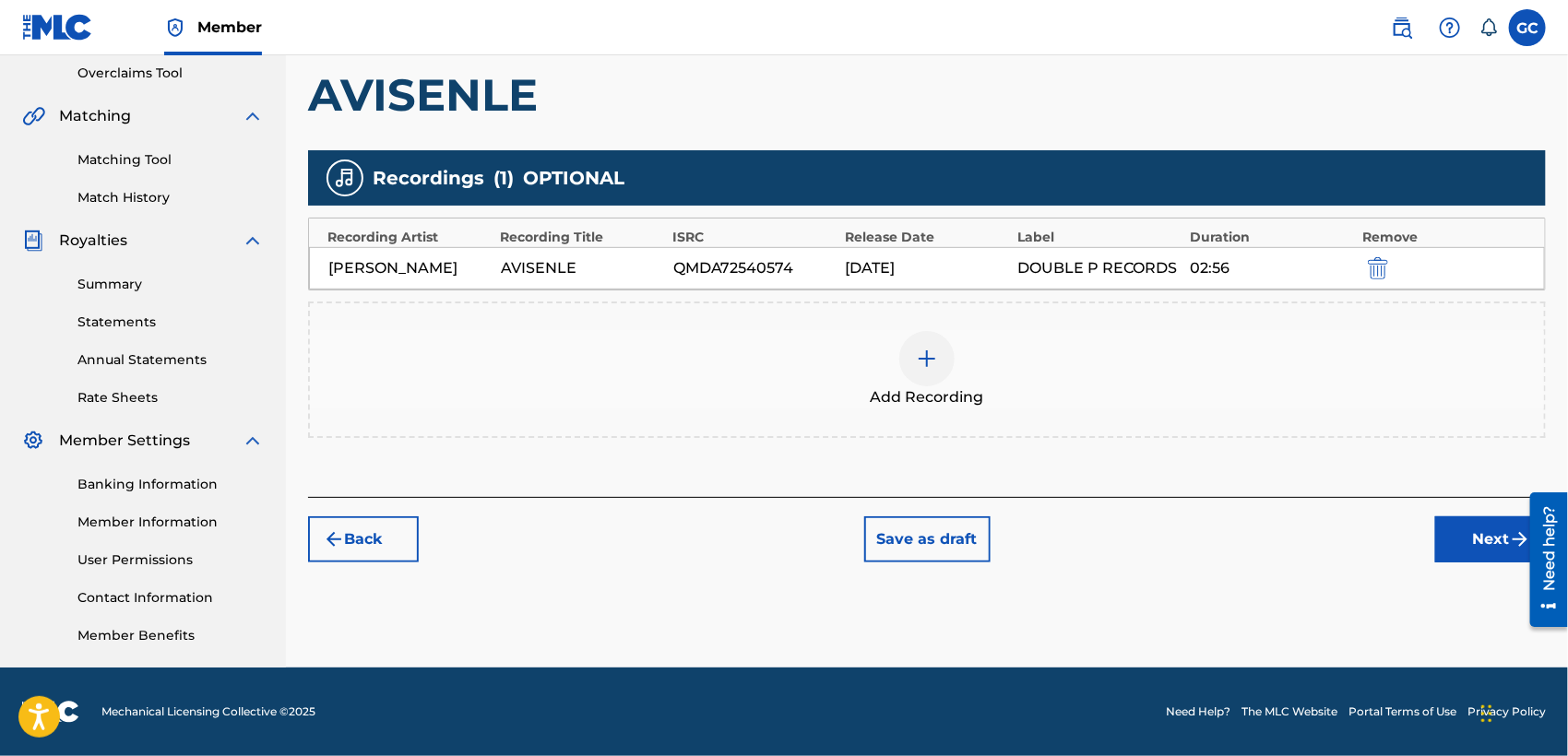
click at [1459, 527] on button "Next" at bounding box center [1490, 539] width 110 height 46
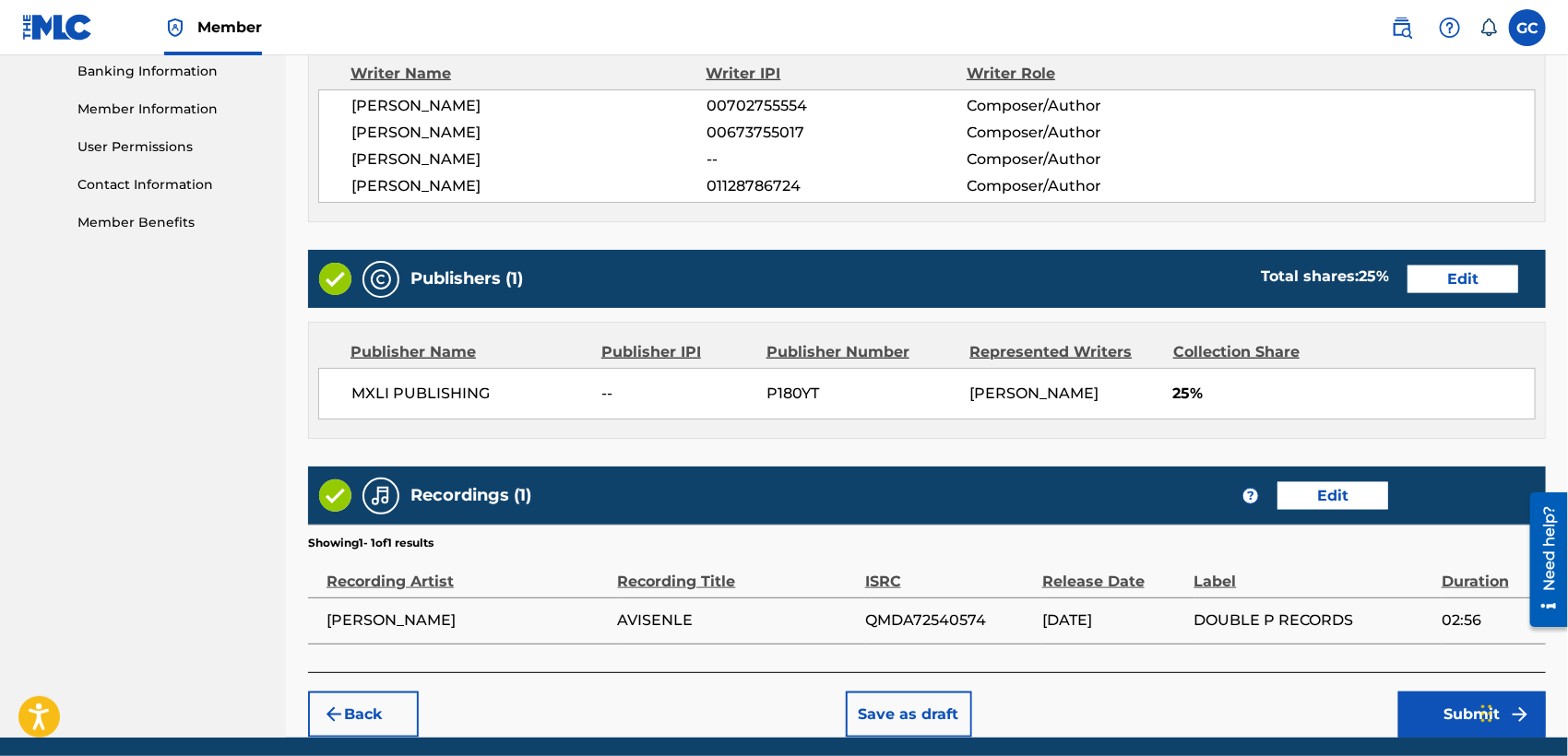
scroll to position [870, 0]
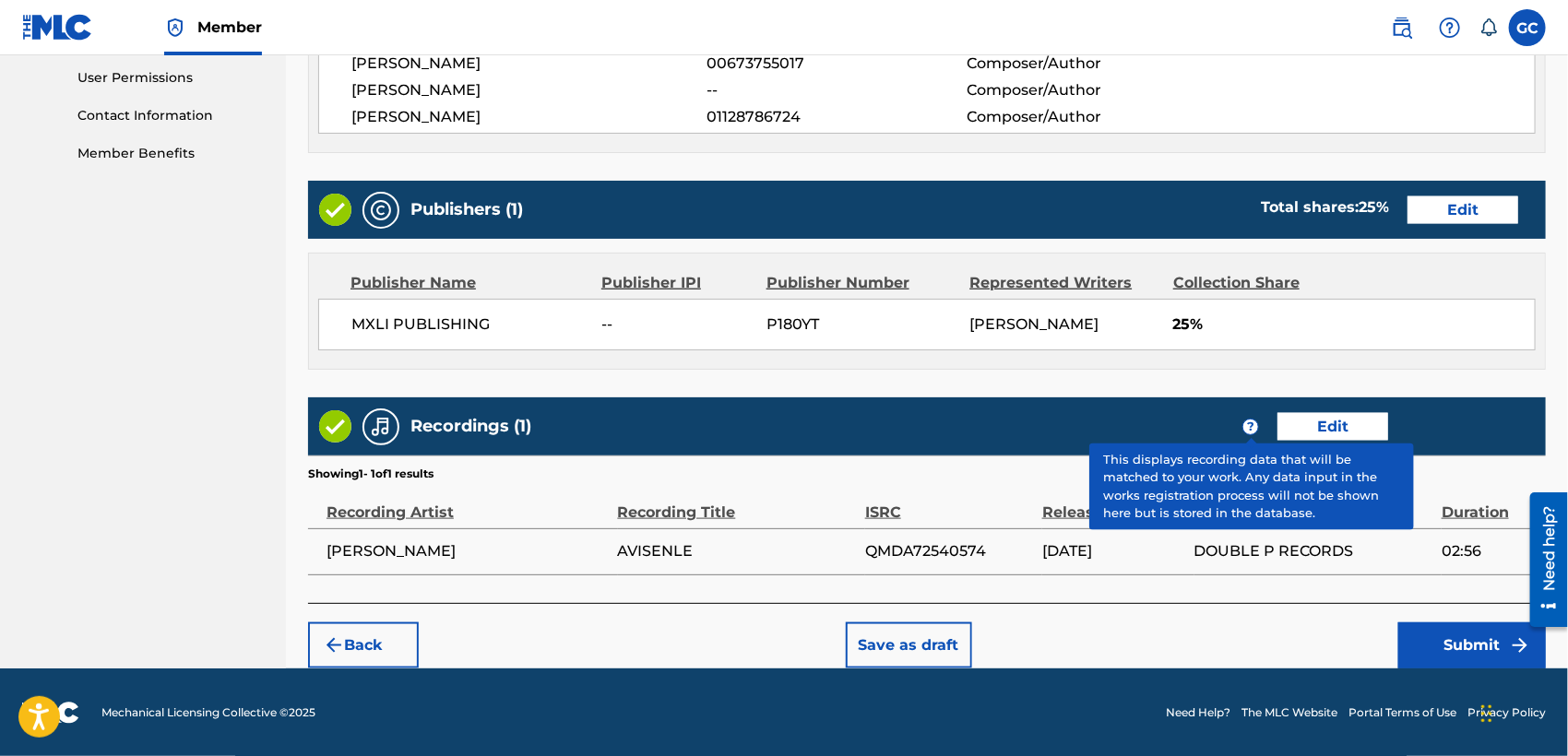
click at [1454, 204] on button "Edit" at bounding box center [1462, 210] width 110 height 28
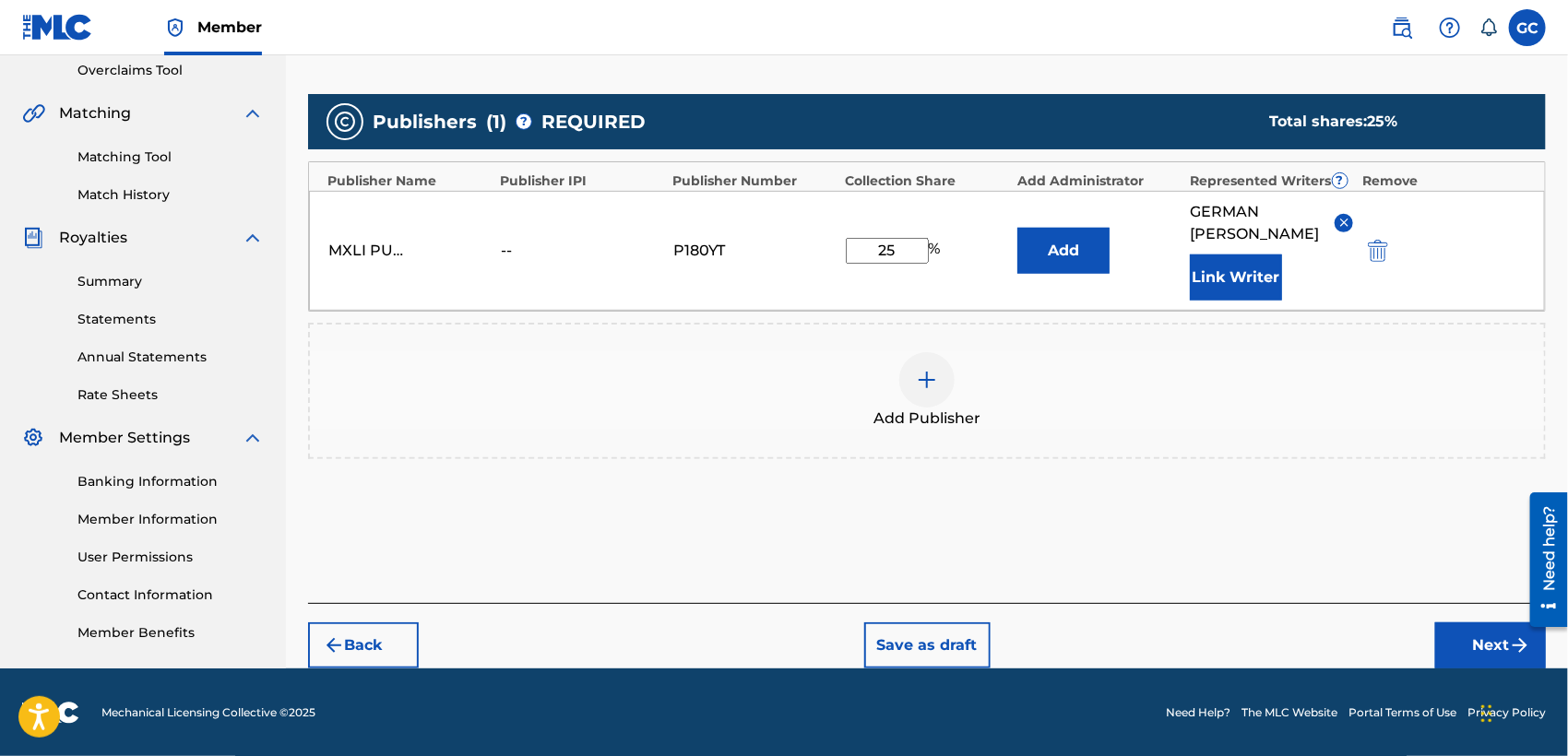
click at [1369, 250] on img "submit" at bounding box center [1377, 250] width 20 height 22
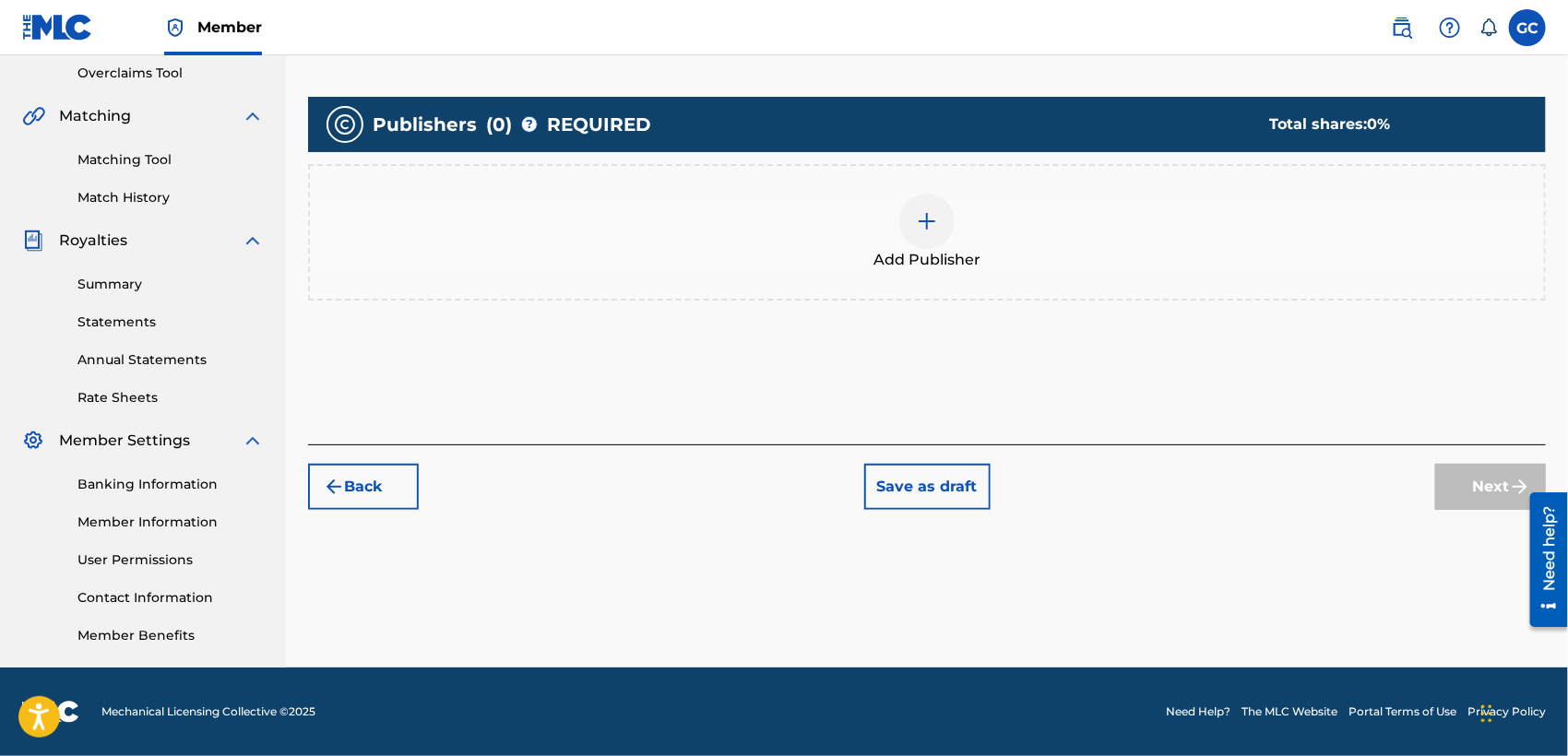
scroll to position [387, 0]
click at [948, 249] on span "Add Publisher" at bounding box center [926, 260] width 106 height 22
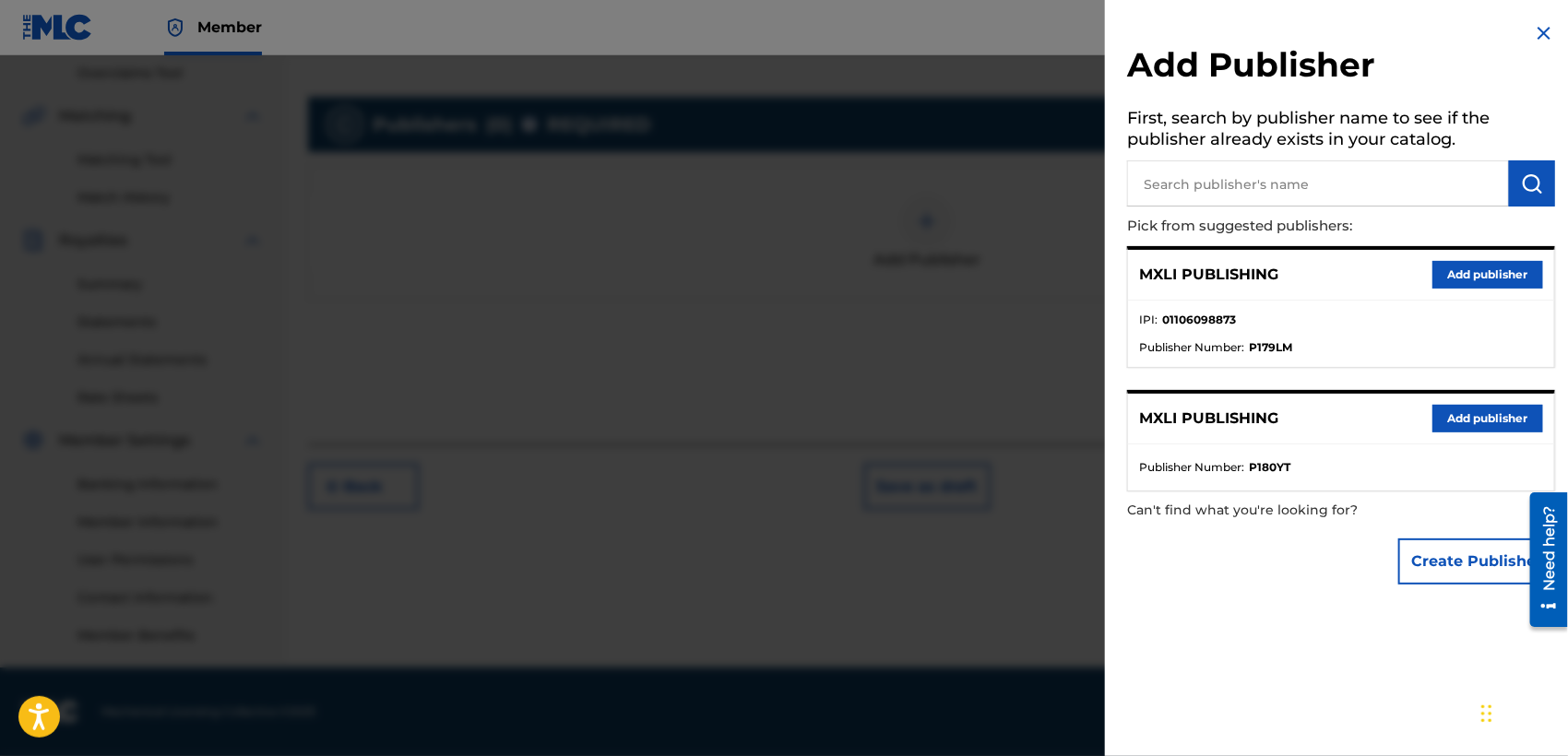
click at [1461, 282] on button "Add publisher" at bounding box center [1487, 274] width 110 height 28
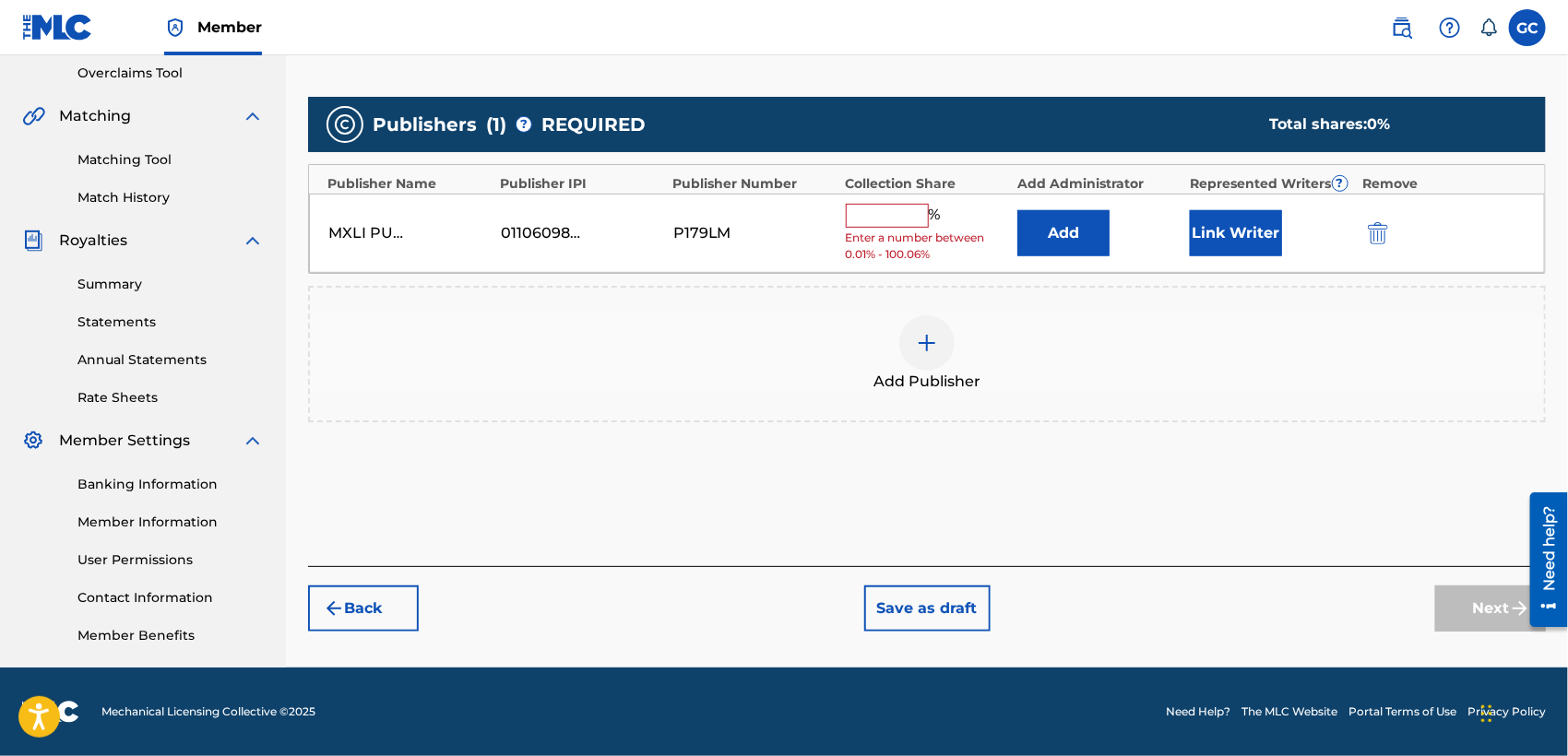
click at [857, 219] on input "text" at bounding box center [886, 215] width 83 height 24
type input "25"
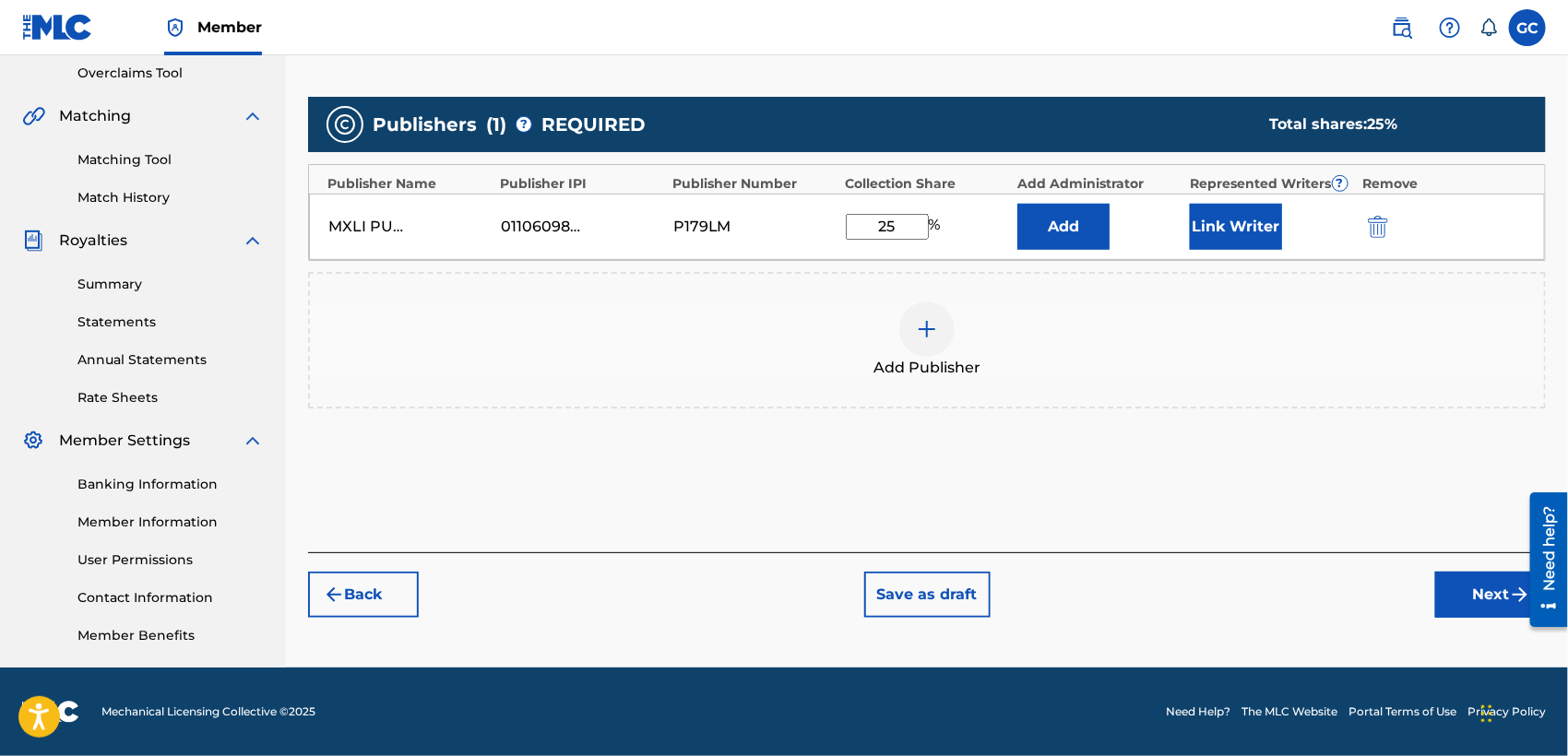
click at [1222, 238] on button "Link Writer" at bounding box center [1235, 226] width 92 height 46
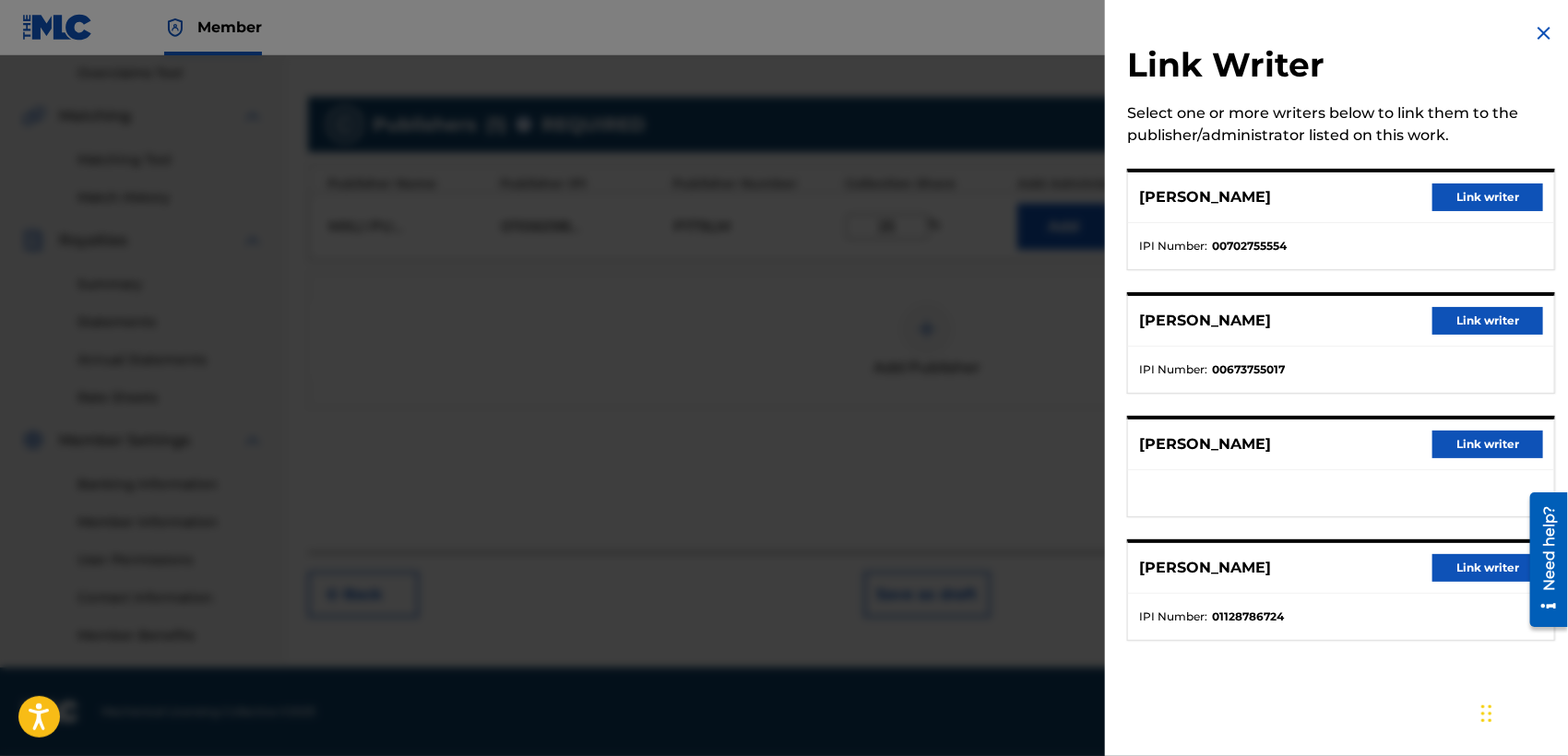
click at [1486, 202] on button "Link writer" at bounding box center [1487, 197] width 110 height 28
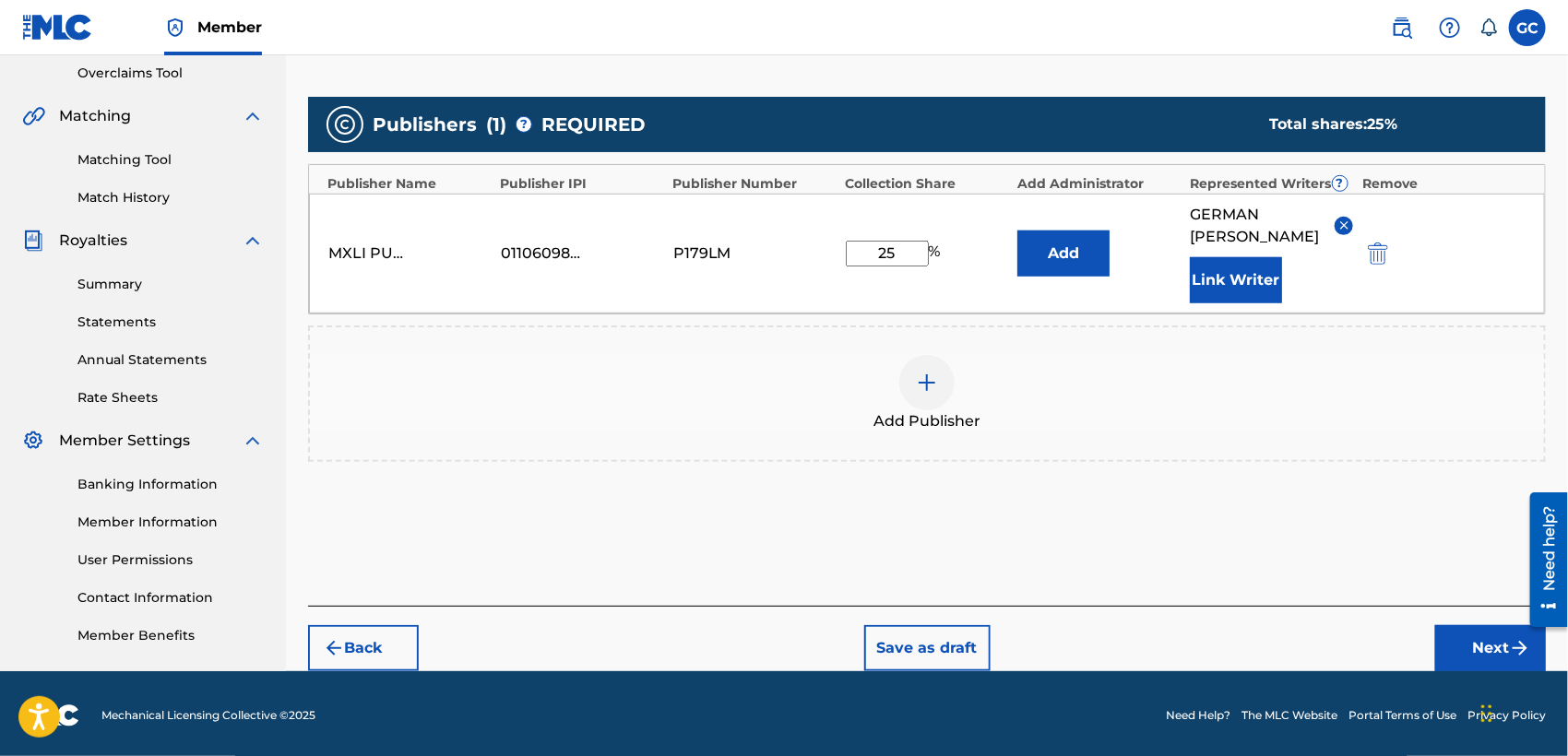
click at [1474, 649] on button "Next" at bounding box center [1490, 649] width 110 height 46
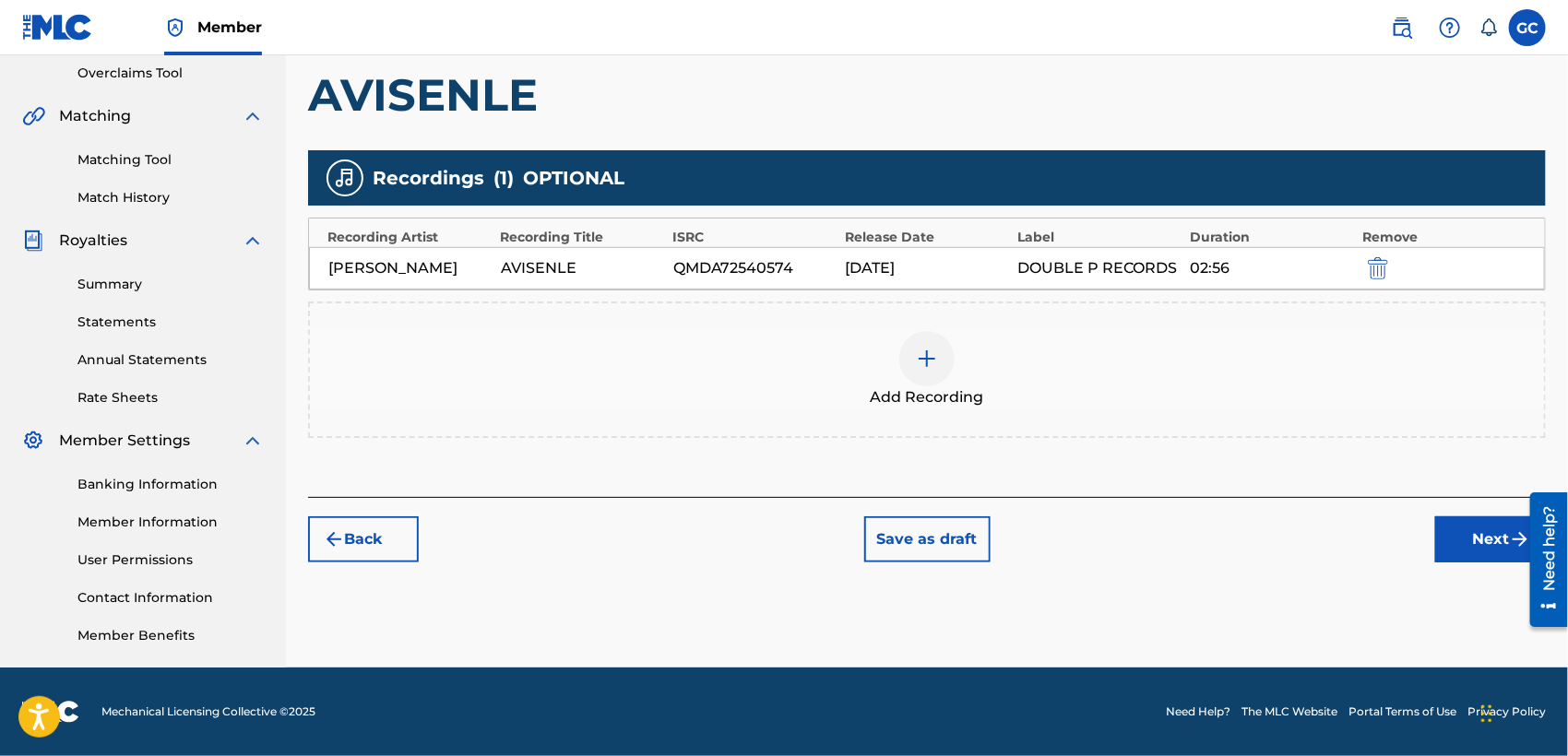
click at [1442, 534] on button "Next" at bounding box center [1490, 539] width 110 height 46
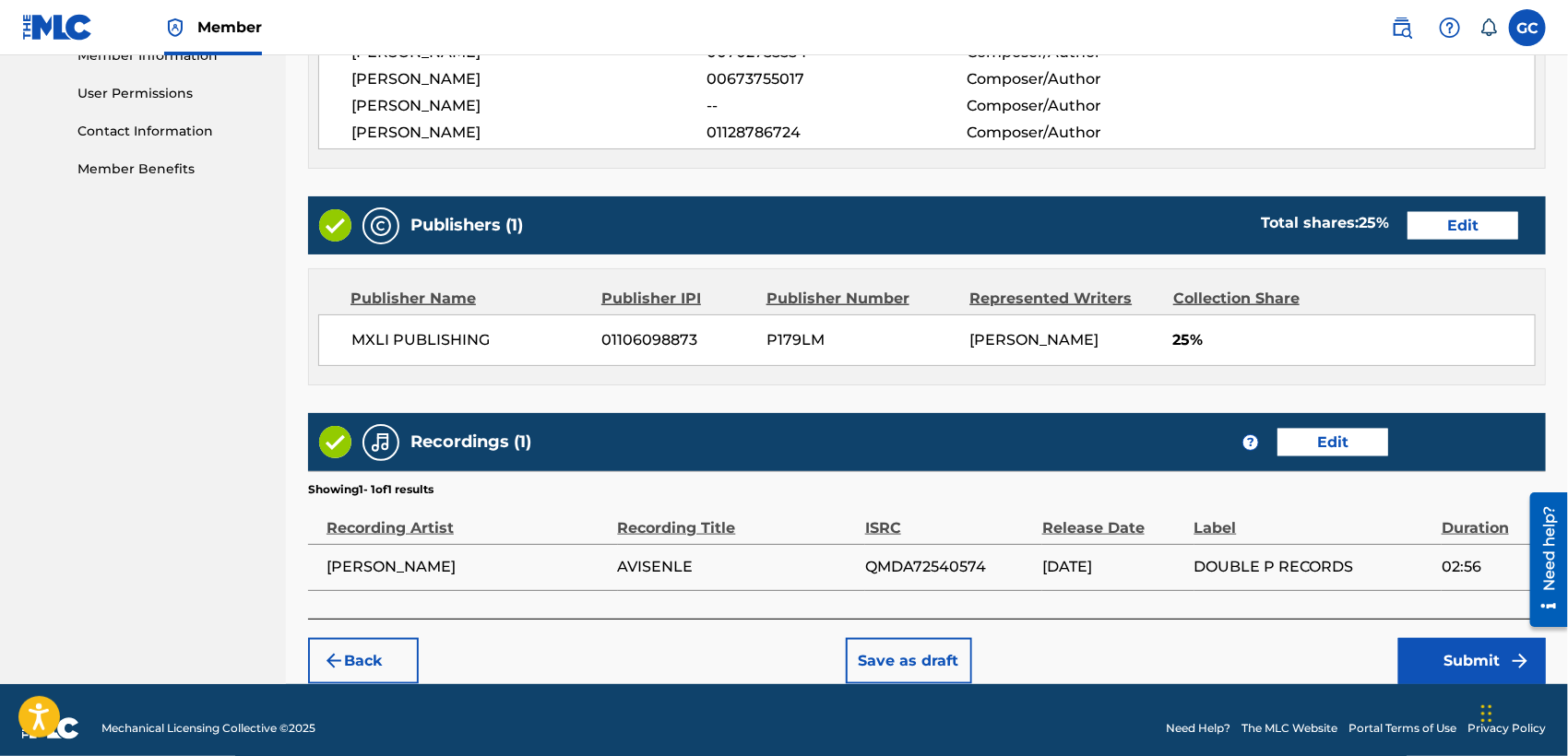
scroll to position [870, 0]
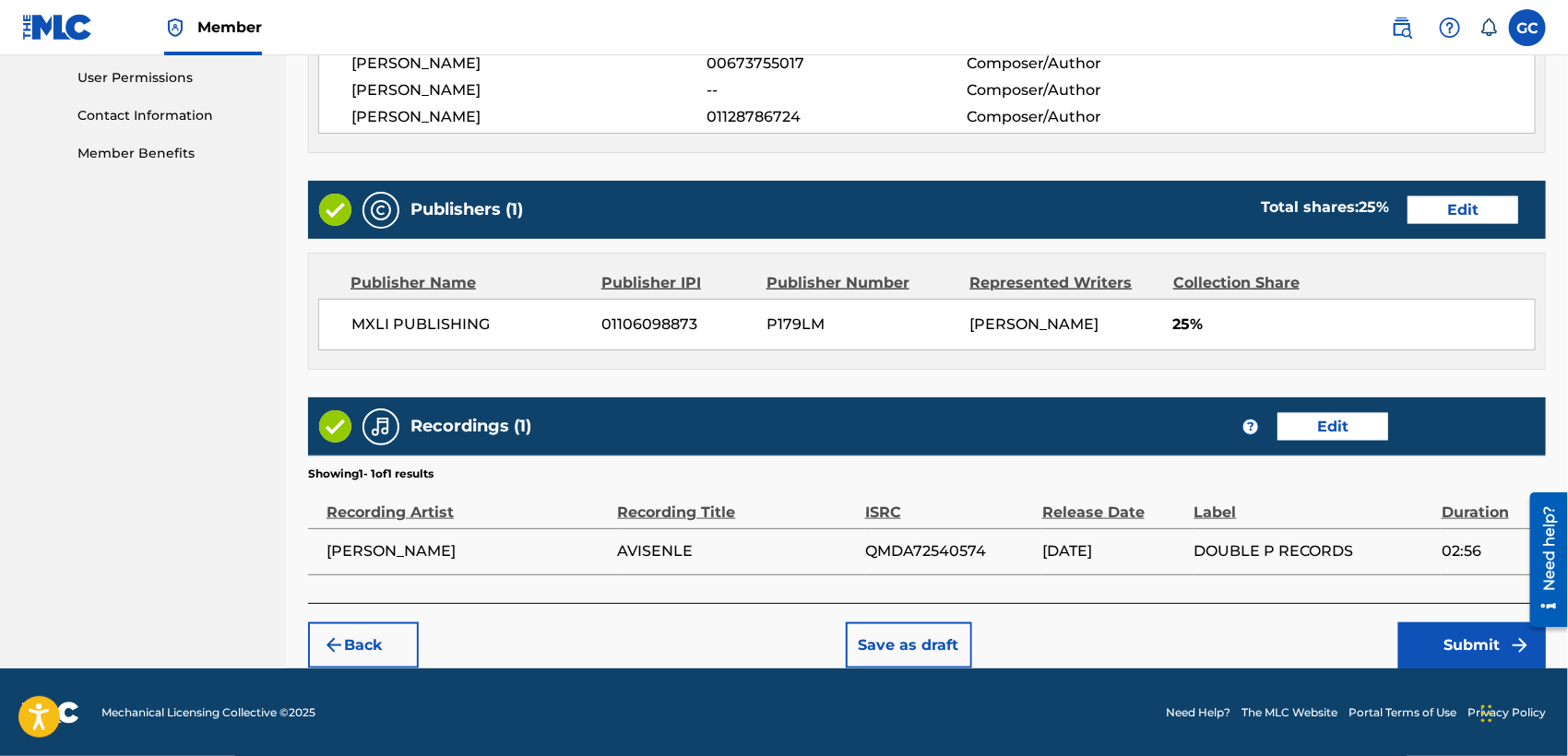
click at [1419, 629] on button "Submit" at bounding box center [1471, 646] width 147 height 46
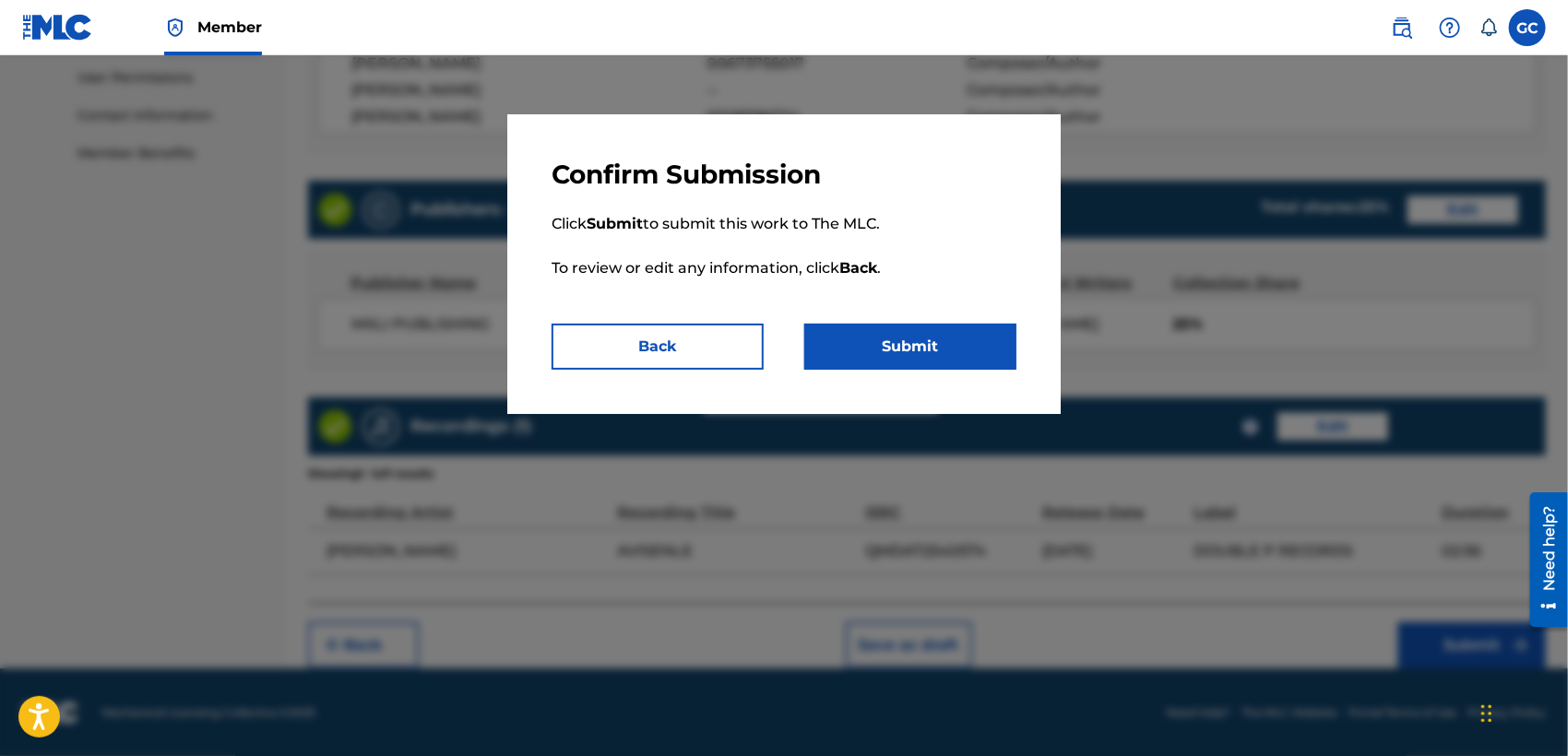
click at [864, 355] on button "Submit" at bounding box center [910, 346] width 212 height 46
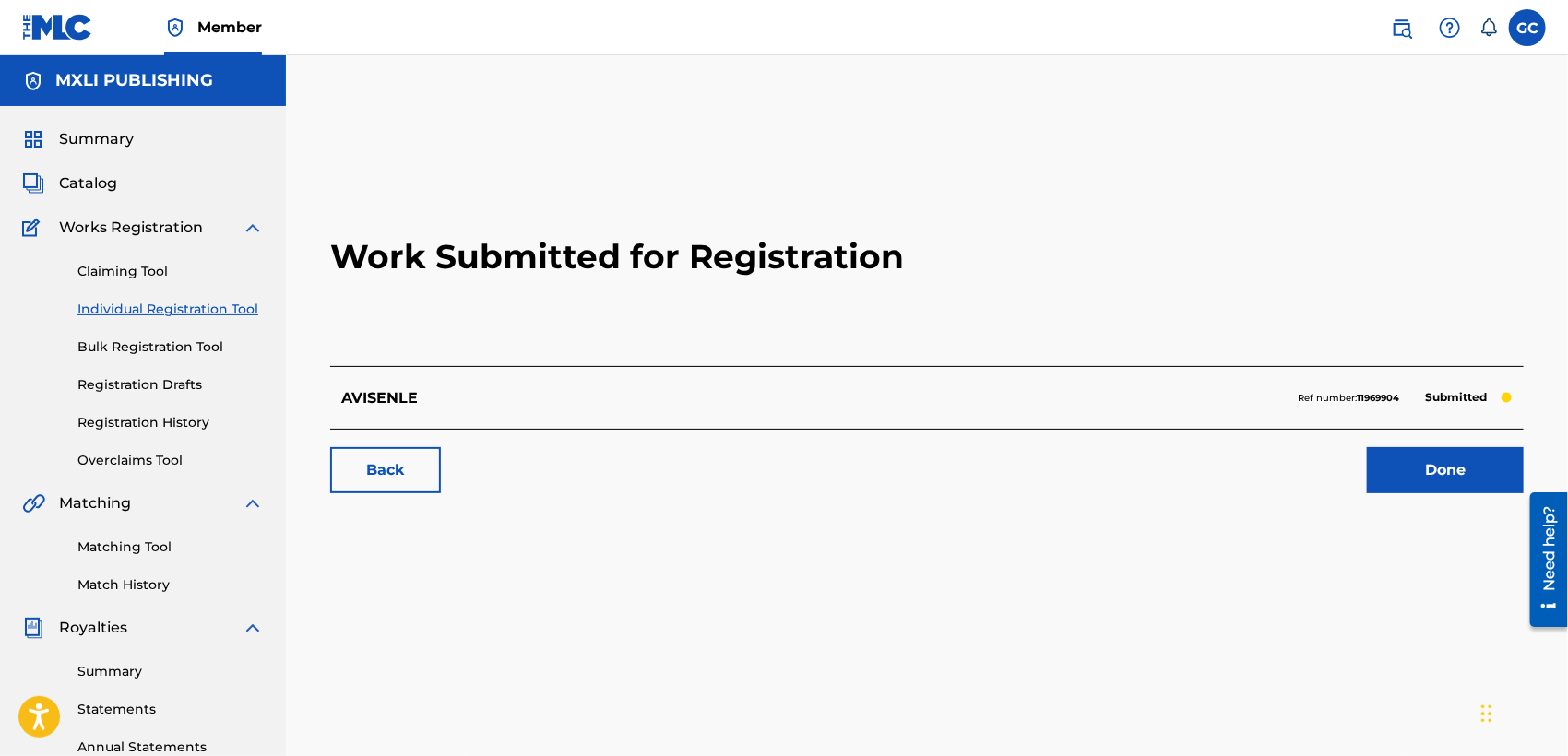
click at [1394, 464] on link "Done" at bounding box center [1444, 470] width 157 height 46
